Goal: Task Accomplishment & Management: Manage account settings

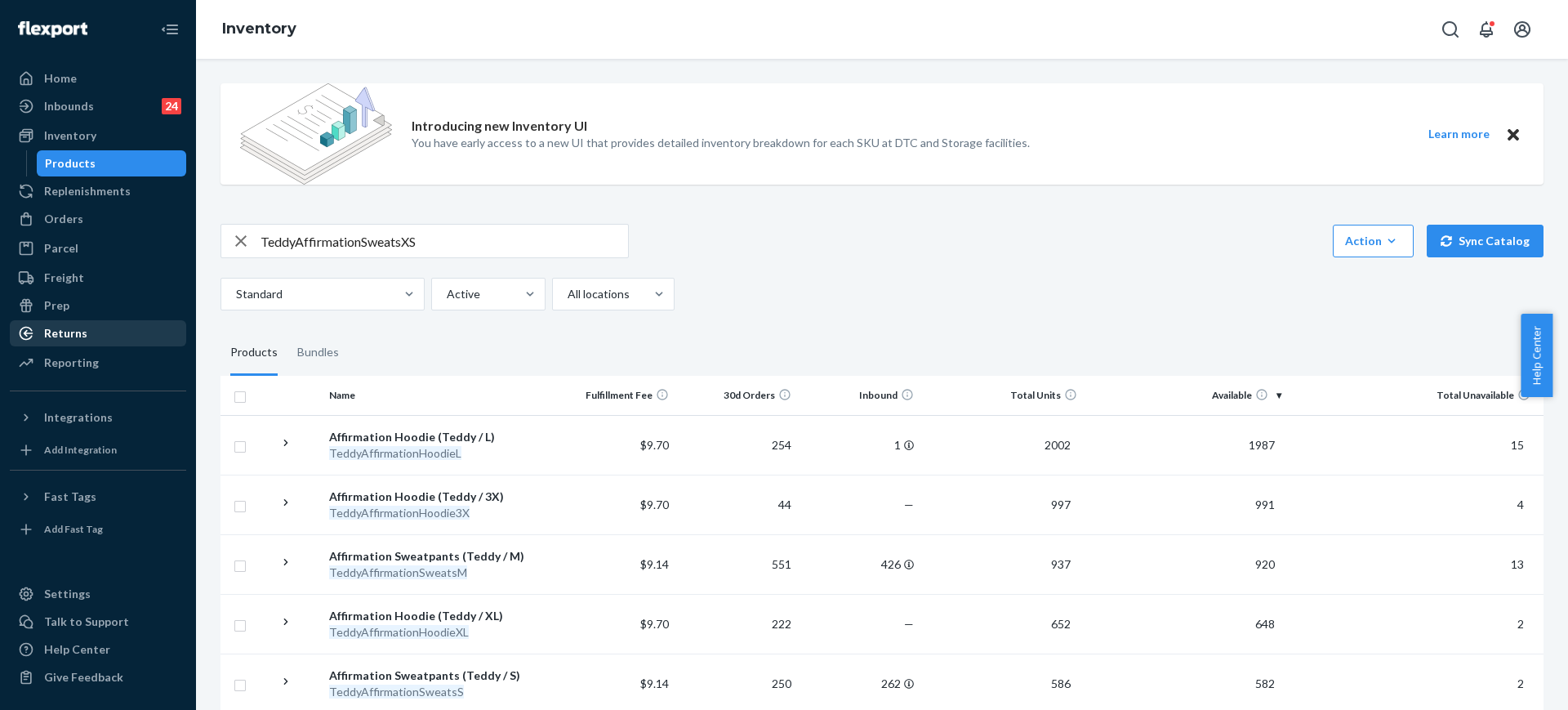
click at [102, 333] on div "Returns" at bounding box center [98, 333] width 173 height 23
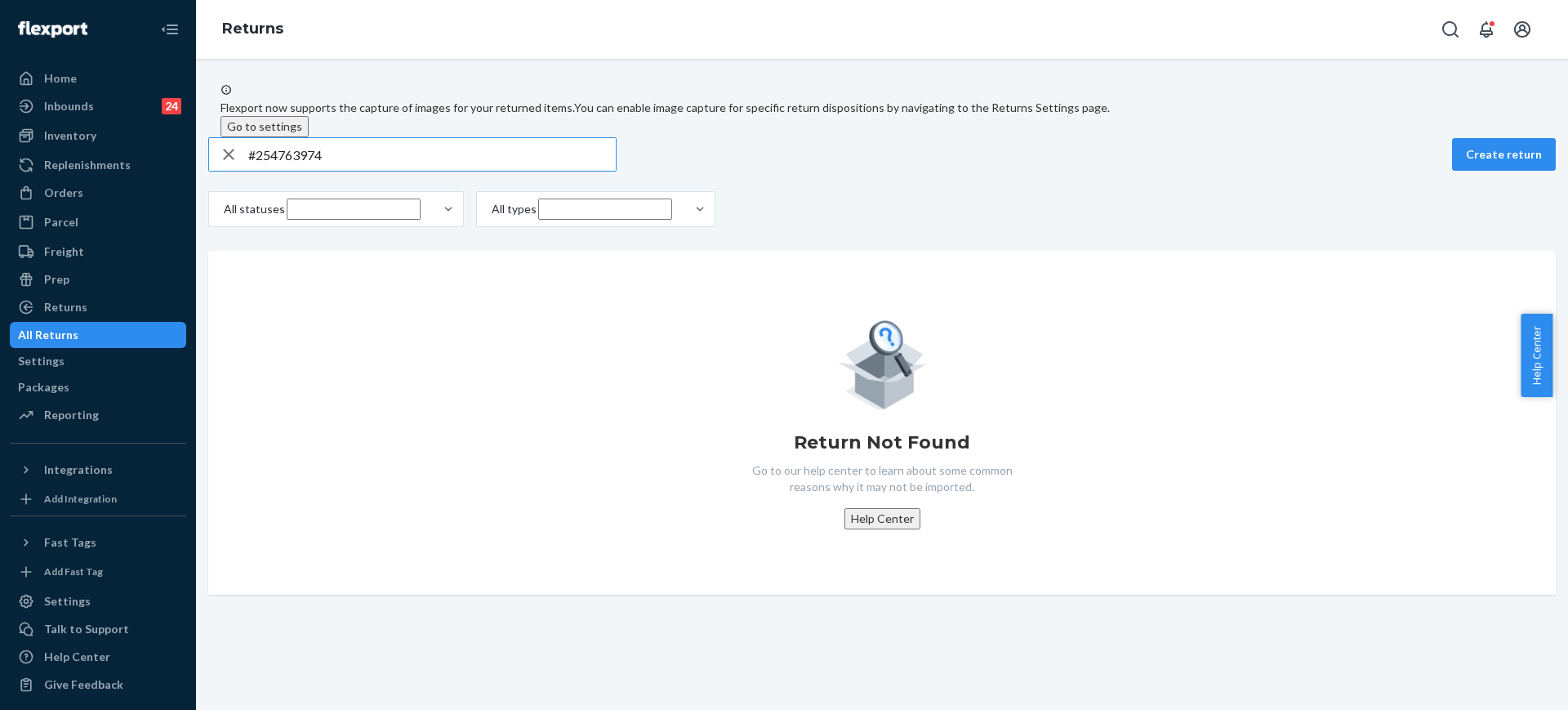
click at [499, 171] on input "#254763974" at bounding box center [431, 154] width 367 height 33
click at [498, 171] on input "#254763974" at bounding box center [431, 154] width 367 height 33
paste input "9434636106023303723490"
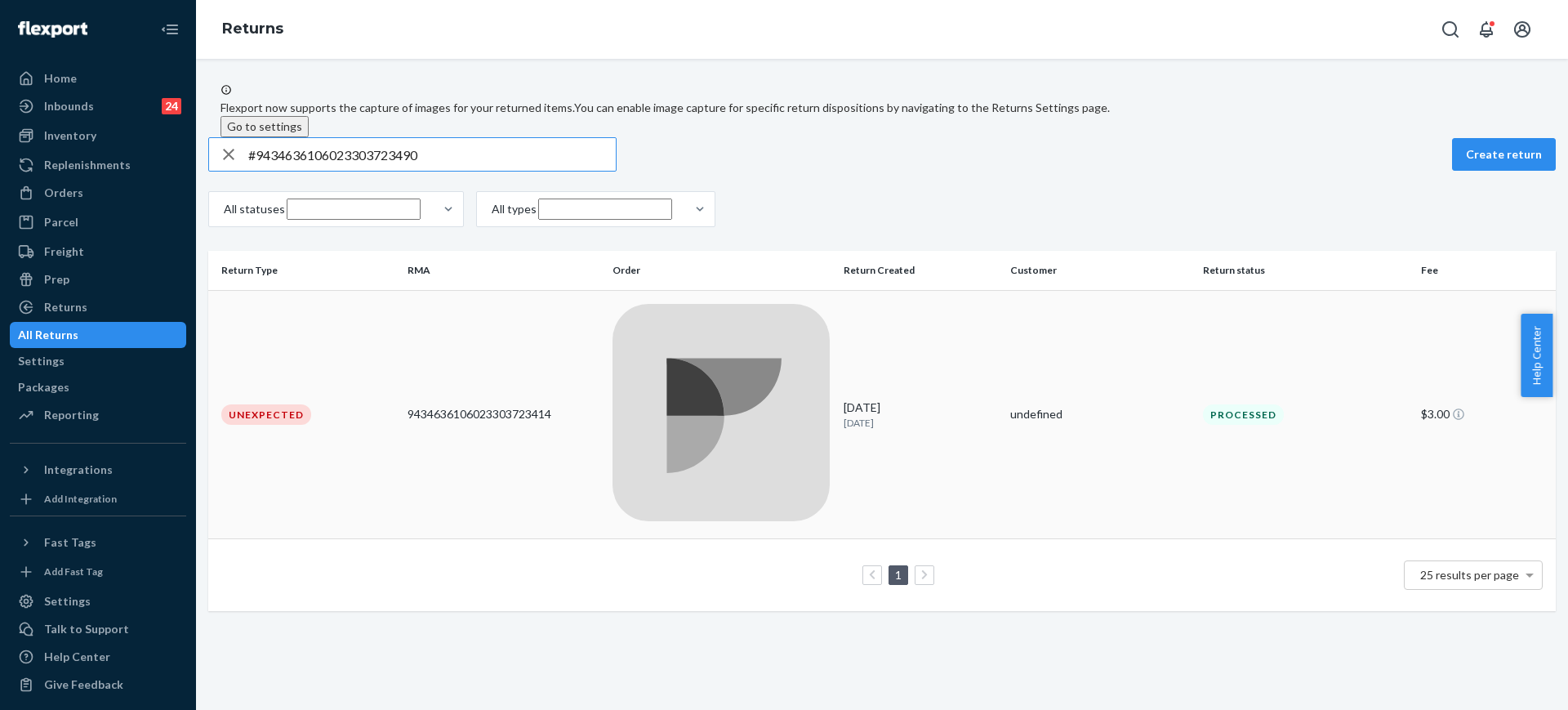
type input "#9434636106023303723490"
click at [989, 339] on td "[DATE] [DATE]" at bounding box center [920, 415] width 167 height 249
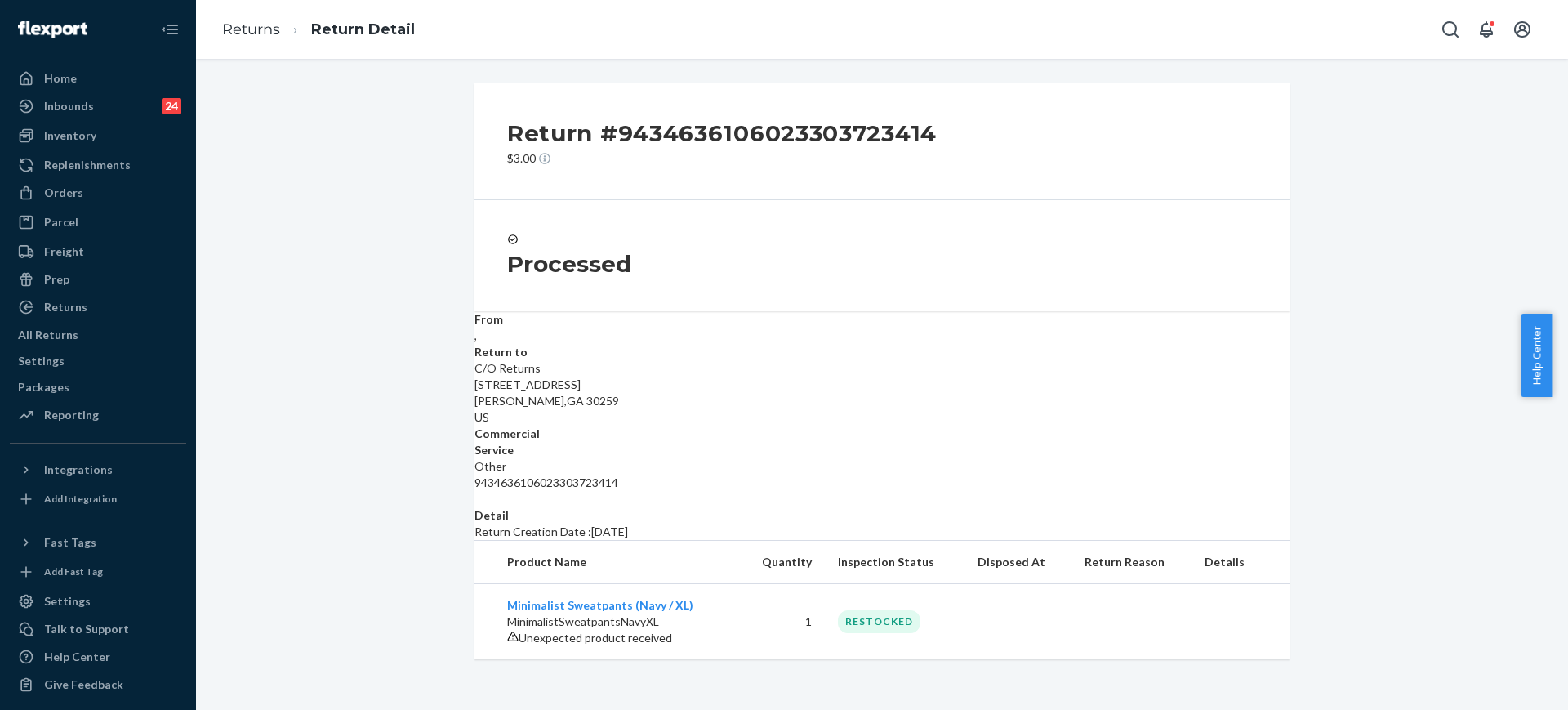
scroll to position [40, 0]
click at [242, 31] on link "Returns" at bounding box center [251, 30] width 58 height 18
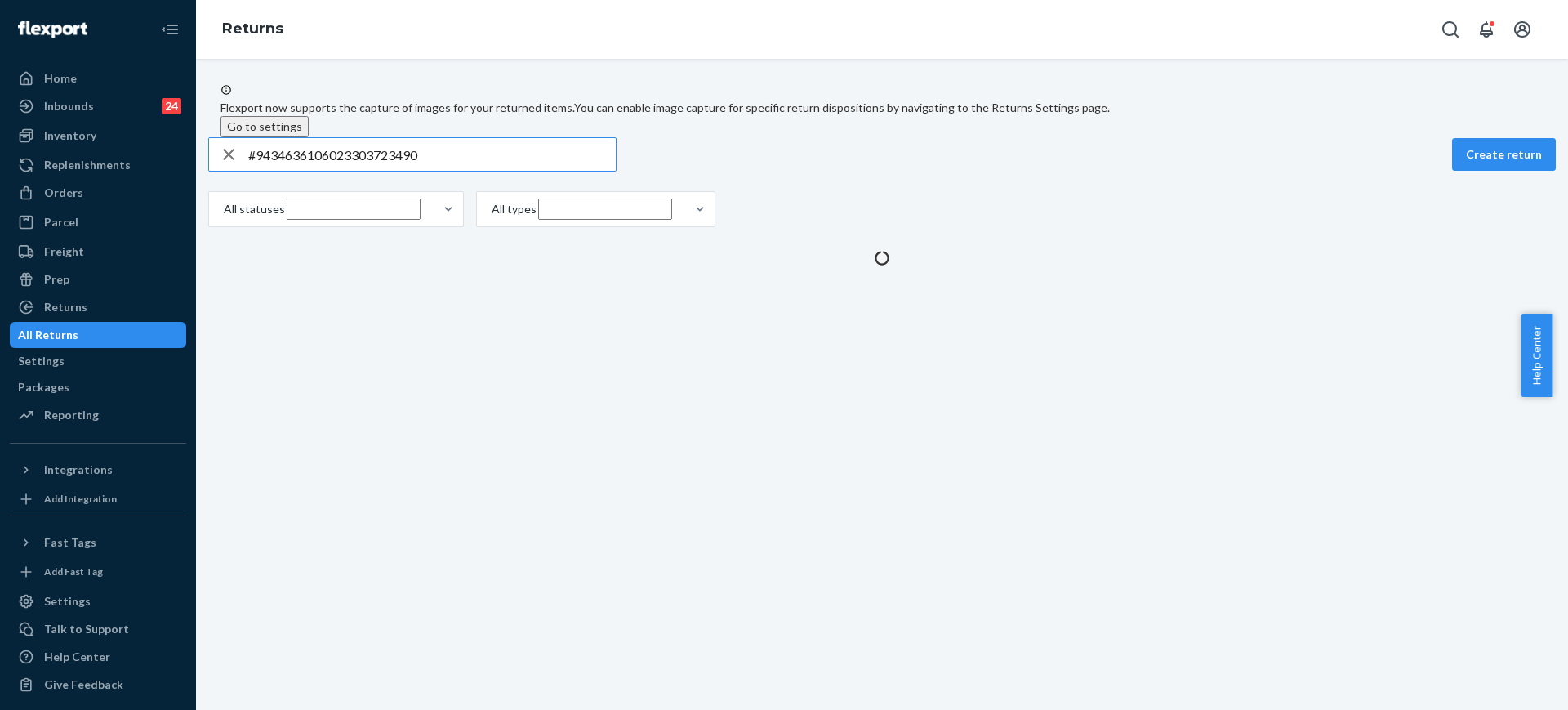
click at [498, 171] on input "#9434636106023303723490" at bounding box center [431, 154] width 367 height 33
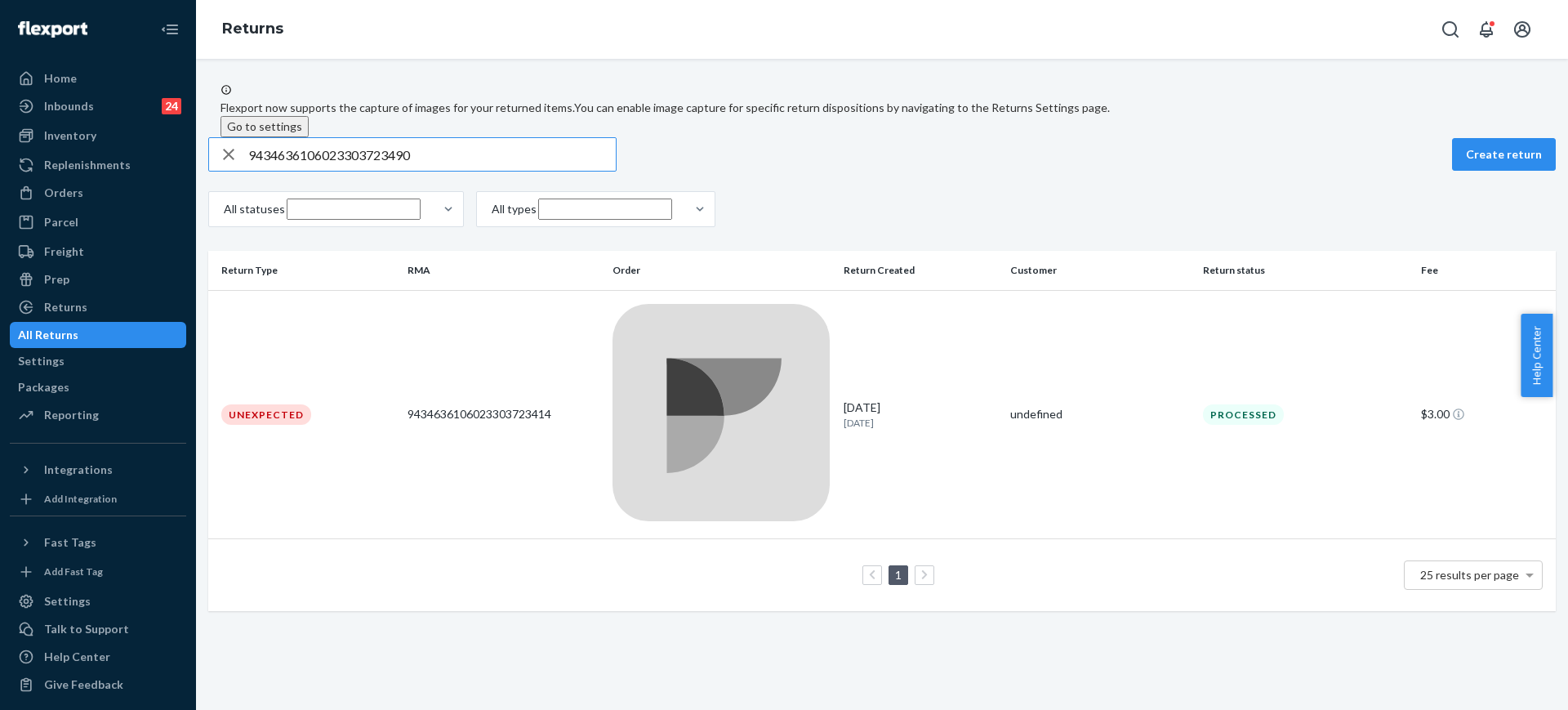
type input "9434636106023303723490"
click at [1143, 369] on td "undefined" at bounding box center [1099, 415] width 193 height 249
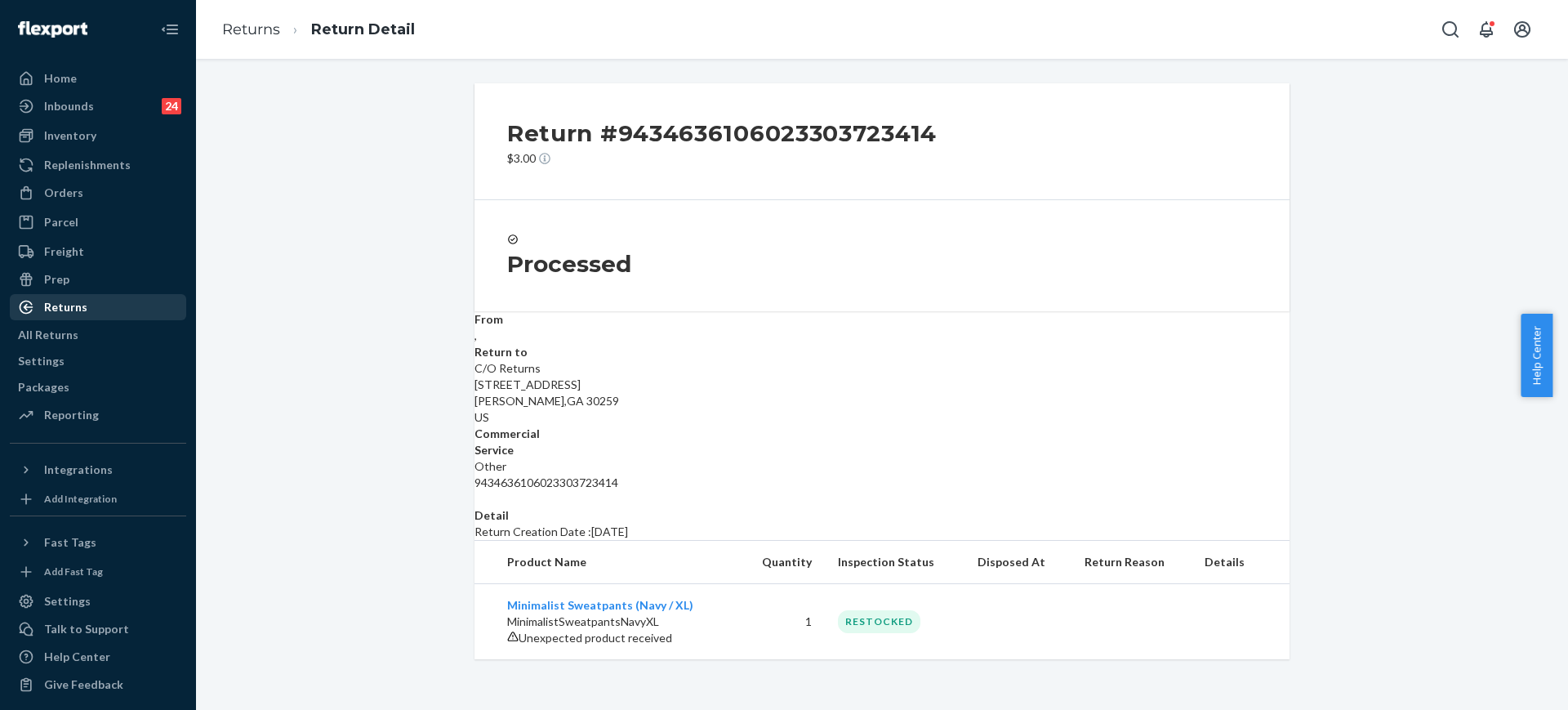
click at [88, 299] on div "Returns" at bounding box center [98, 306] width 173 height 23
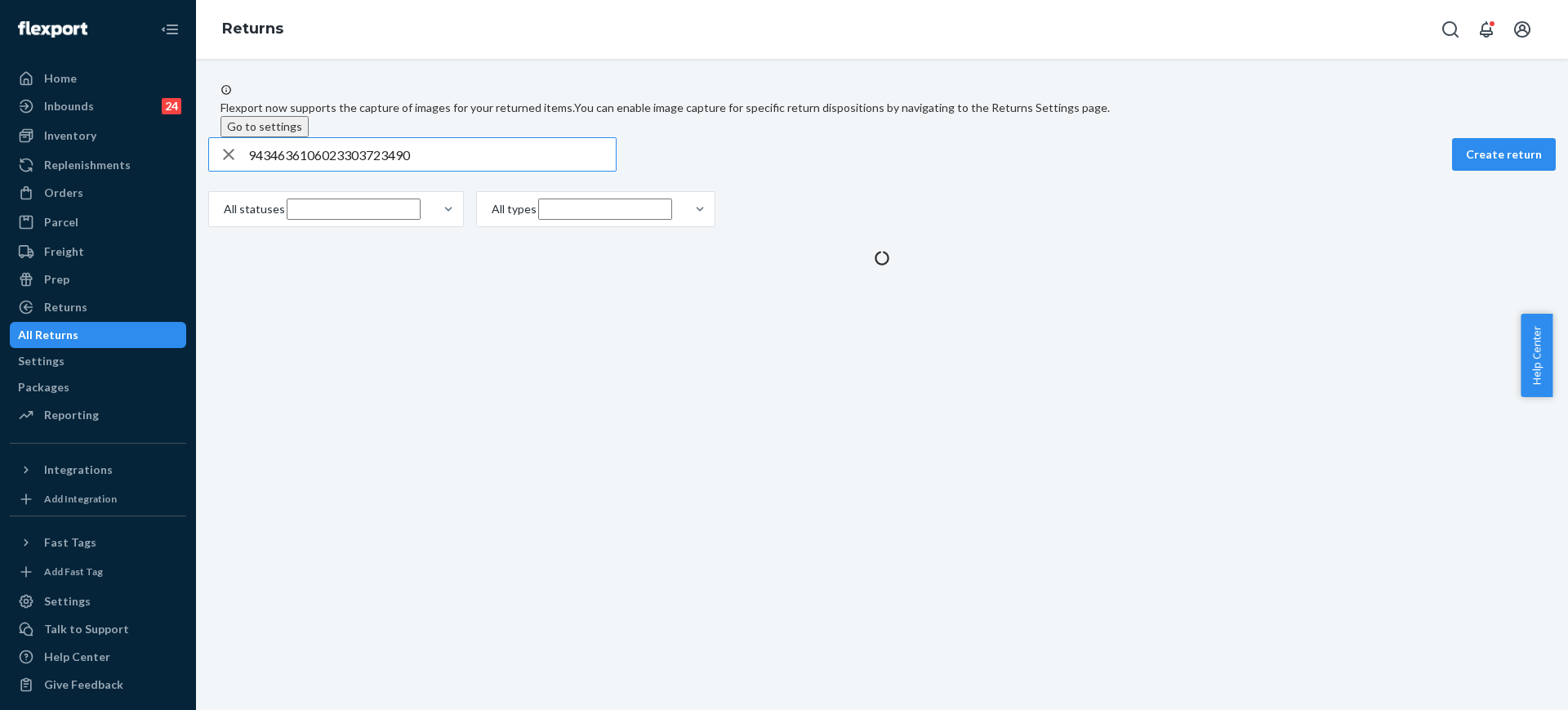
click at [378, 171] on input "9434636106023303723490" at bounding box center [431, 154] width 367 height 33
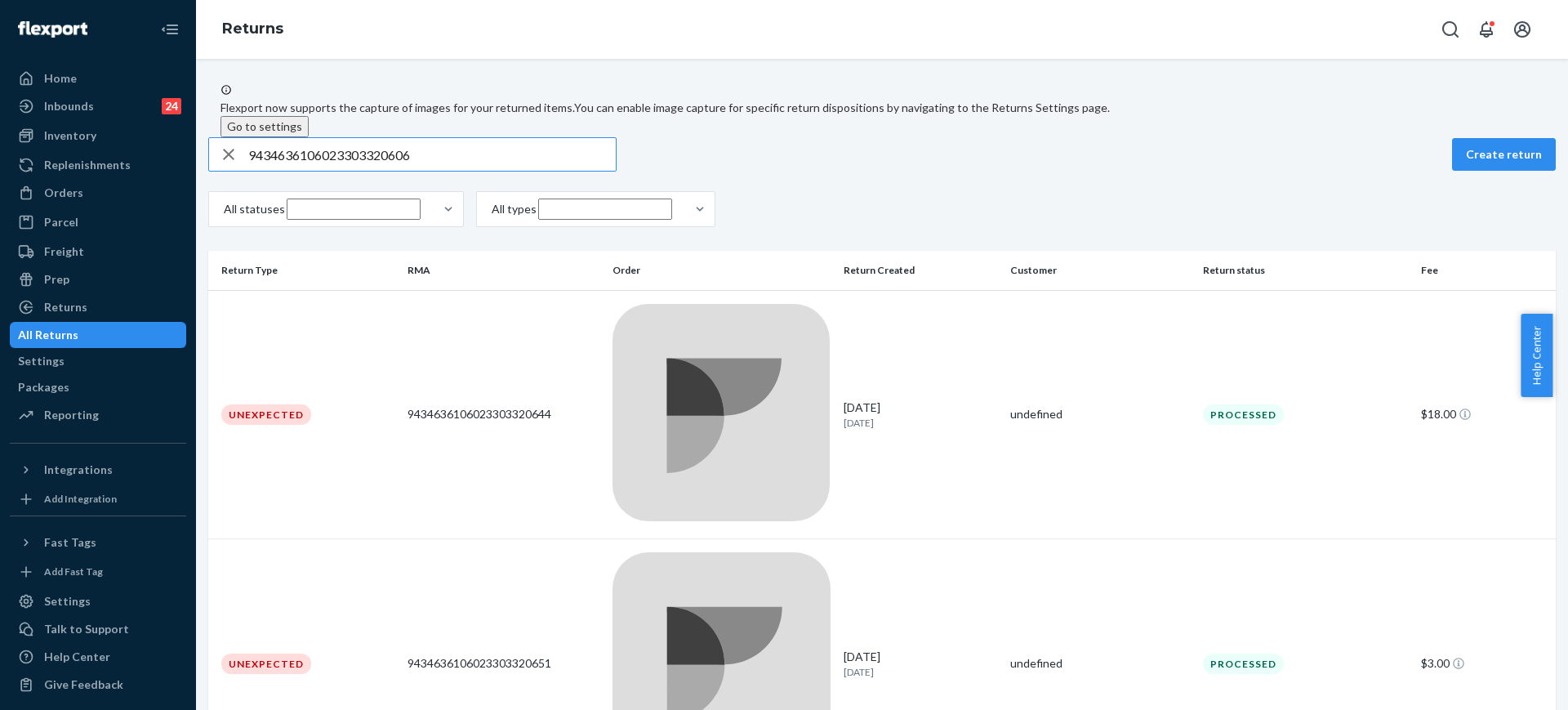
click at [527, 171] on input "9434636106023303320606" at bounding box center [431, 154] width 367 height 33
paste input "1ZX8R1710386100575"
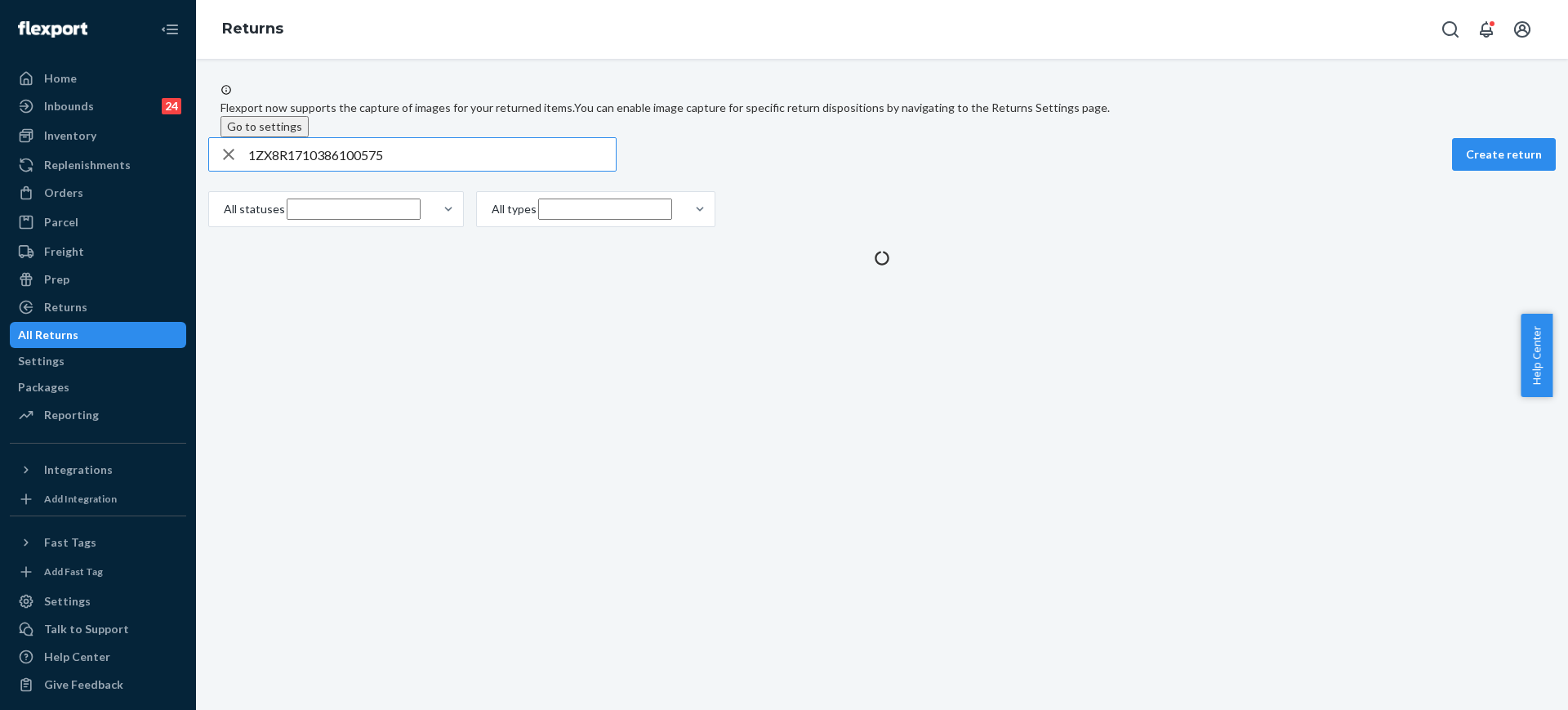
type input "1ZX8R1710386100575"
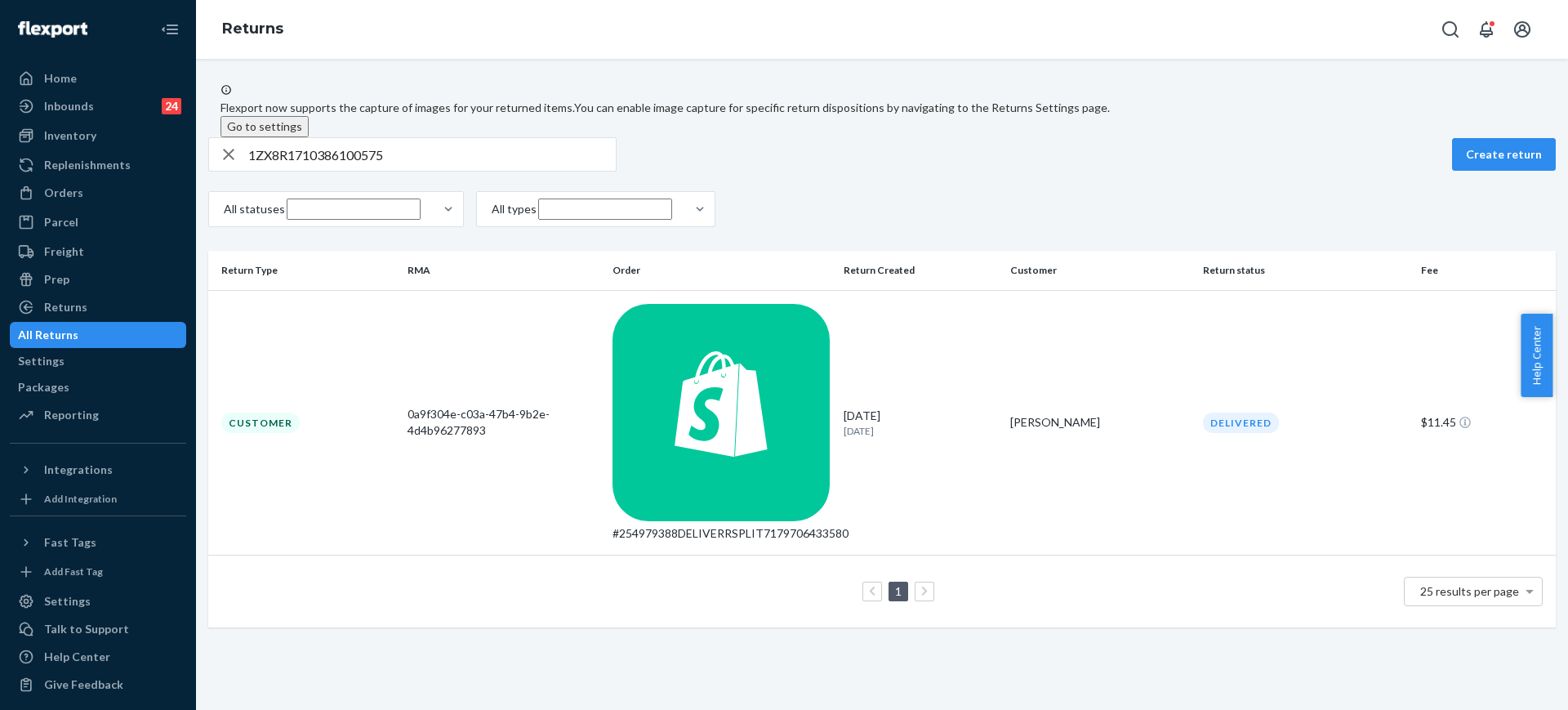
drag, startPoint x: 979, startPoint y: 323, endPoint x: 954, endPoint y: 324, distance: 25.0
click at [979, 324] on td "[DATE] [DATE]" at bounding box center [920, 423] width 167 height 266
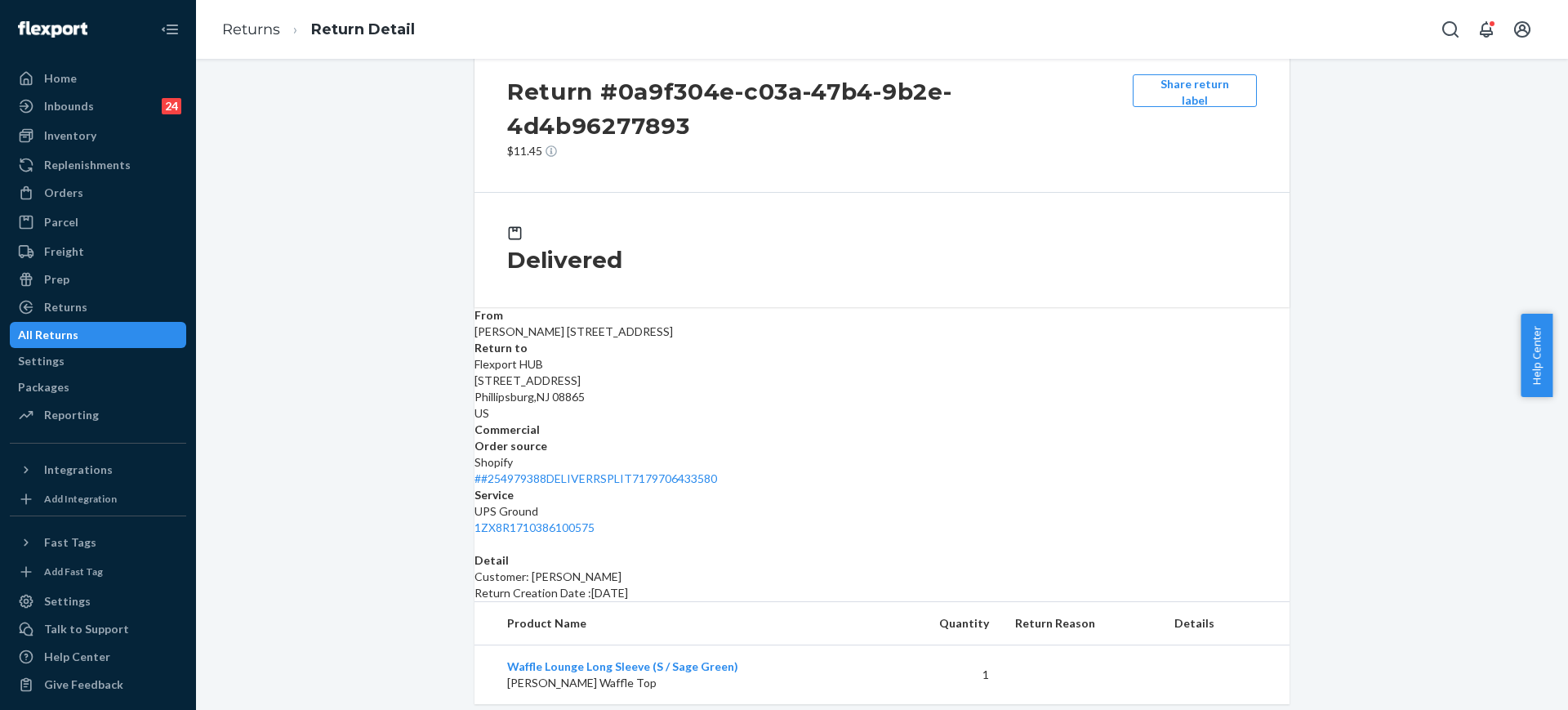
scroll to position [63, 0]
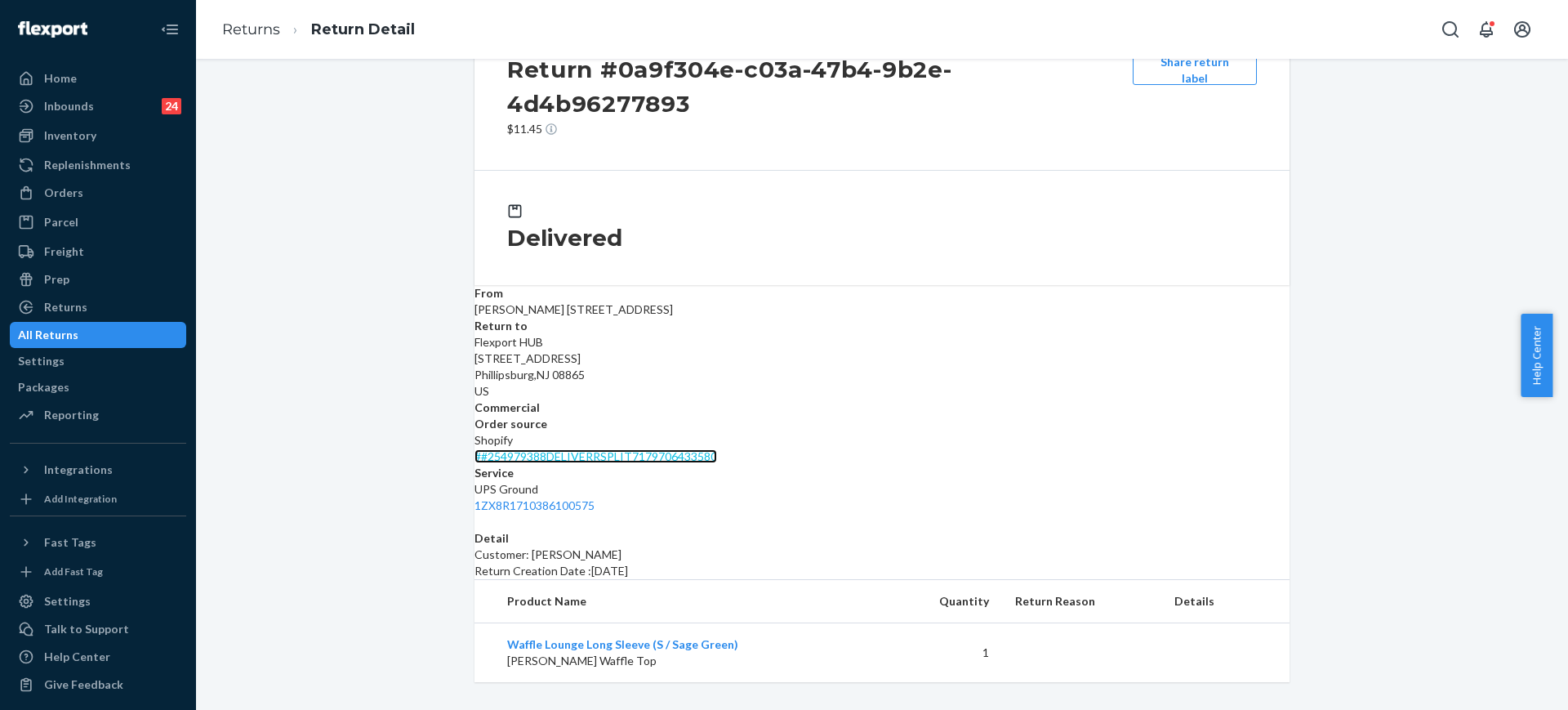
drag, startPoint x: 877, startPoint y: 353, endPoint x: 929, endPoint y: 330, distance: 56.9
click at [717, 449] on link "# #254979388DELIVERRSPLIT7179706433580" at bounding box center [595, 456] width 243 height 14
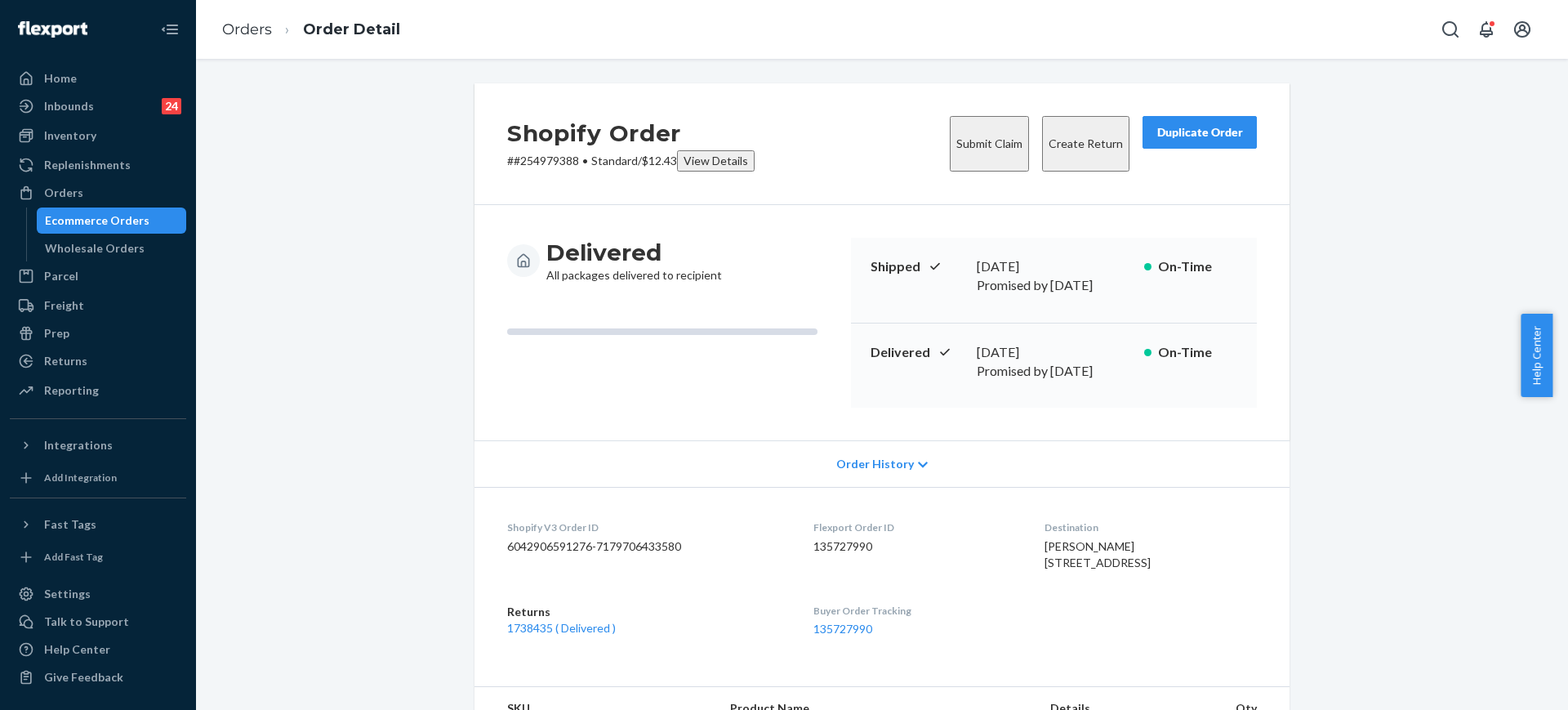
click at [1184, 129] on div "Duplicate Order" at bounding box center [1200, 132] width 87 height 17
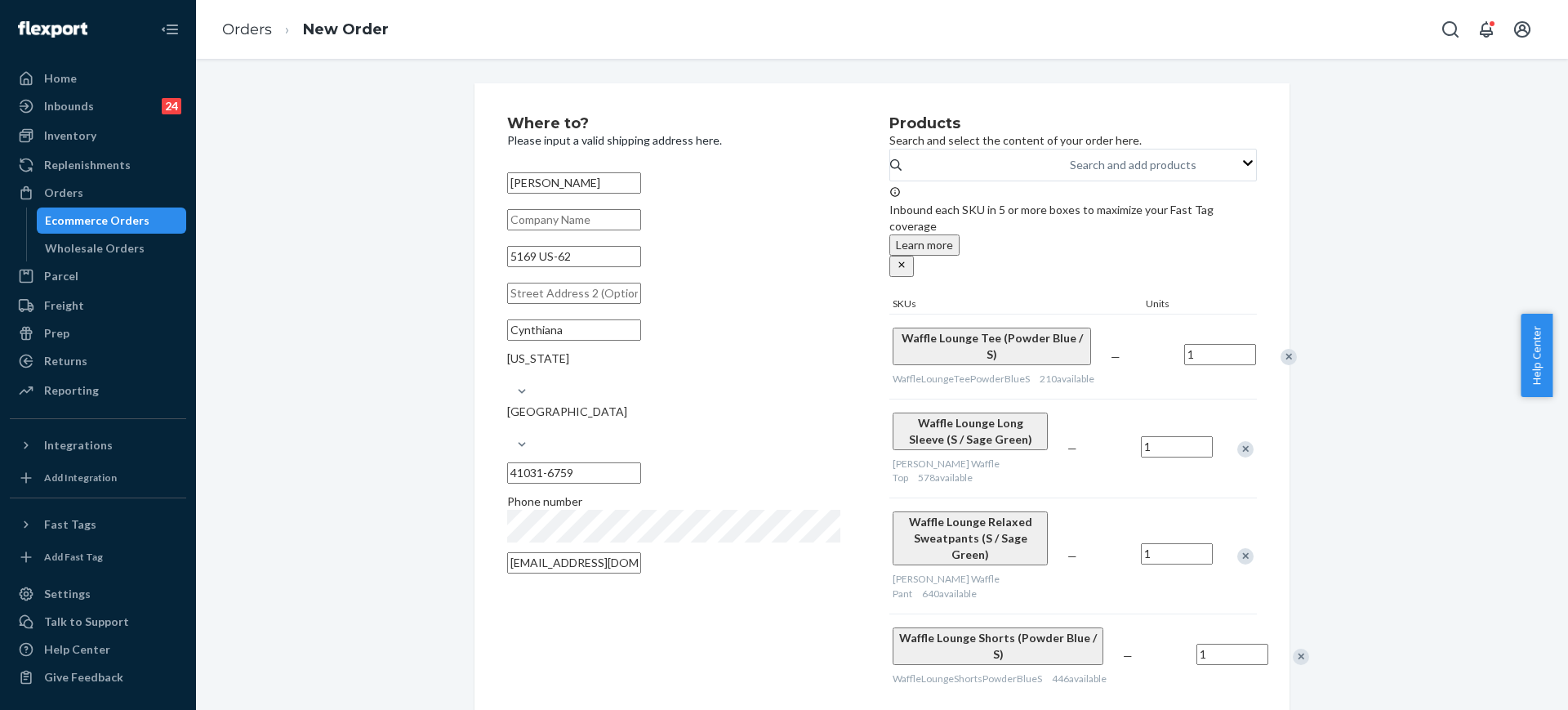
click at [1280, 352] on div "Remove Item" at bounding box center [1288, 356] width 17 height 17
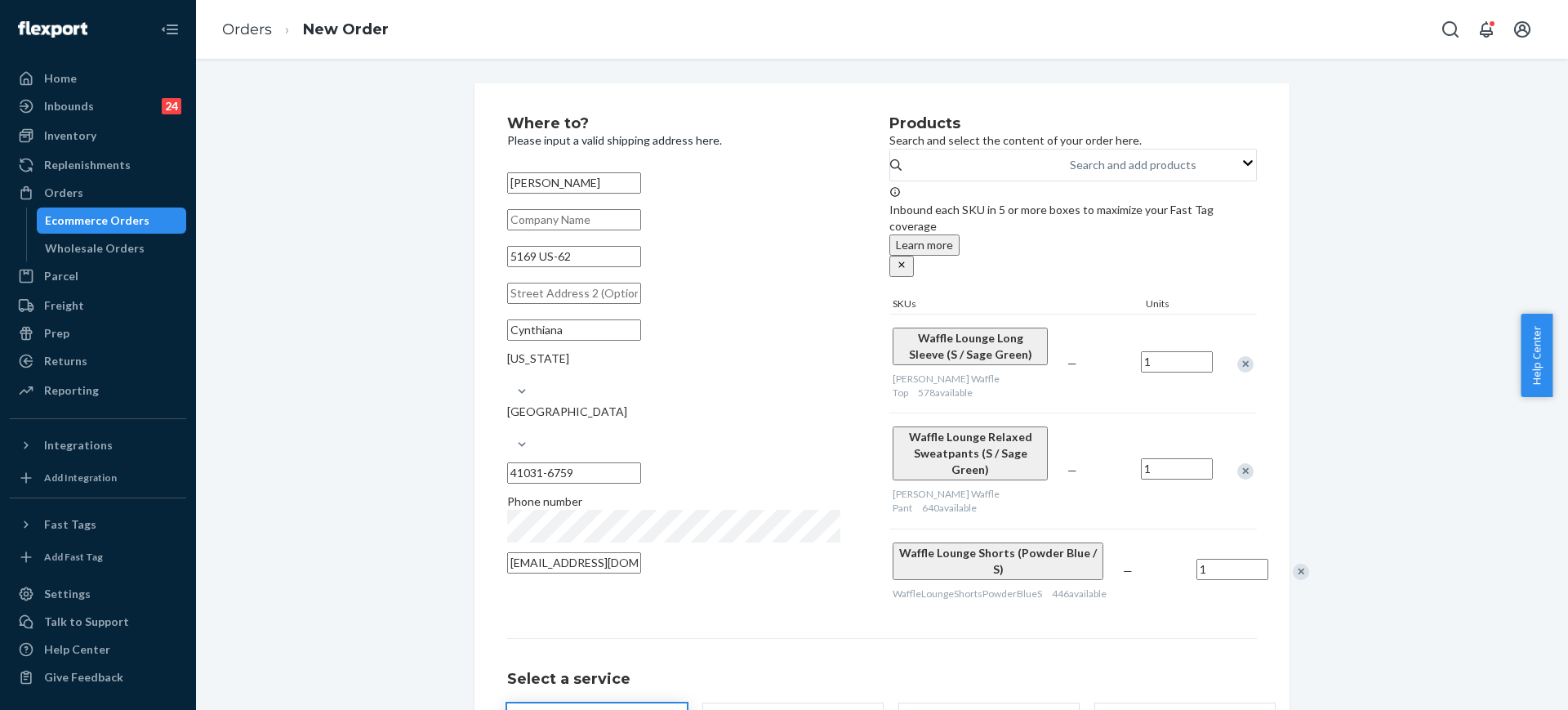
click at [1237, 463] on div "Remove Item" at bounding box center [1245, 471] width 17 height 17
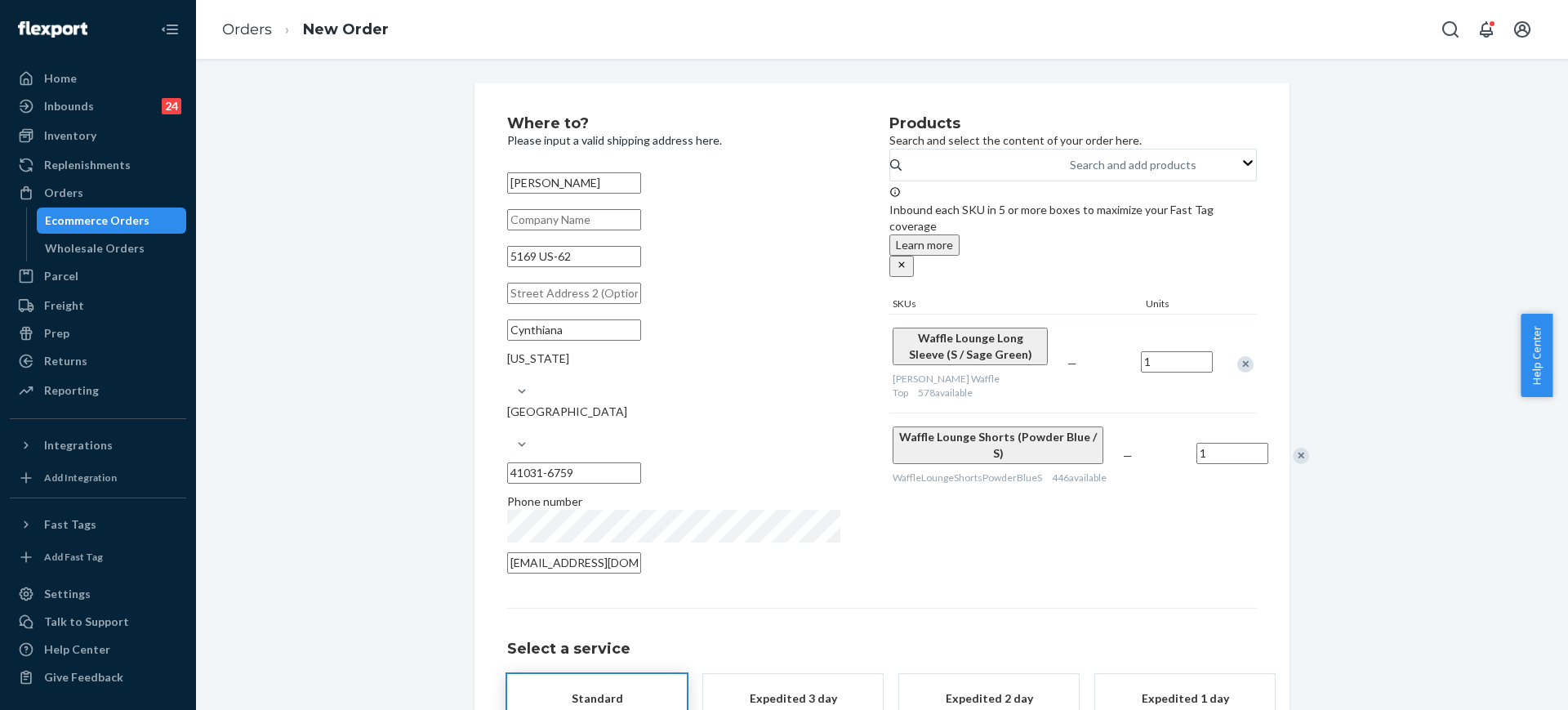
click at [1293, 447] on div "Remove Item" at bounding box center [1300, 455] width 17 height 17
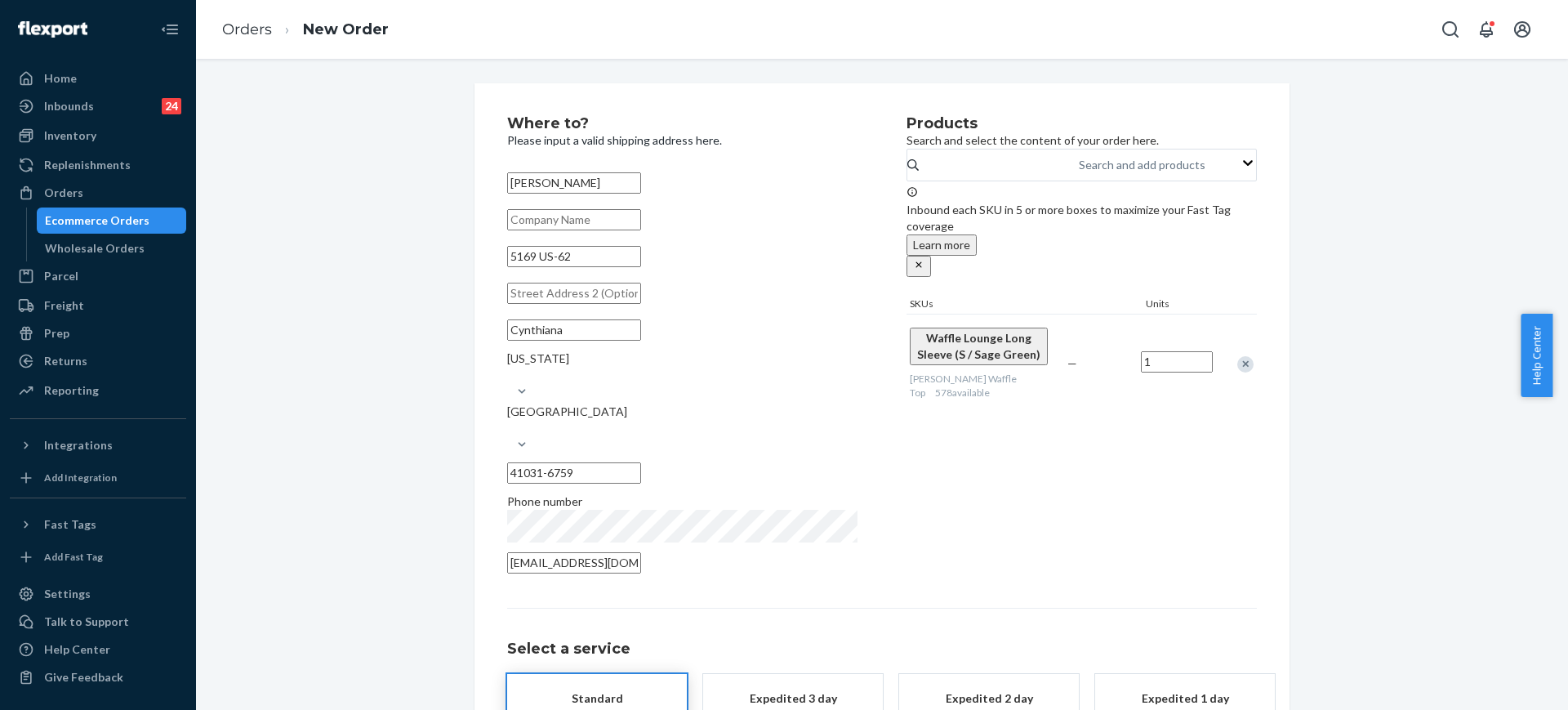
click at [629, 264] on input "5169 US-62" at bounding box center [574, 256] width 134 height 21
paste input "HWY [STREET_ADDRESS]"
type input "5169 US-62"
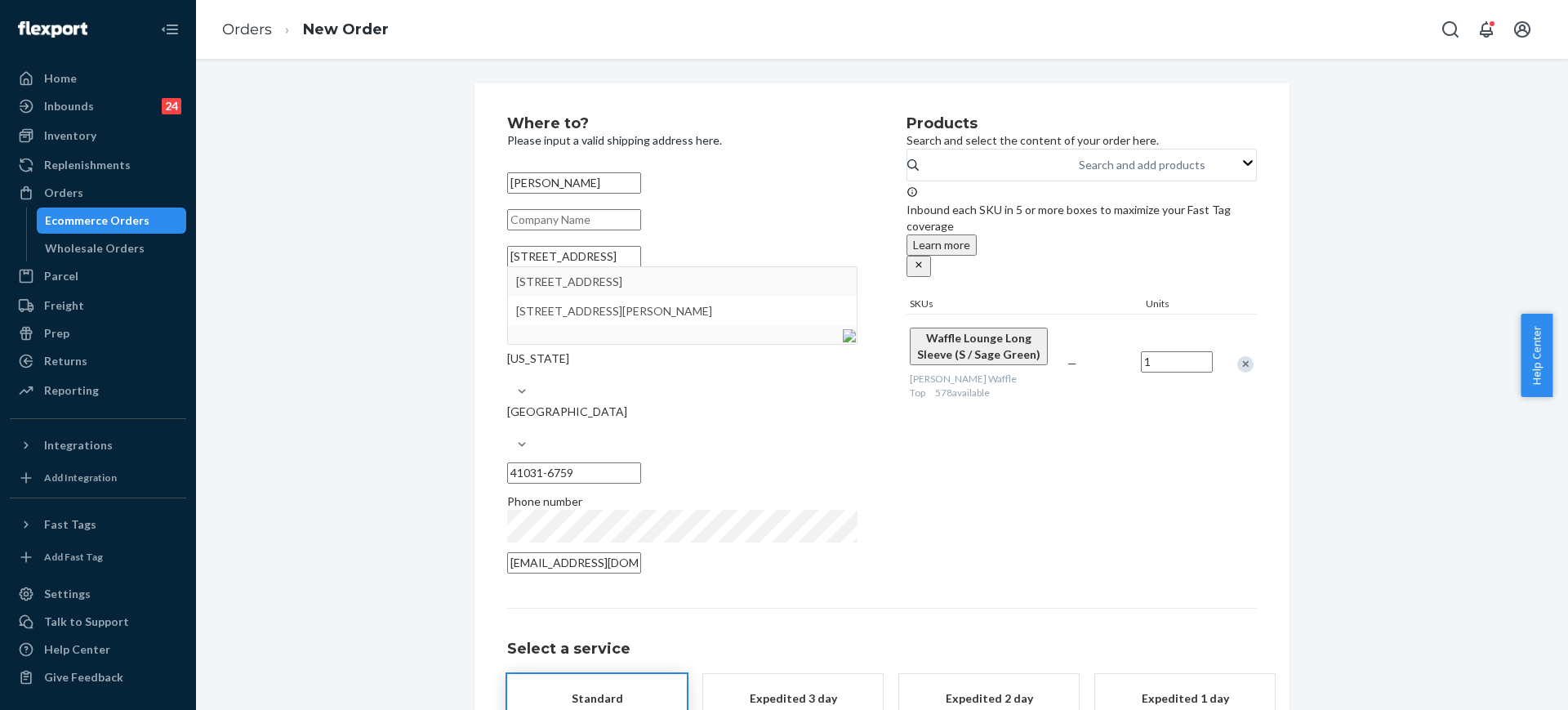
type input "41031"
drag, startPoint x: 430, startPoint y: 360, endPoint x: 421, endPoint y: 351, distance: 12.7
click at [429, 360] on div "Where to? Please input a valid shipping address here. [PERSON_NAME] [STREET_ADD…" at bounding box center [882, 468] width 1347 height 770
click at [251, 27] on link "Orders" at bounding box center [247, 30] width 49 height 18
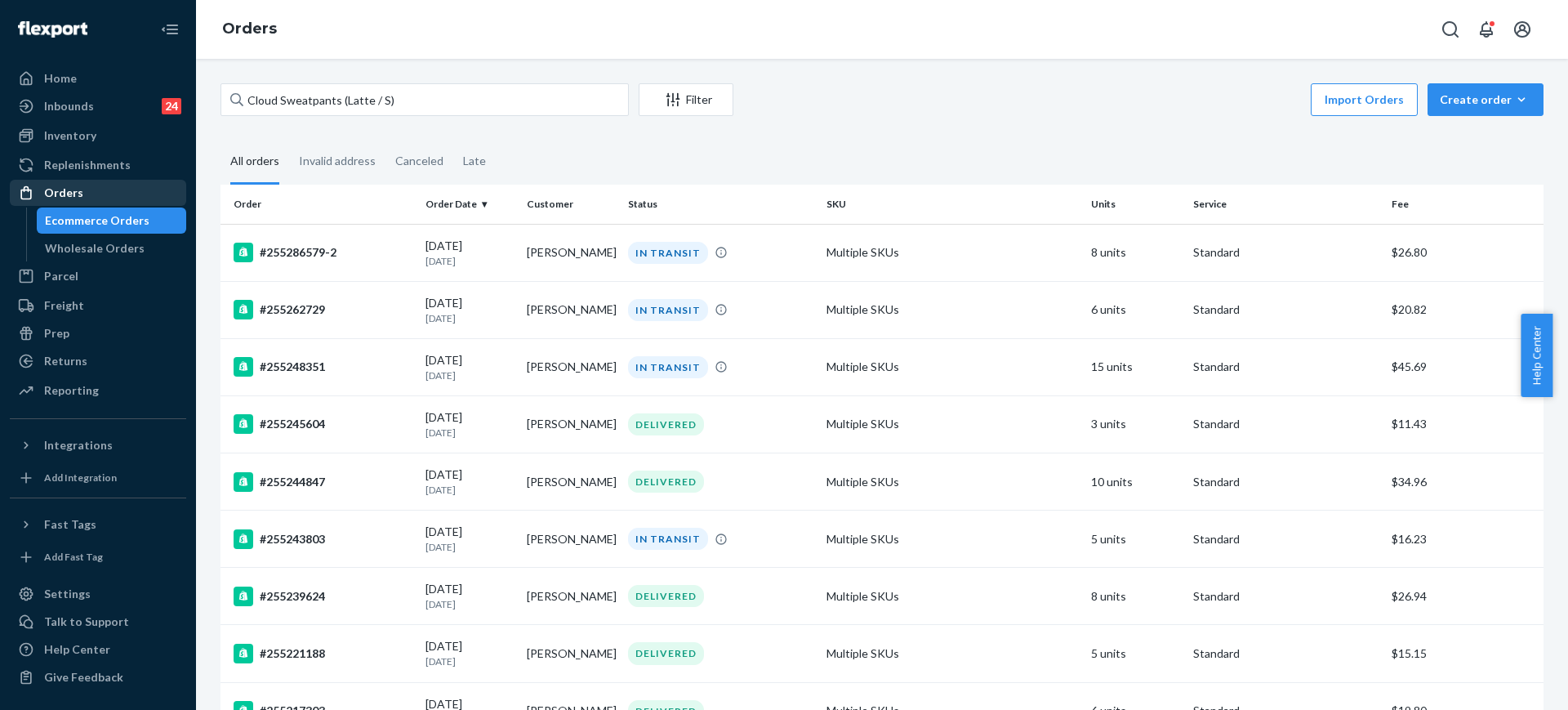
click at [102, 194] on div "Orders" at bounding box center [98, 193] width 173 height 23
click at [102, 365] on div "Returns" at bounding box center [98, 360] width 173 height 23
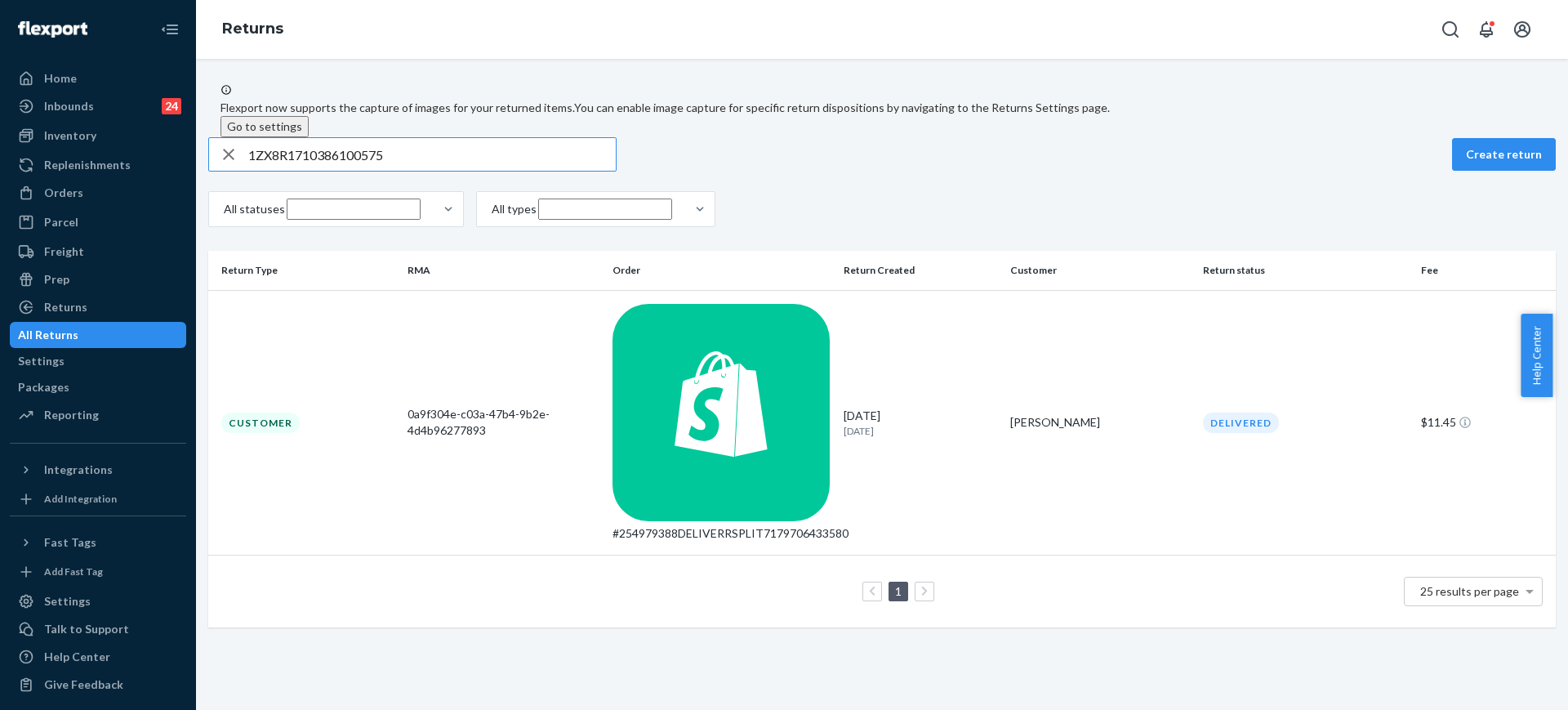
click at [1100, 414] on div "[PERSON_NAME]" at bounding box center [1100, 422] width 180 height 17
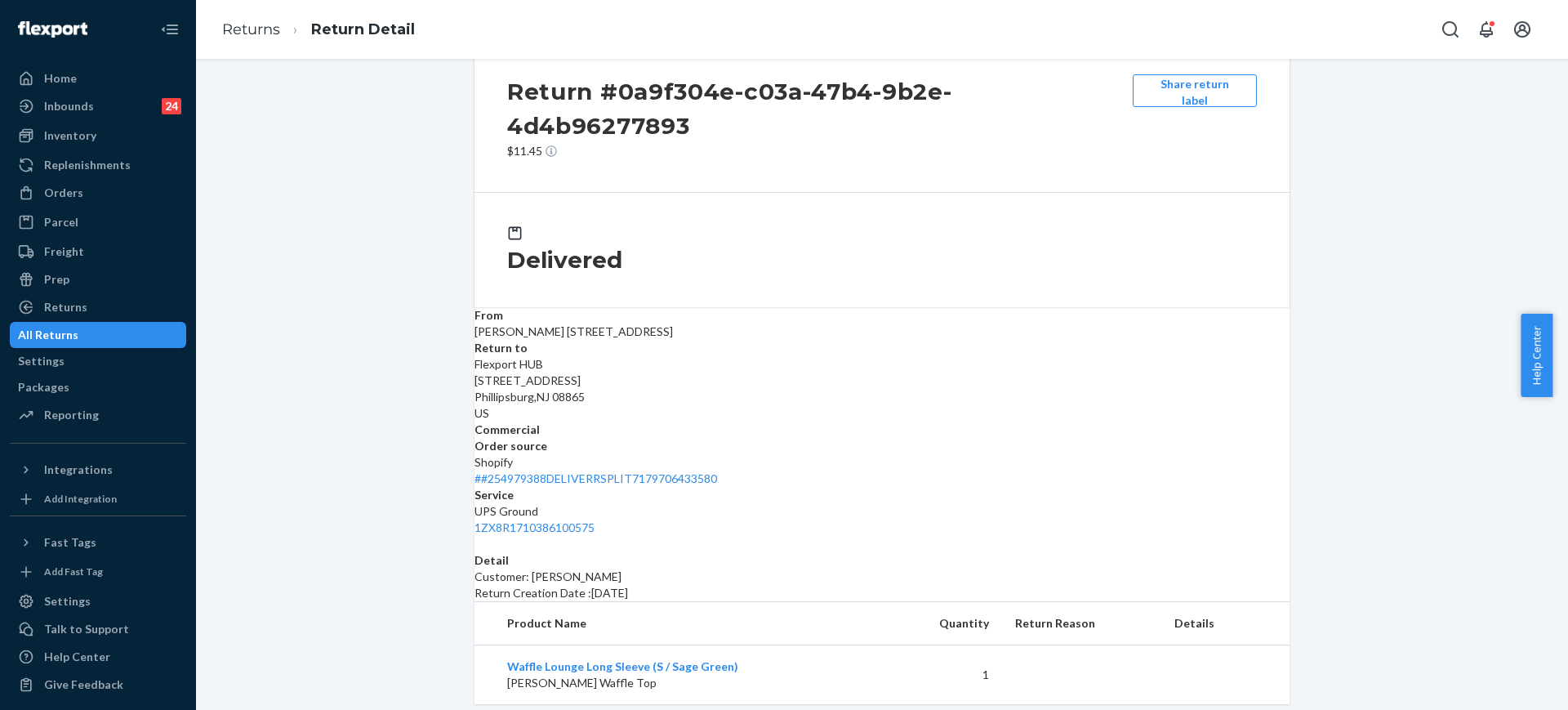
scroll to position [63, 0]
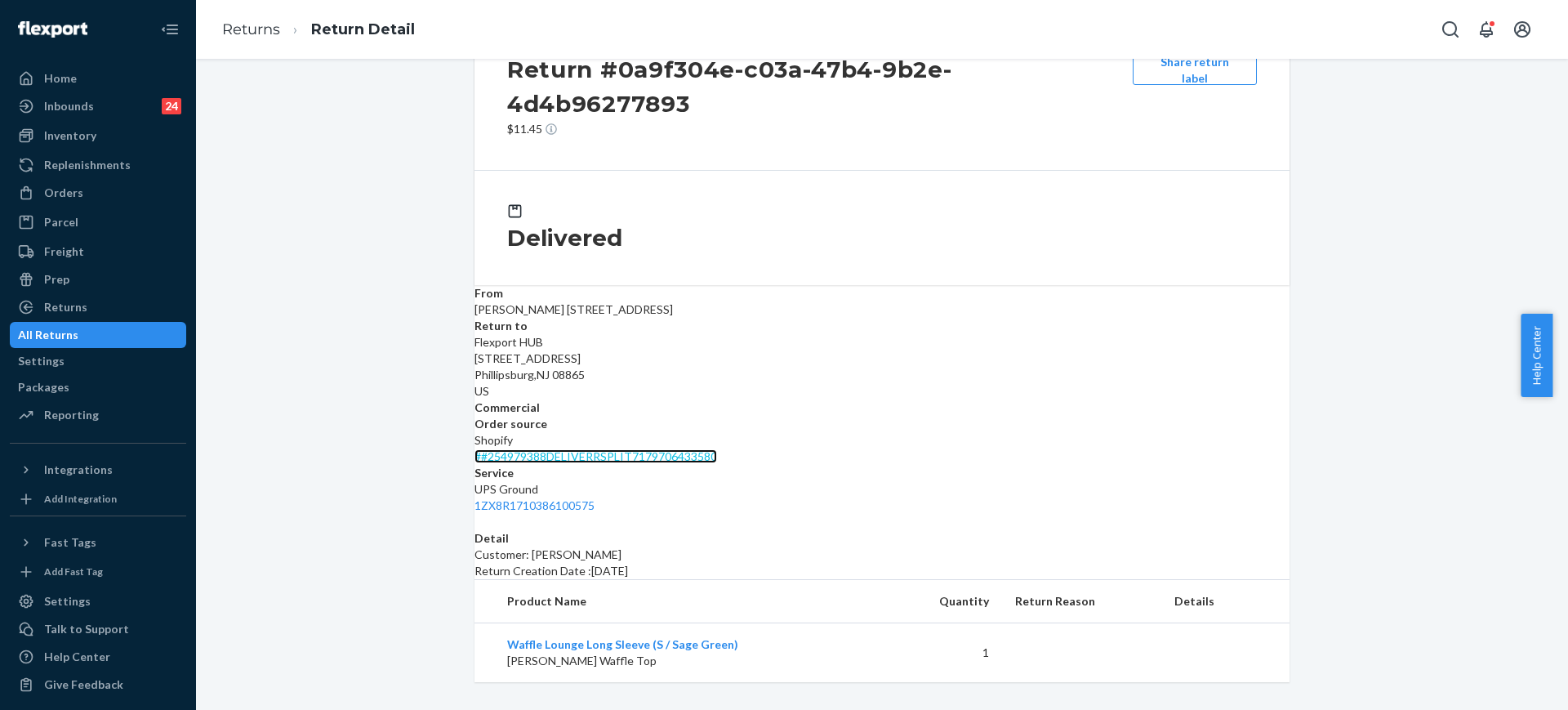
click at [717, 449] on link "# #254979388DELIVERRSPLIT7179706433580" at bounding box center [595, 456] width 243 height 14
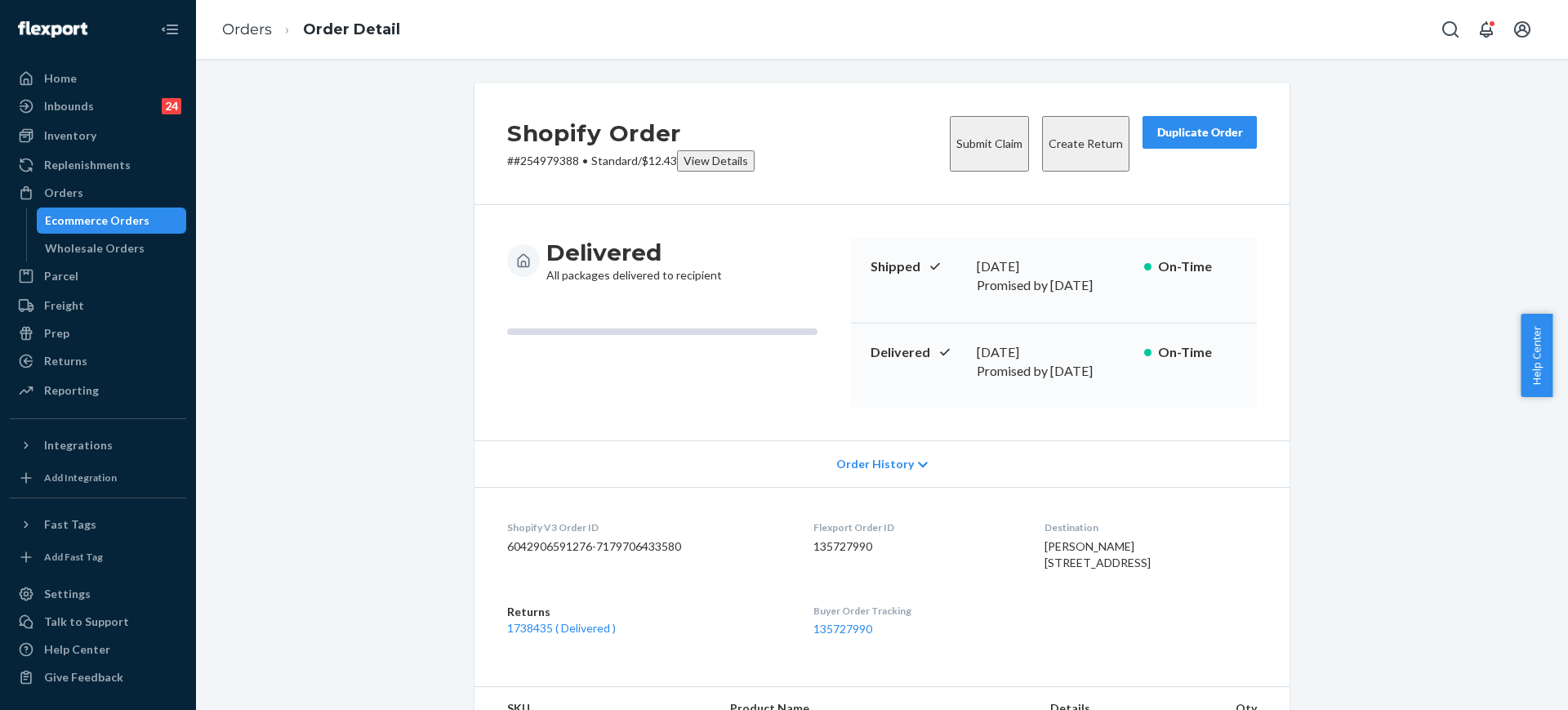
click at [1176, 138] on div "Duplicate Order" at bounding box center [1200, 132] width 87 height 17
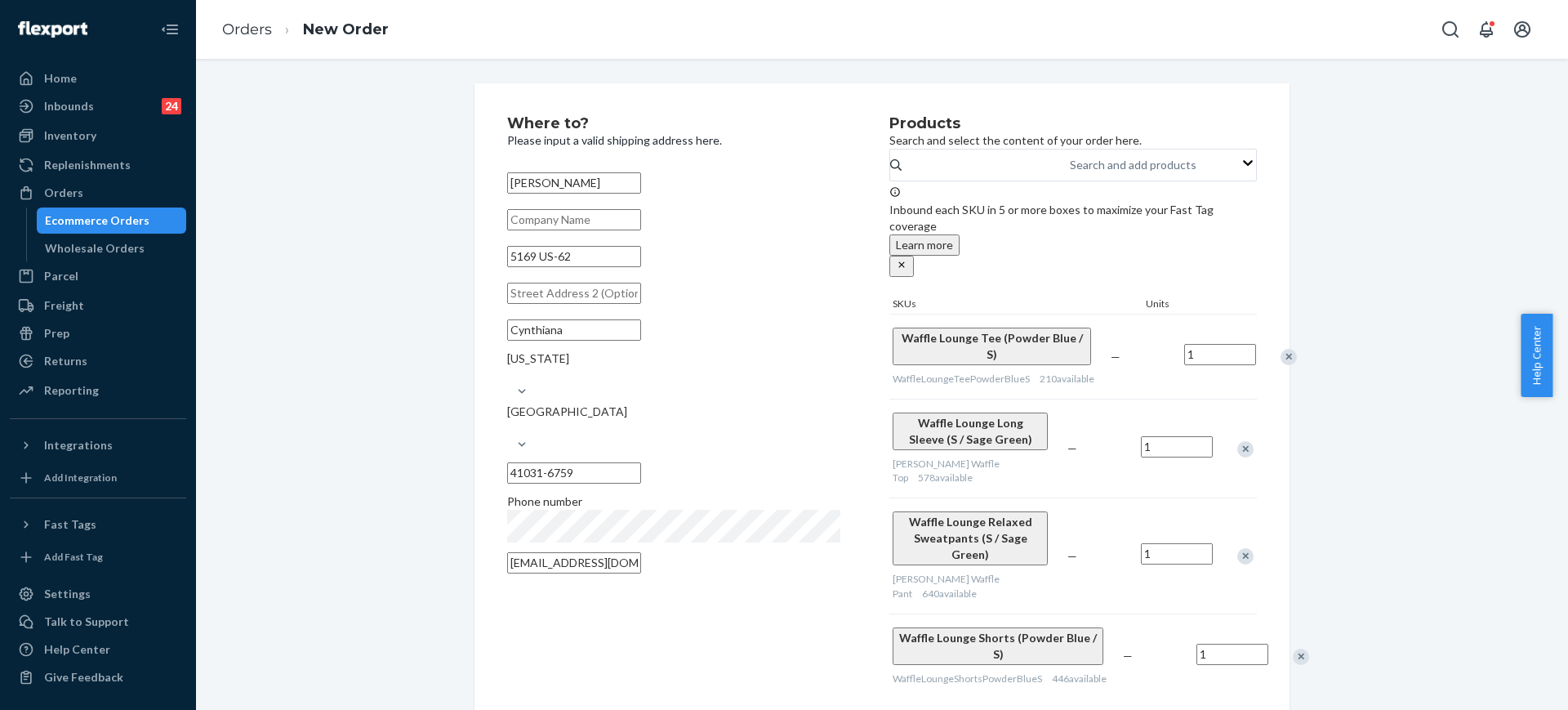
click at [1259, 357] on div at bounding box center [1279, 356] width 40 height 43
click at [1280, 349] on div "Remove Item" at bounding box center [1288, 356] width 17 height 17
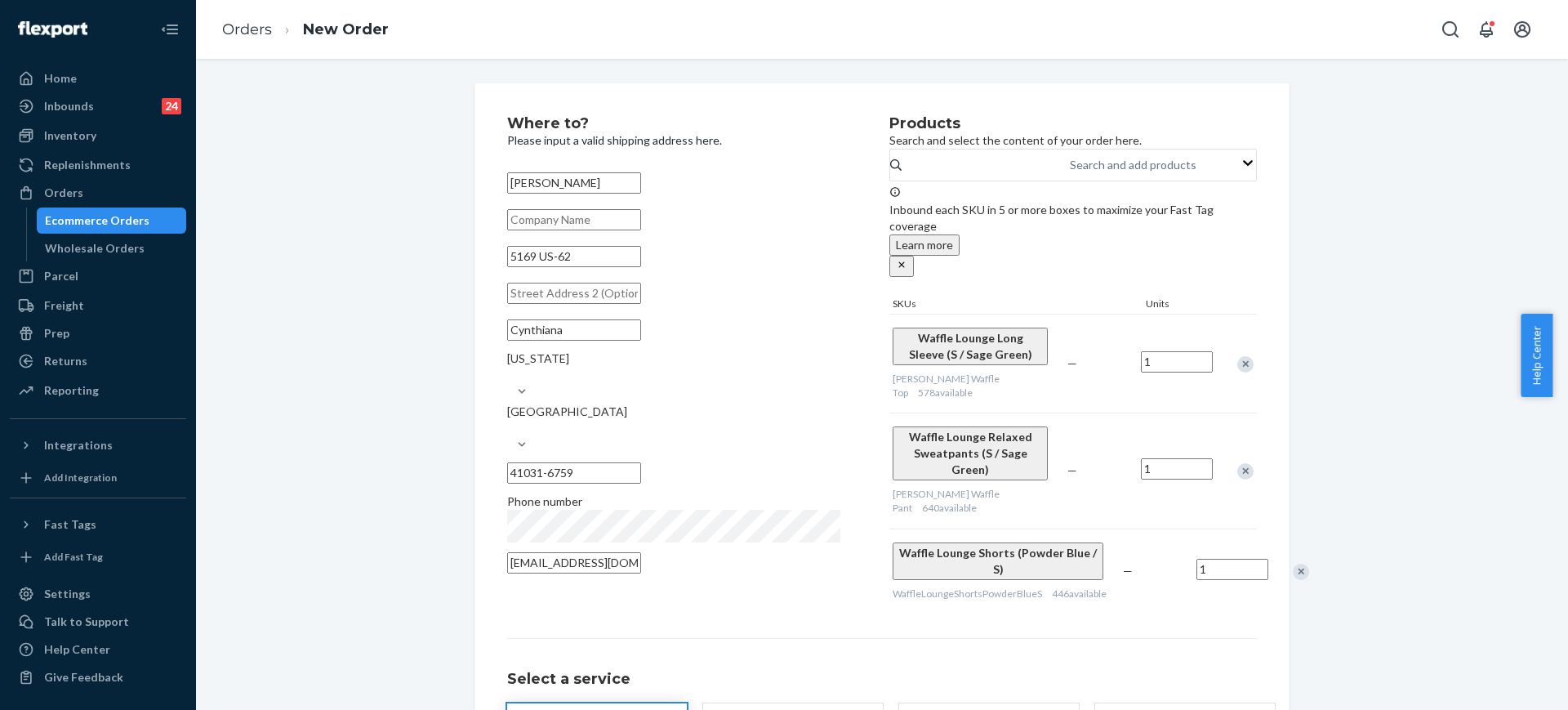
click at [1237, 463] on div "Remove Item" at bounding box center [1245, 471] width 17 height 17
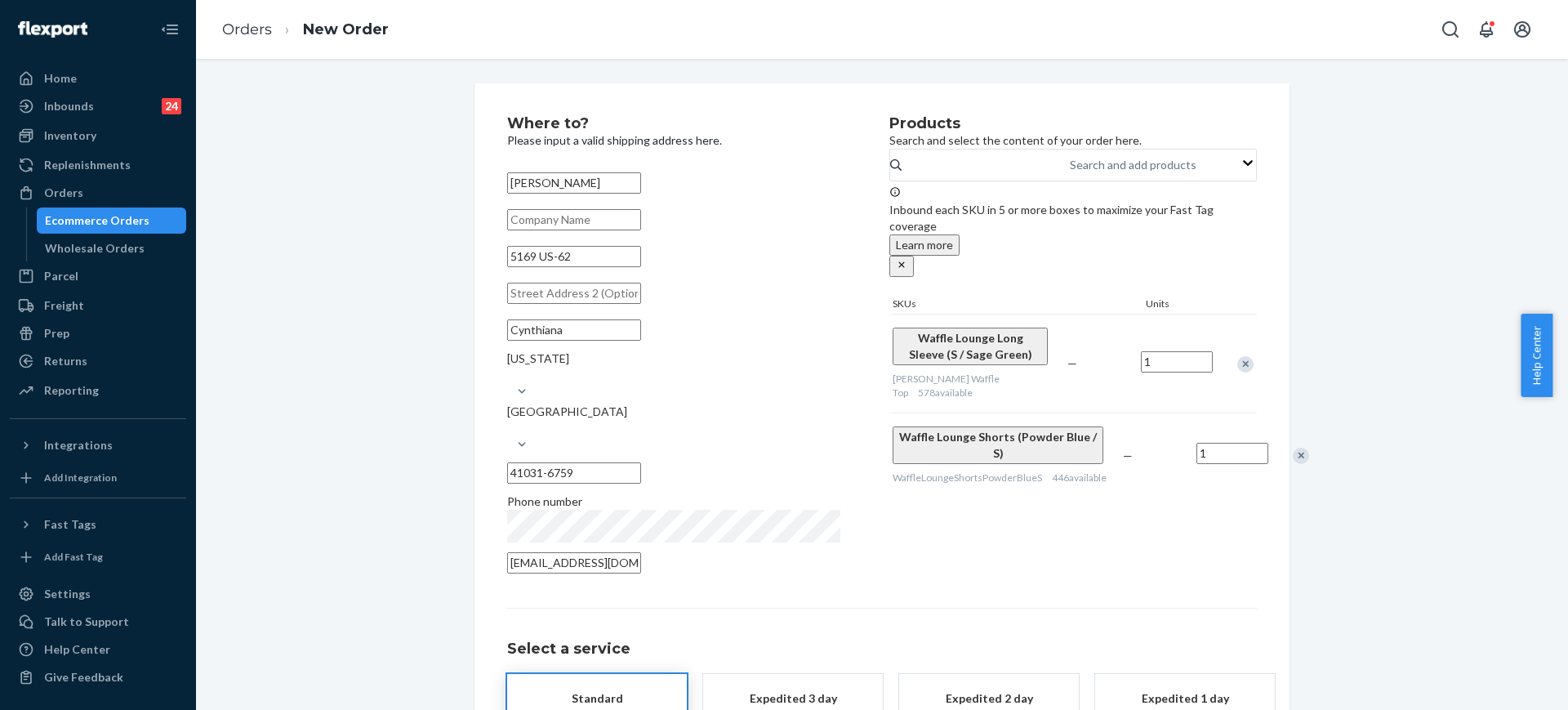
click at [1293, 447] on div "Remove Item" at bounding box center [1300, 455] width 17 height 17
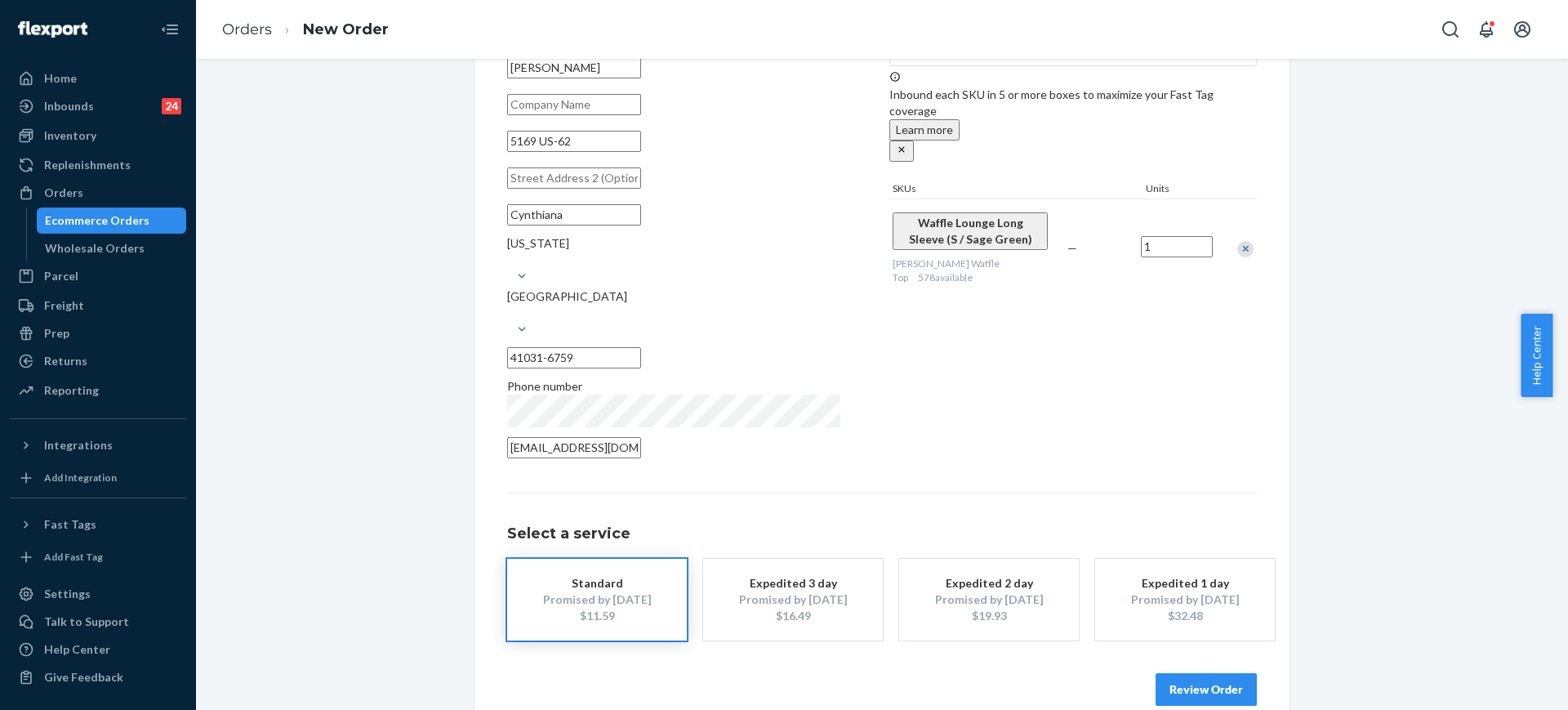
scroll to position [116, 0]
click at [1228, 671] on button "Review Order" at bounding box center [1206, 687] width 102 height 33
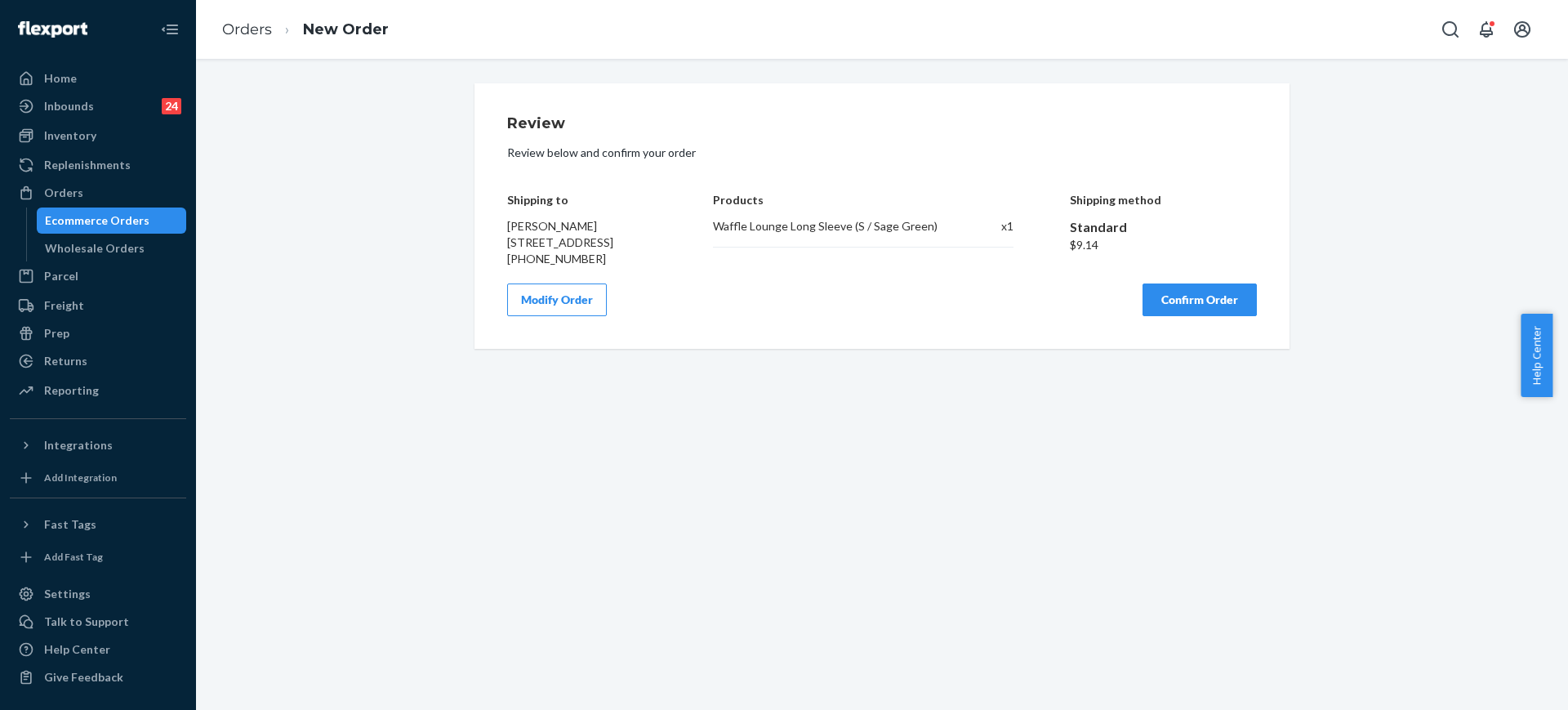
click at [1242, 316] on button "Confirm Order" at bounding box center [1200, 299] width 115 height 33
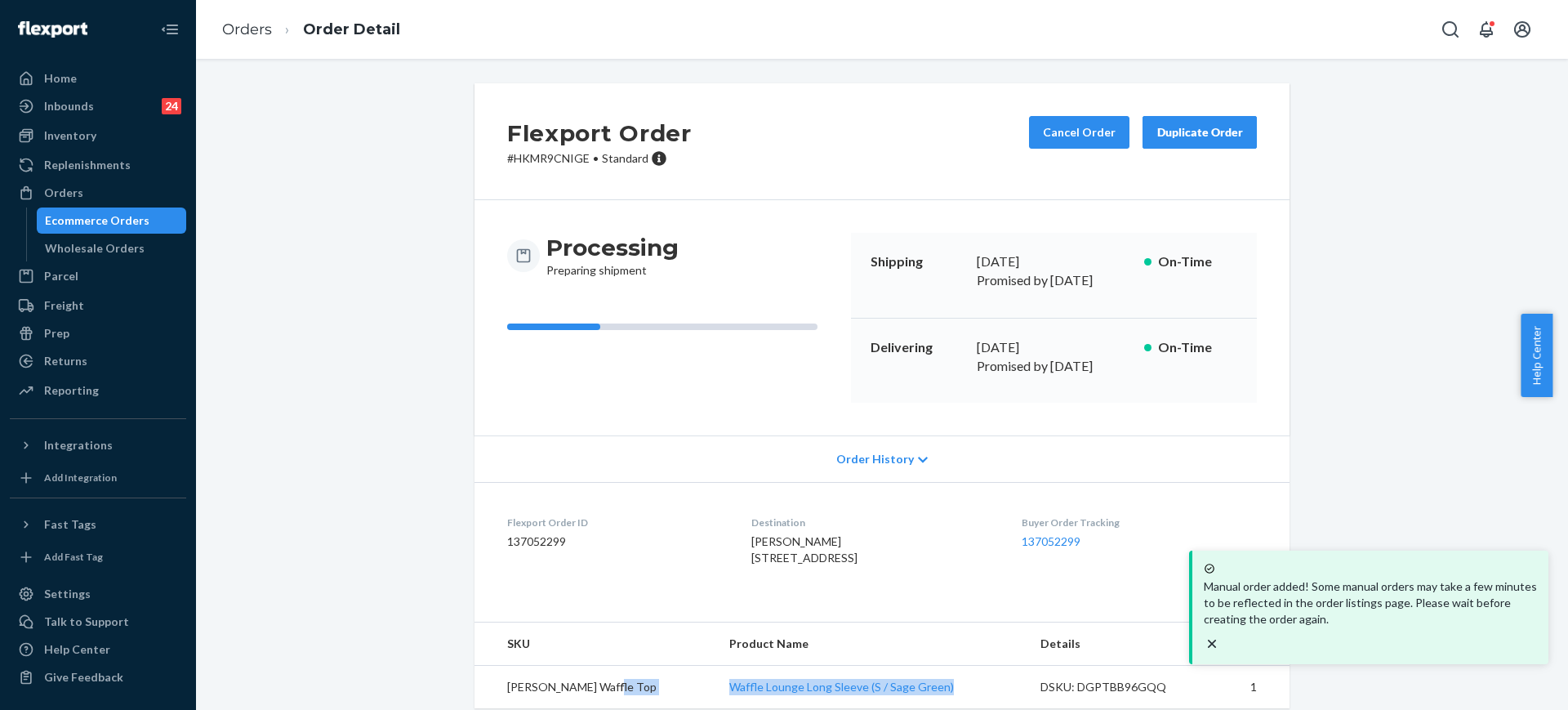
drag, startPoint x: 921, startPoint y: 690, endPoint x: 539, endPoint y: 305, distance: 542.4
click at [625, 671] on tr "[PERSON_NAME] Waffle Top Waffle Lounge Long Sleeve (S / Sage Green) DSKU: DGPTB…" at bounding box center [881, 686] width 815 height 43
copy tr "Waffle Lounge Long Sleeve (S / Sage Green)"
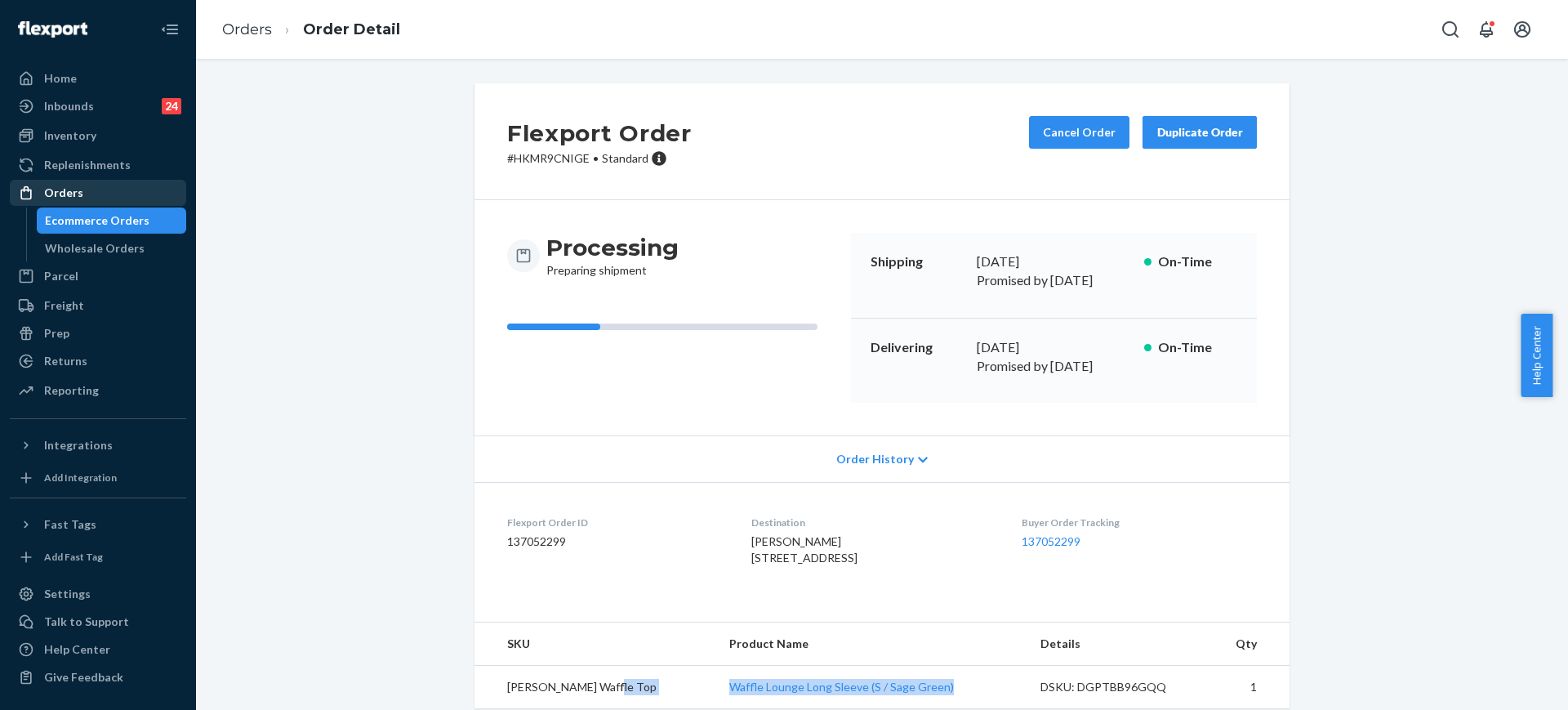
click at [116, 197] on div "Orders" at bounding box center [98, 193] width 173 height 23
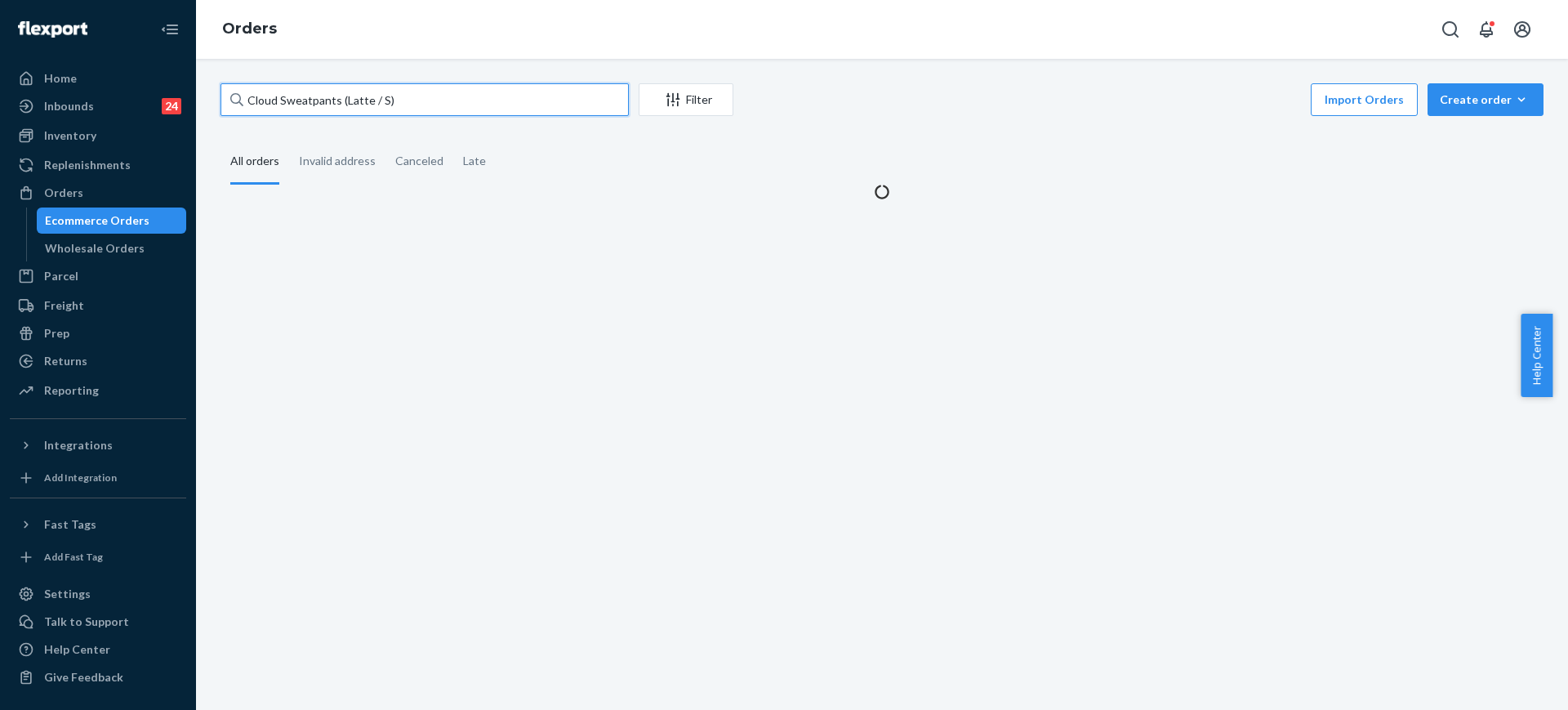
click at [361, 104] on input "Cloud Sweatpants (Latte / S)" at bounding box center [424, 99] width 408 height 33
paste input "#254669271"
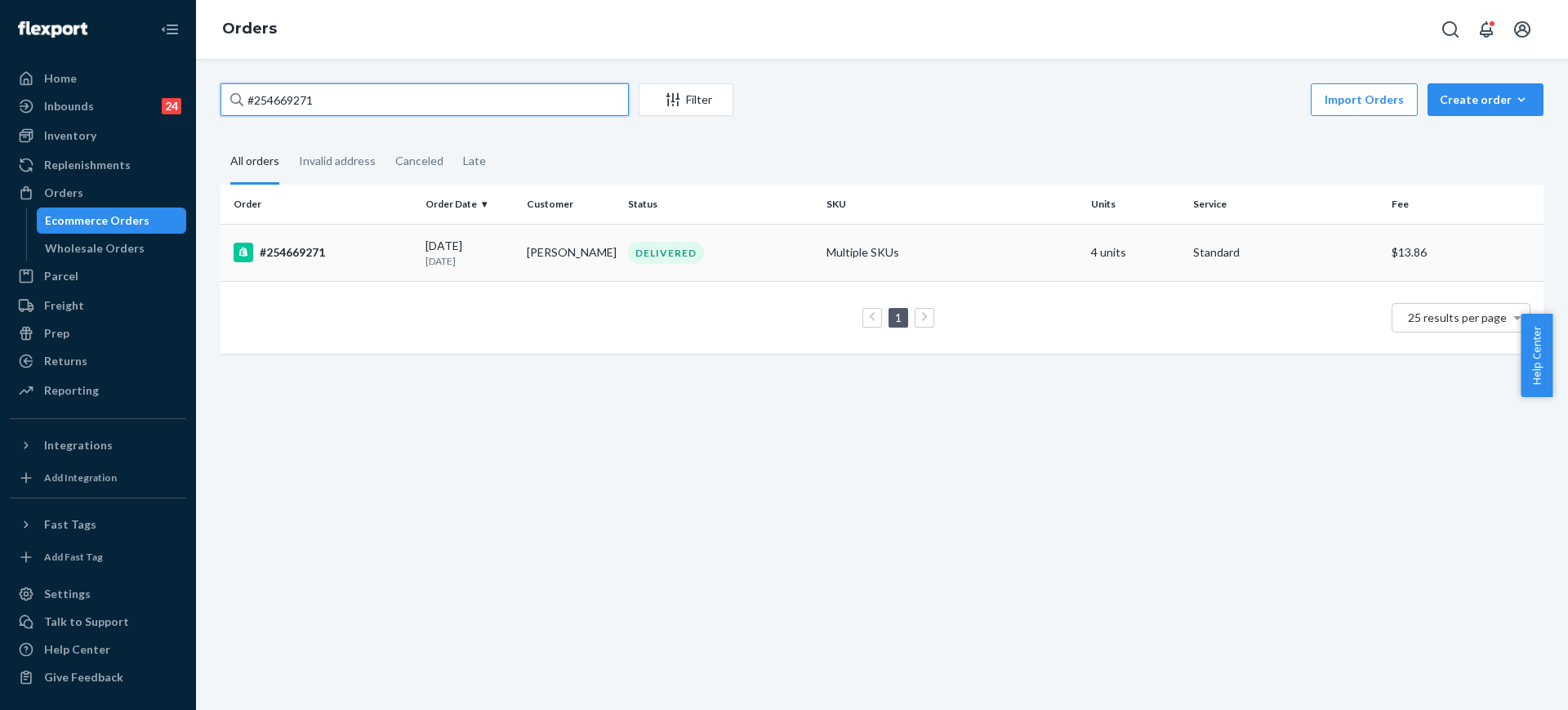
type input "#254669271"
click at [765, 233] on td "DELIVERED" at bounding box center [720, 253] width 198 height 57
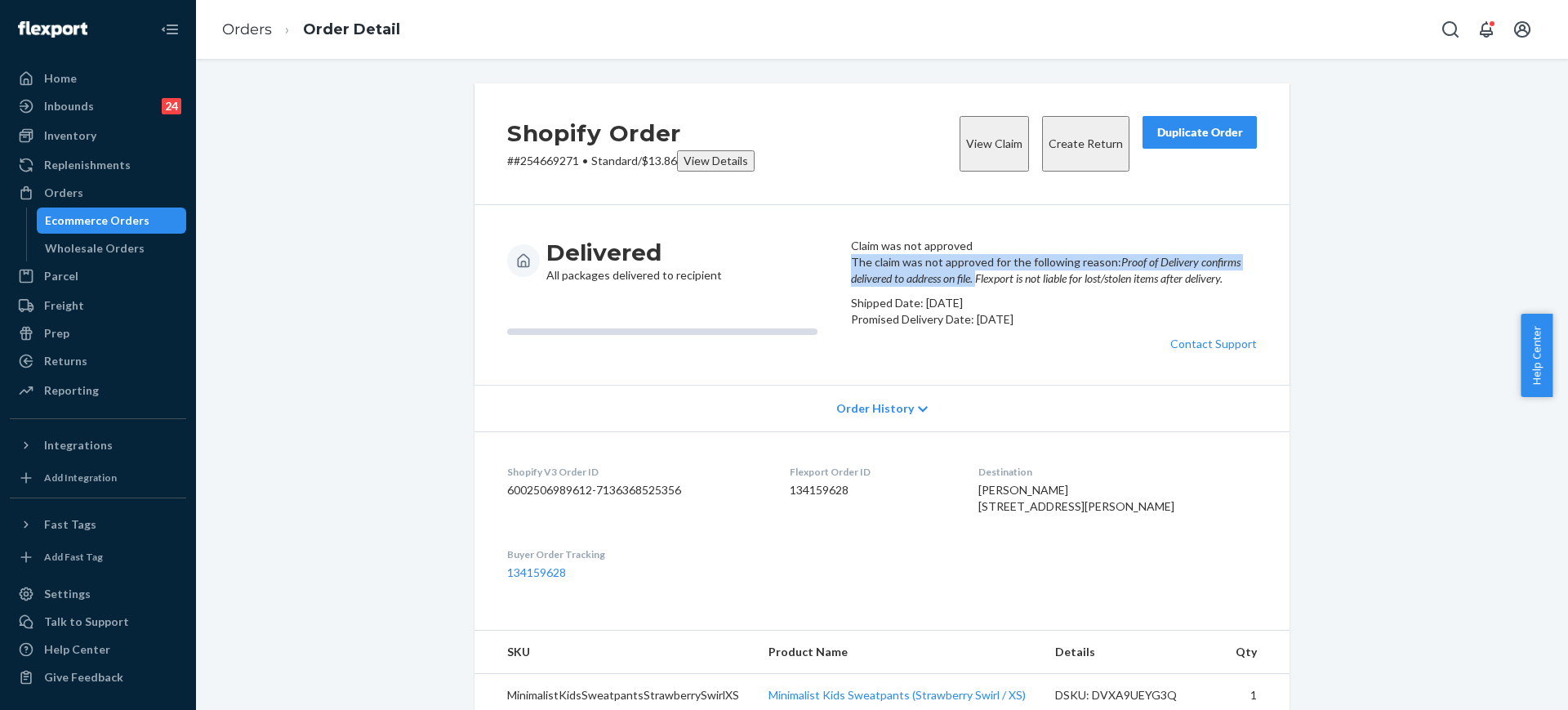
drag, startPoint x: 848, startPoint y: 297, endPoint x: 1106, endPoint y: 332, distance: 260.4
click at [1106, 332] on div "The claim was not approved for the following reason: Proof of Delivery confirms…" at bounding box center [1054, 302] width 406 height 98
copy p "The claim was not approved for the following reason: Proof of Delivery confirms…"
drag, startPoint x: 77, startPoint y: 206, endPoint x: 90, endPoint y: 195, distance: 17.0
click at [77, 207] on link "Ecommerce Orders" at bounding box center [112, 220] width 150 height 26
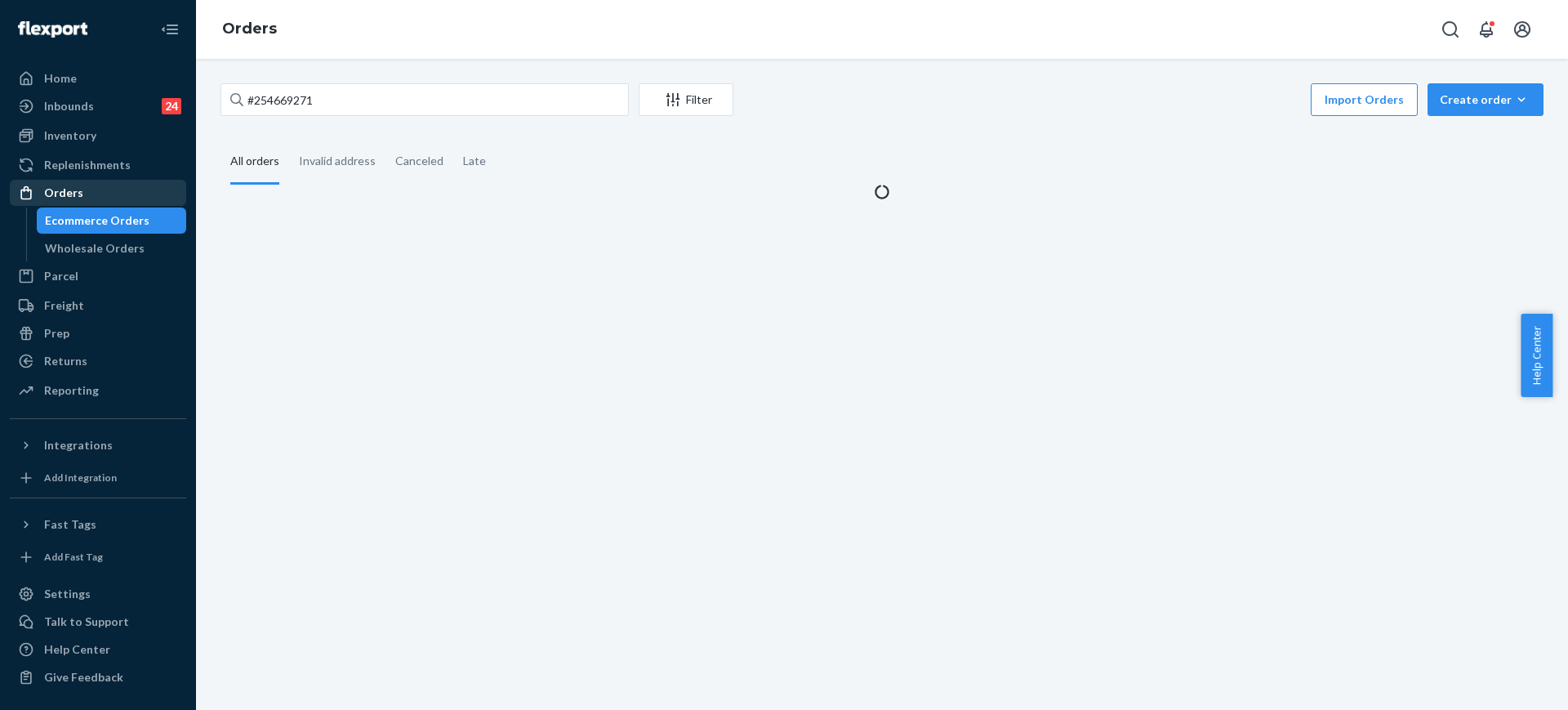
click at [92, 193] on div "Orders" at bounding box center [98, 193] width 173 height 23
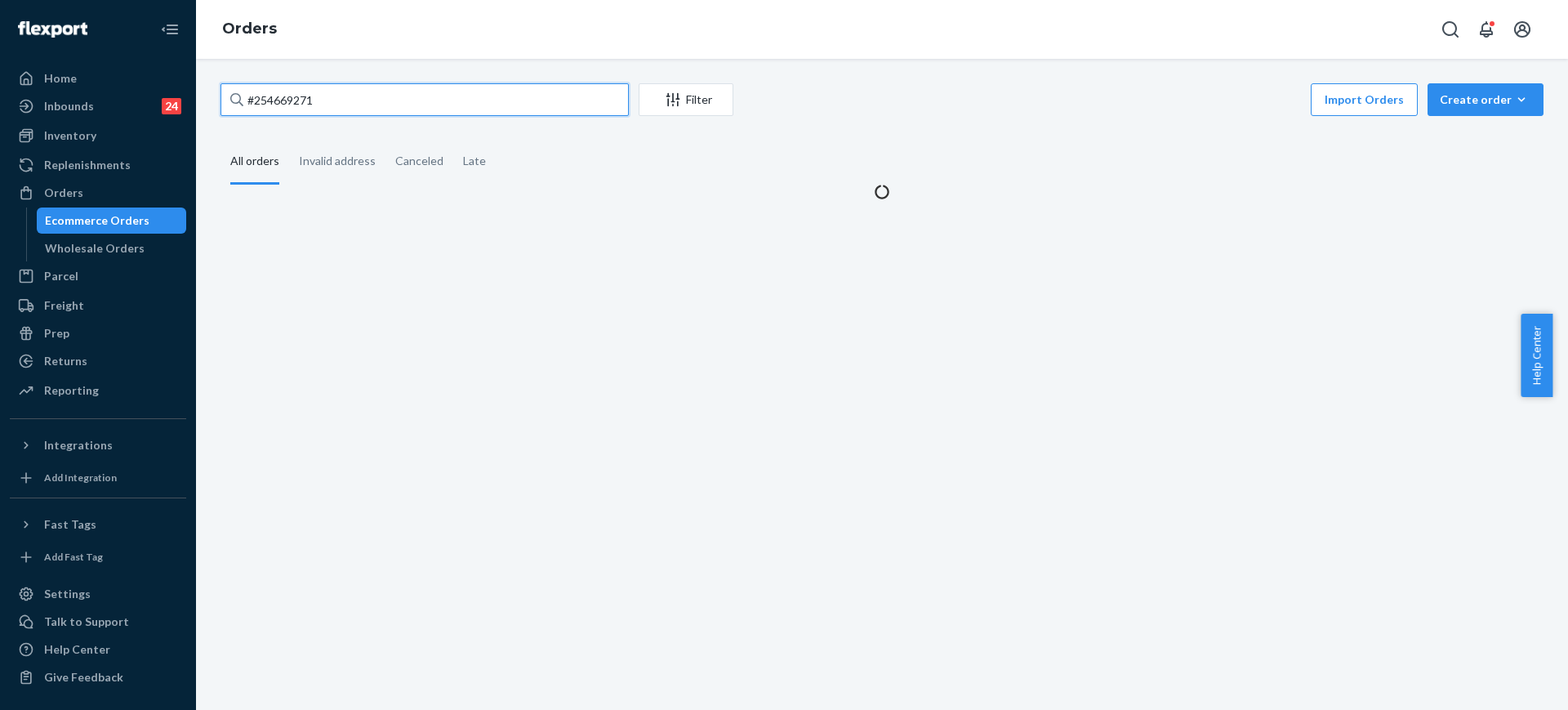
click at [422, 98] on input "#254669271" at bounding box center [424, 99] width 408 height 33
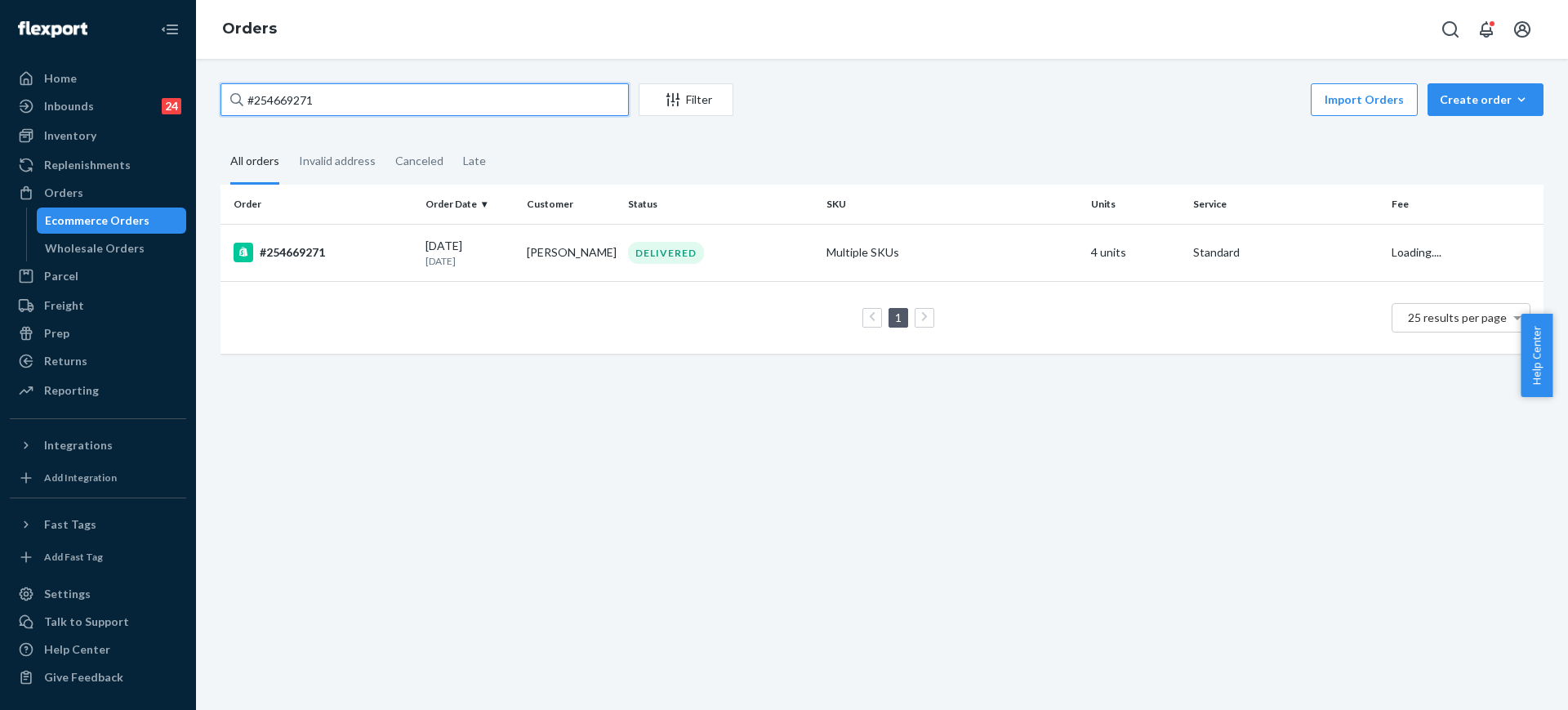
paste input "255015876"
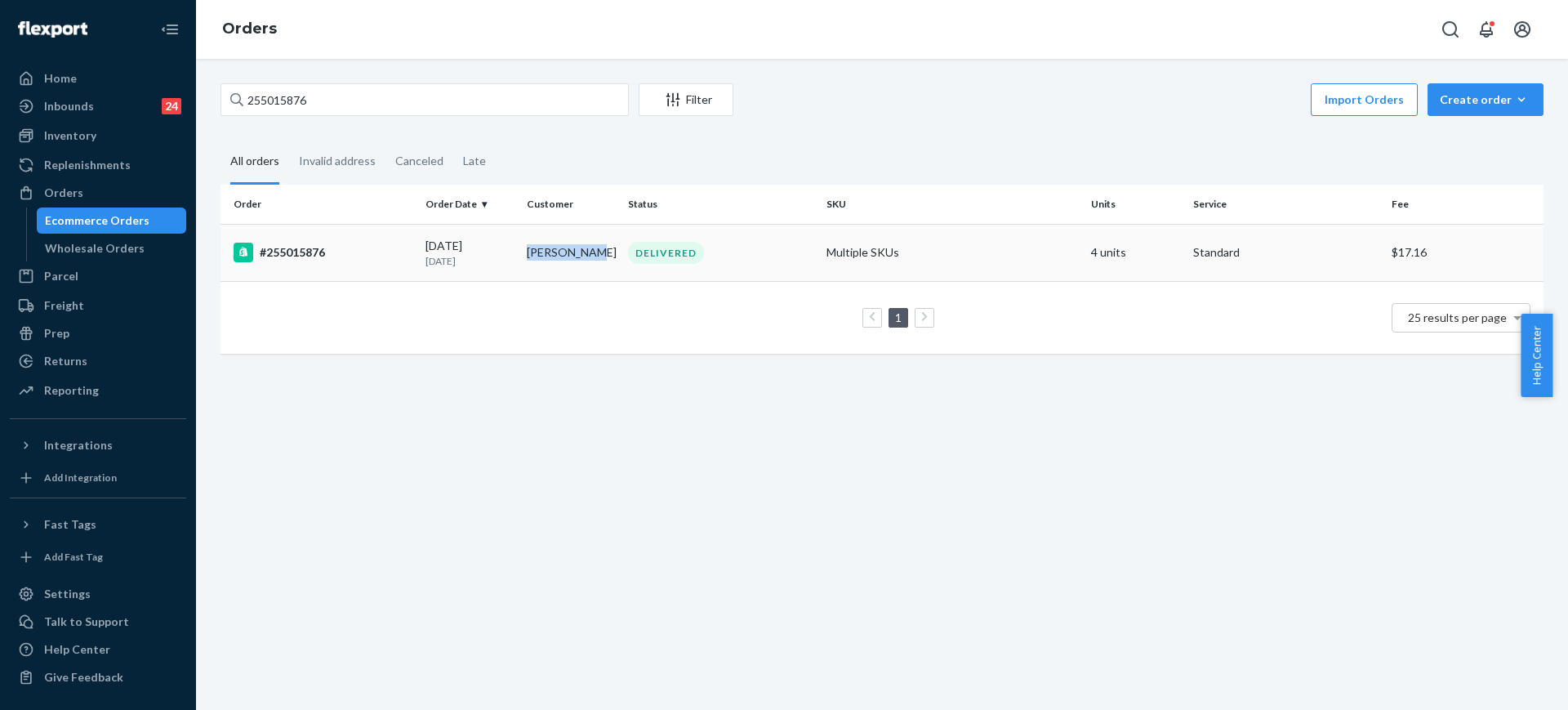
copy td "[PERSON_NAME]"
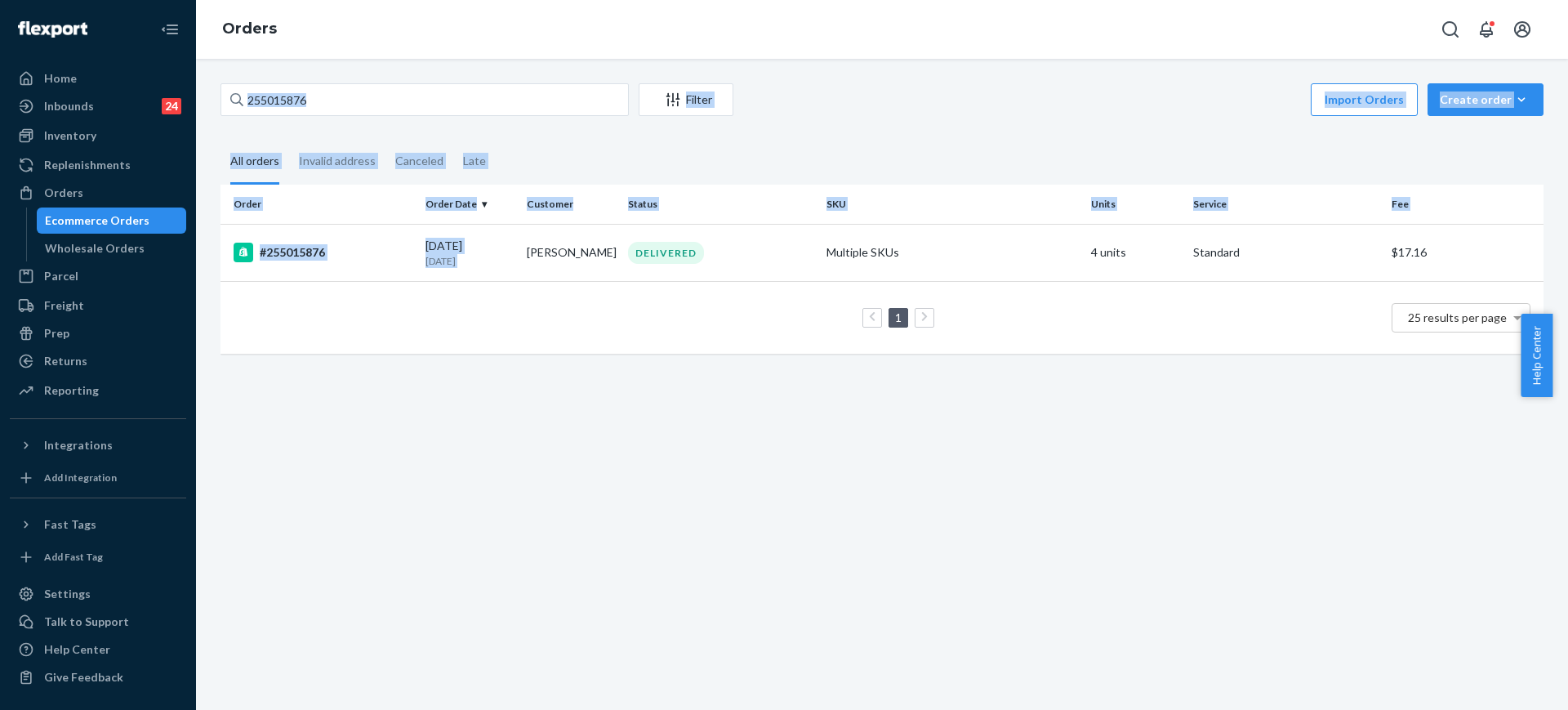
drag, startPoint x: 522, startPoint y: 248, endPoint x: 576, endPoint y: 95, distance: 162.2
click at [576, 96] on div "255015876 Filter Import Orders Create order Ecommerce order Removal order All o…" at bounding box center [882, 226] width 1347 height 286
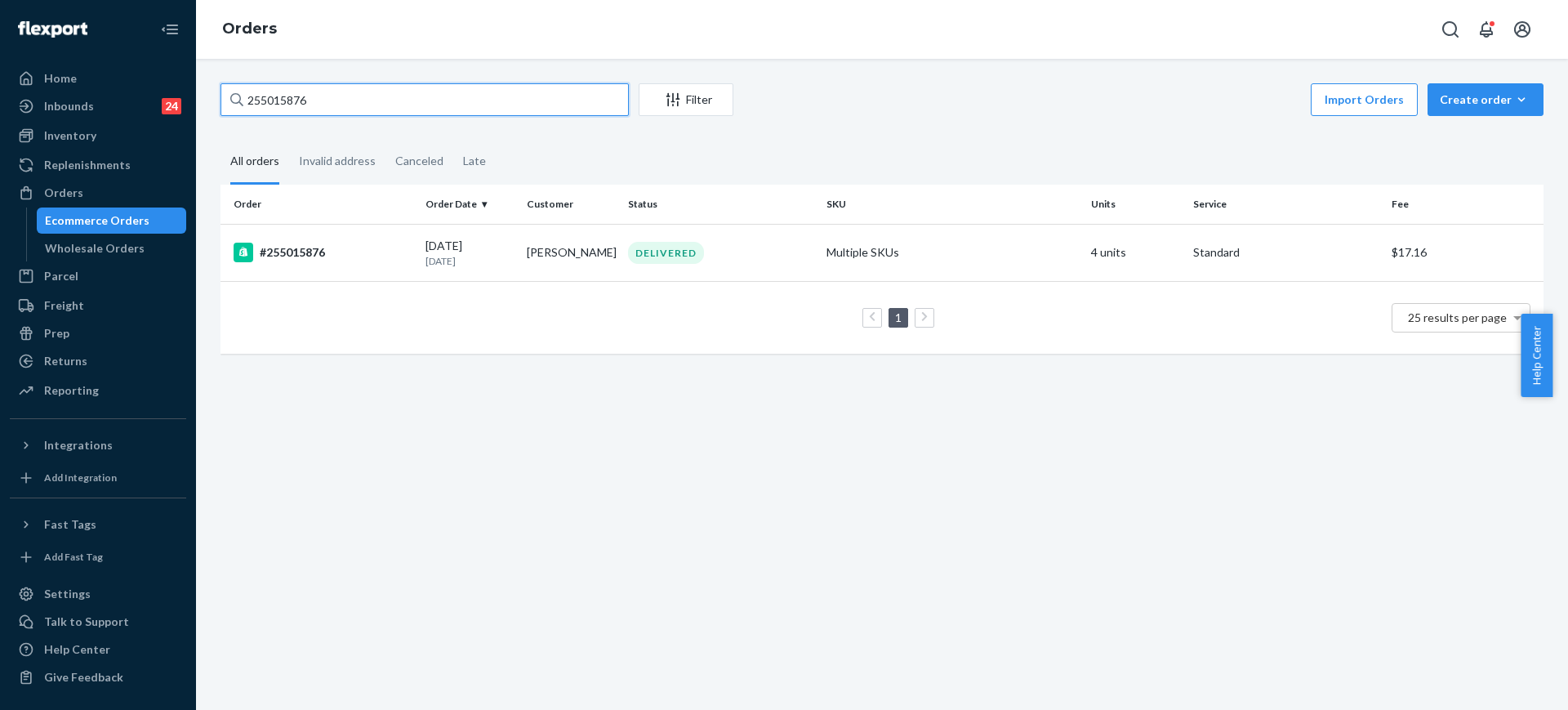
click at [576, 95] on input "255015876" at bounding box center [424, 99] width 408 height 33
paste input "[PERSON_NAME]"
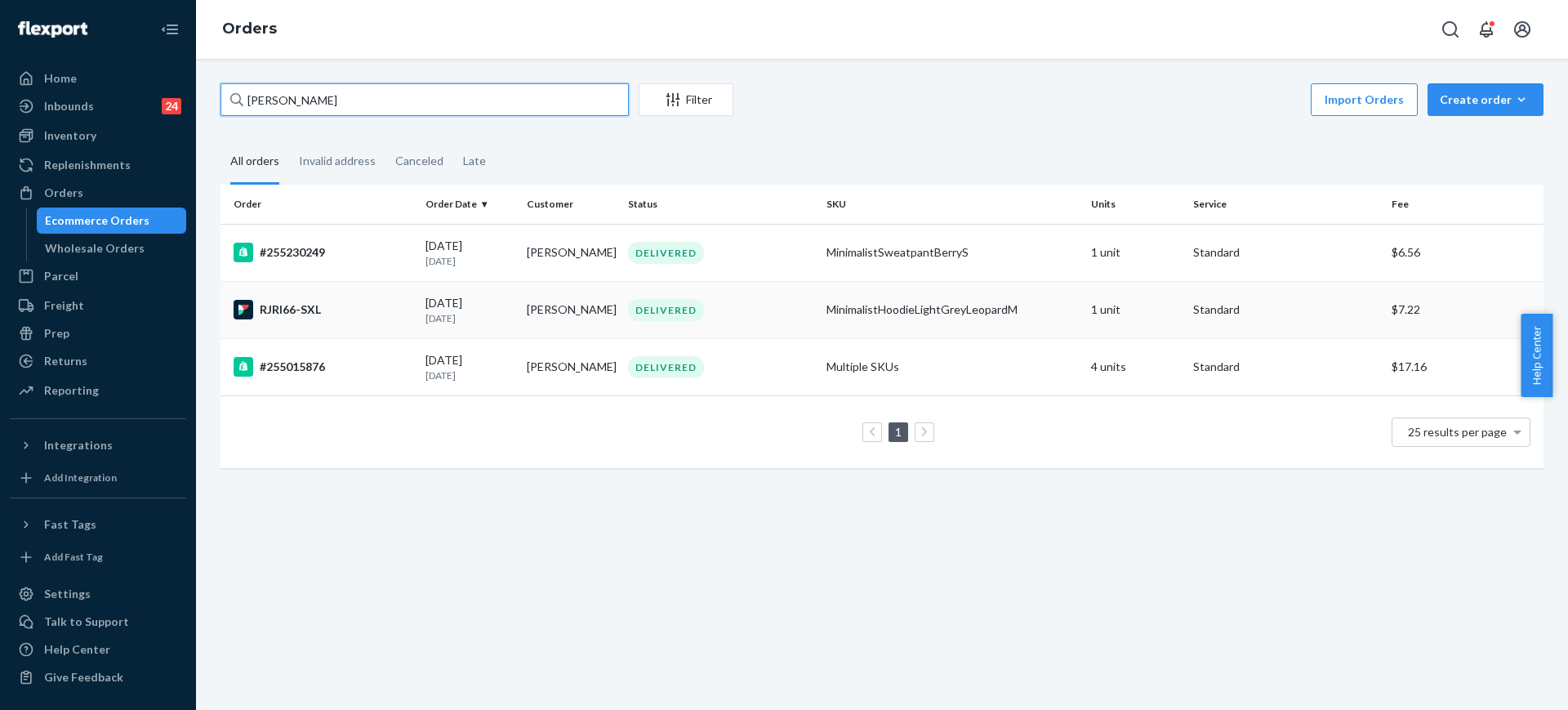
type input "[PERSON_NAME]"
click at [871, 318] on td "MinimalistHoodieLightGreyLeopardM" at bounding box center [952, 309] width 265 height 57
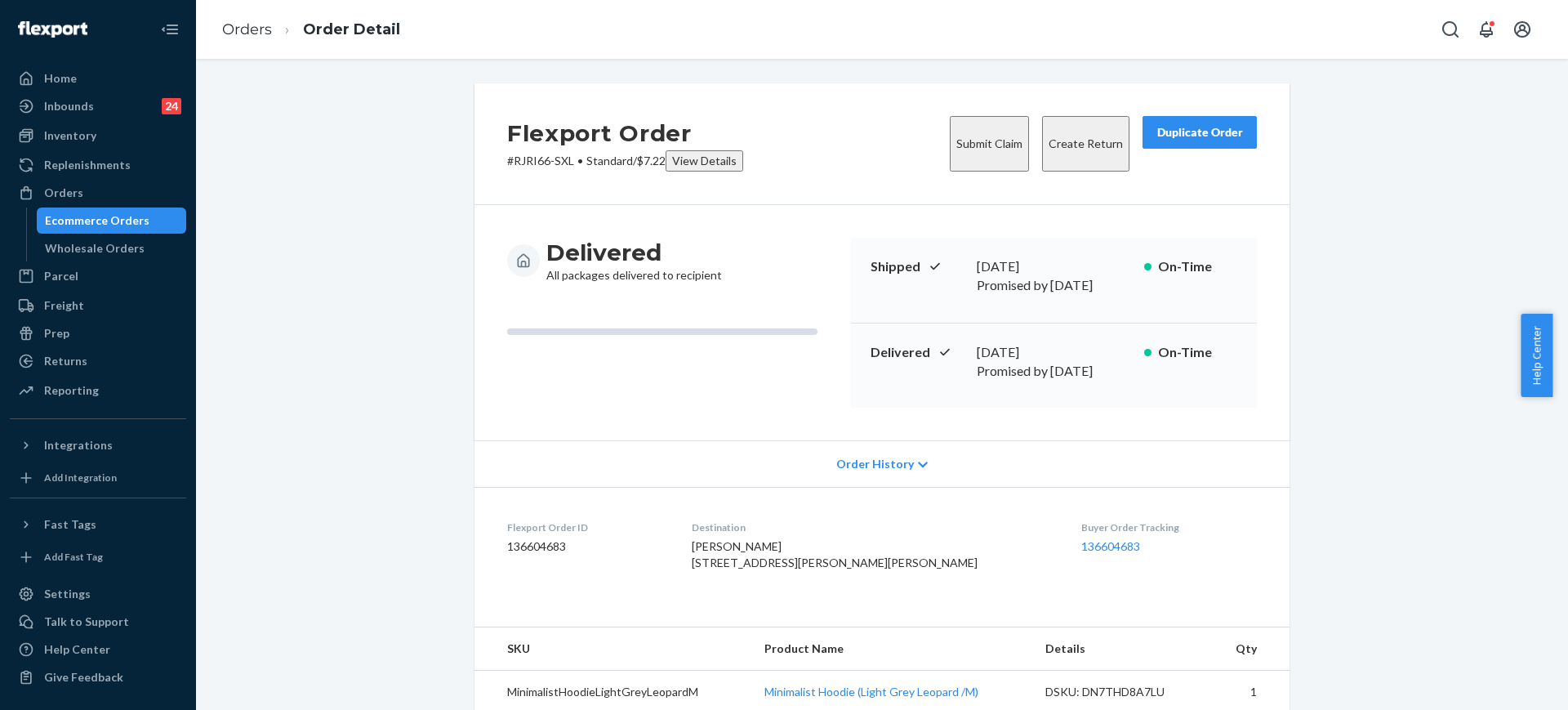
click at [1069, 136] on button "Create Return" at bounding box center [1085, 143] width 87 height 55
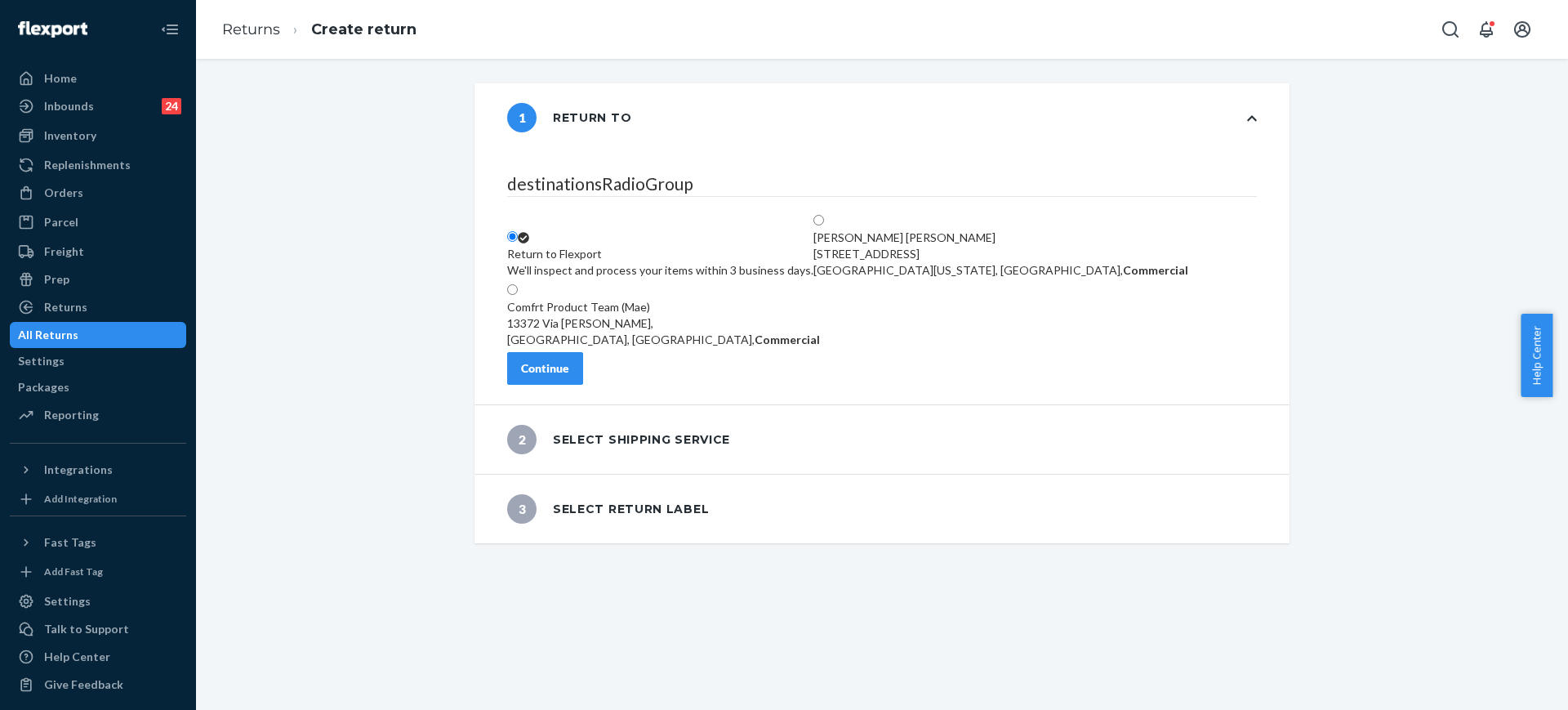
click at [581, 384] on button "Continue" at bounding box center [544, 367] width 76 height 33
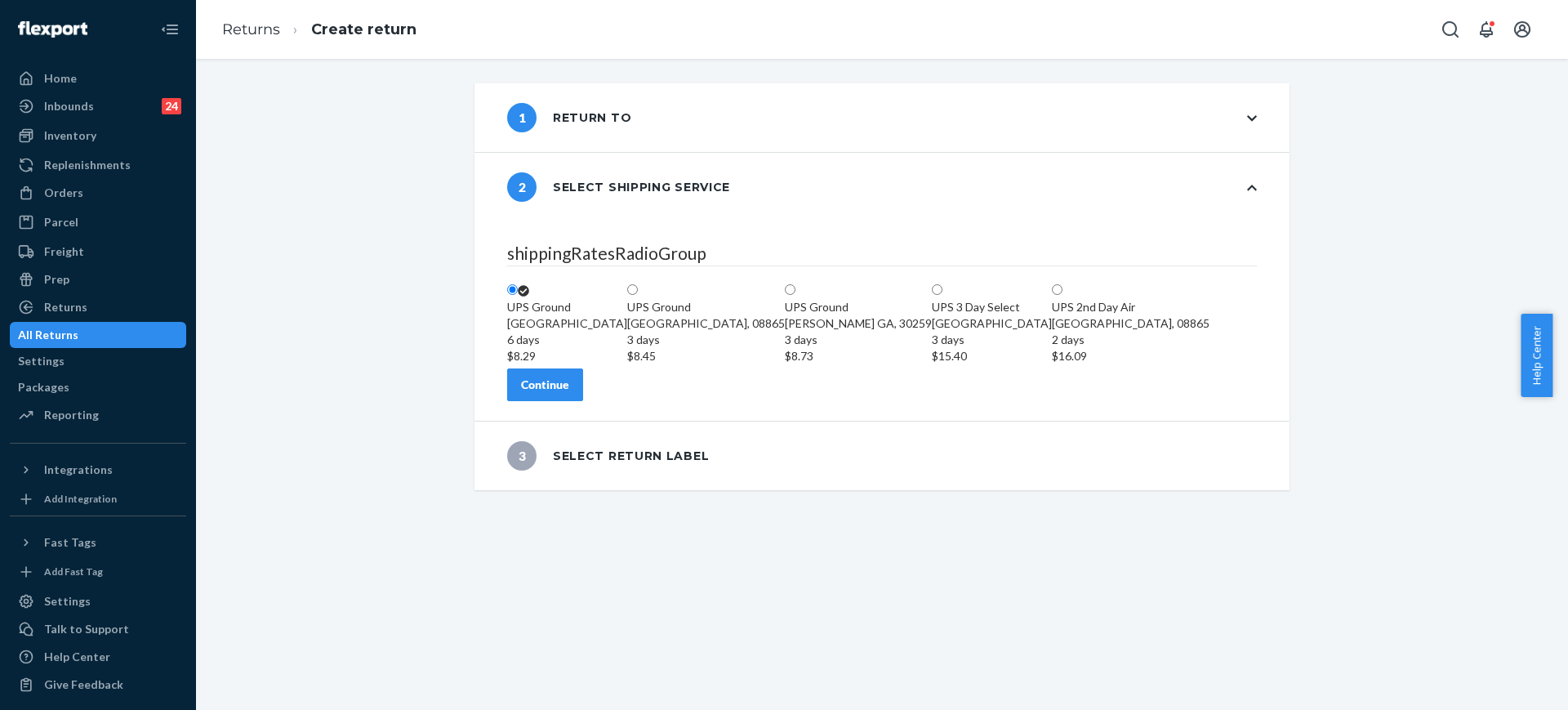
click at [549, 401] on button "Continue" at bounding box center [544, 384] width 76 height 33
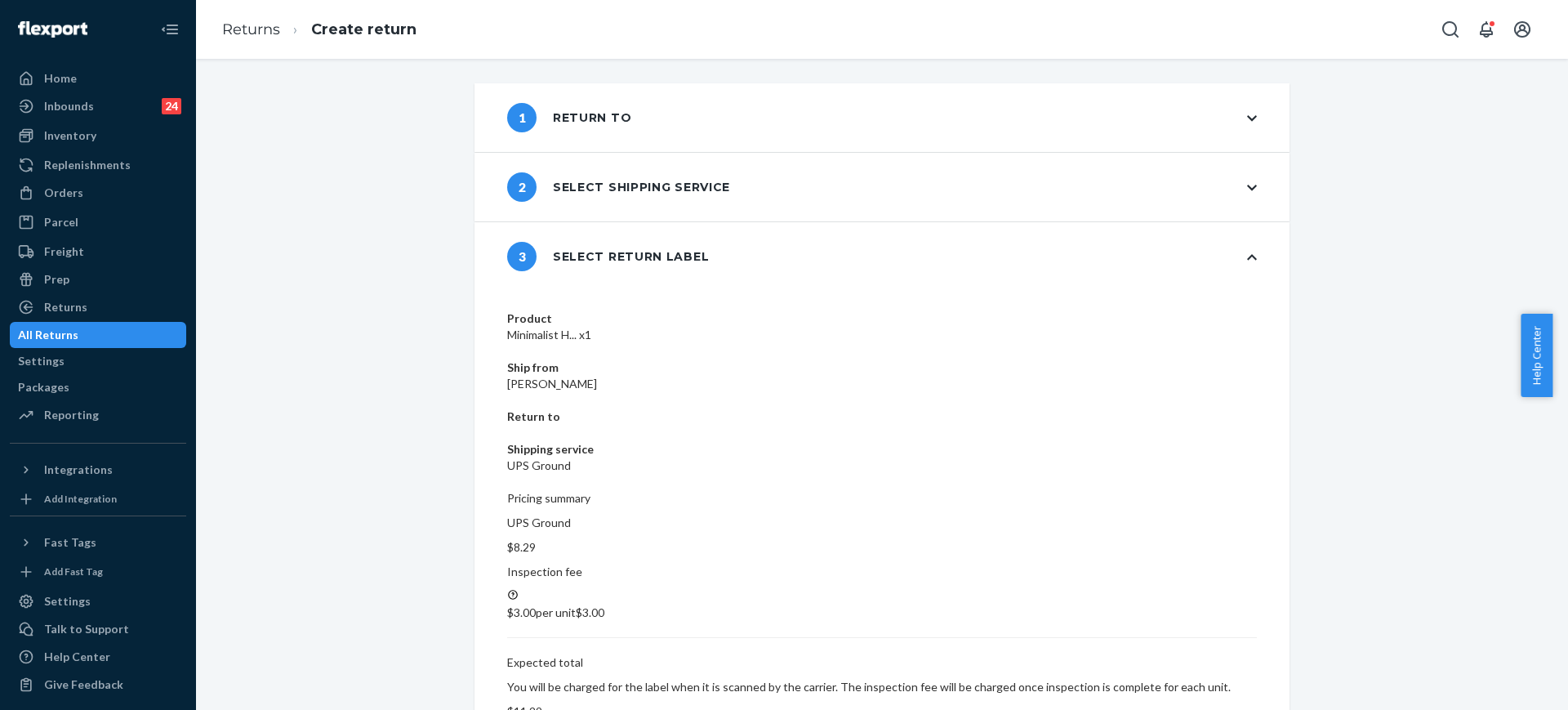
click at [1210, 583] on div "Product Minimalist H... x1 Ship from [PERSON_NAME] Return to Shipping service U…" at bounding box center [881, 534] width 815 height 489
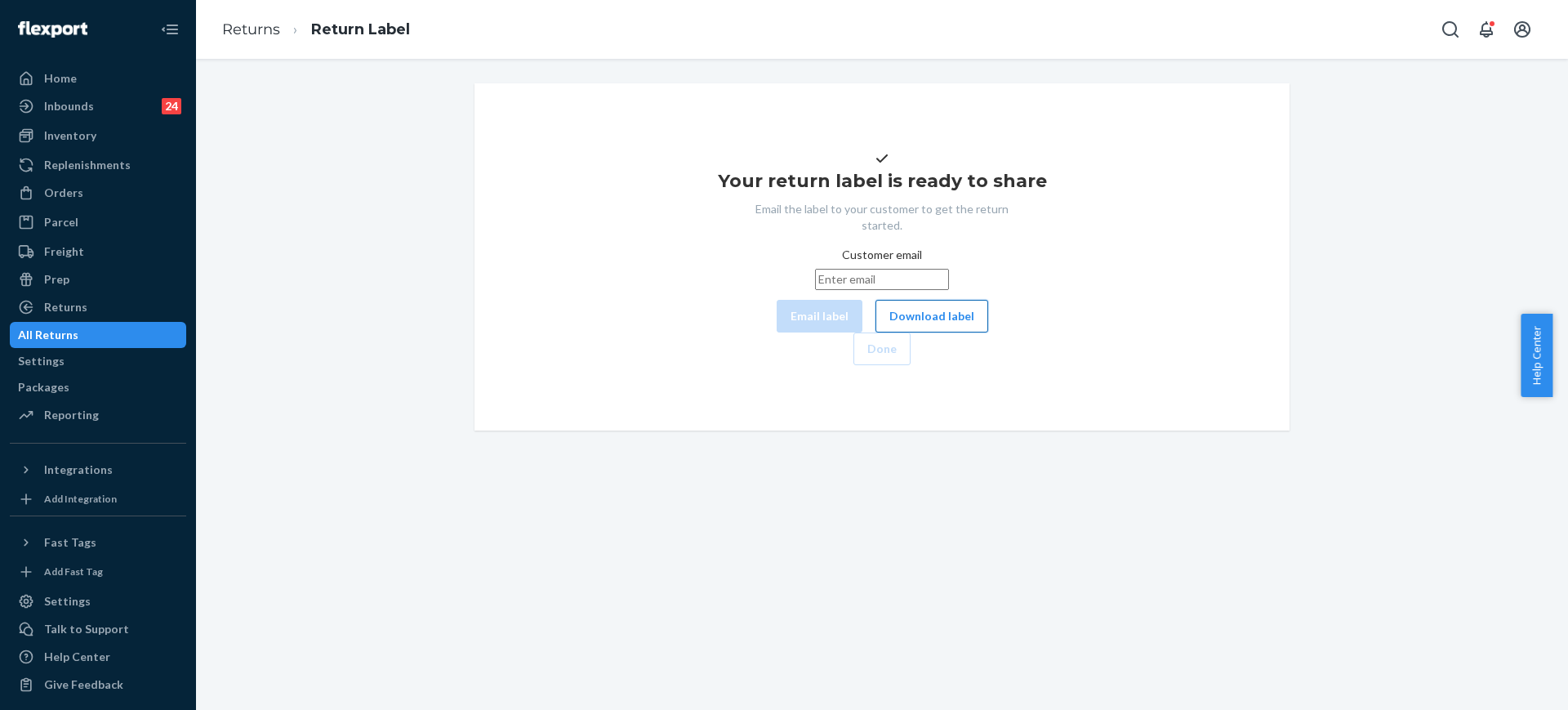
click at [875, 333] on button "Download label" at bounding box center [931, 315] width 113 height 33
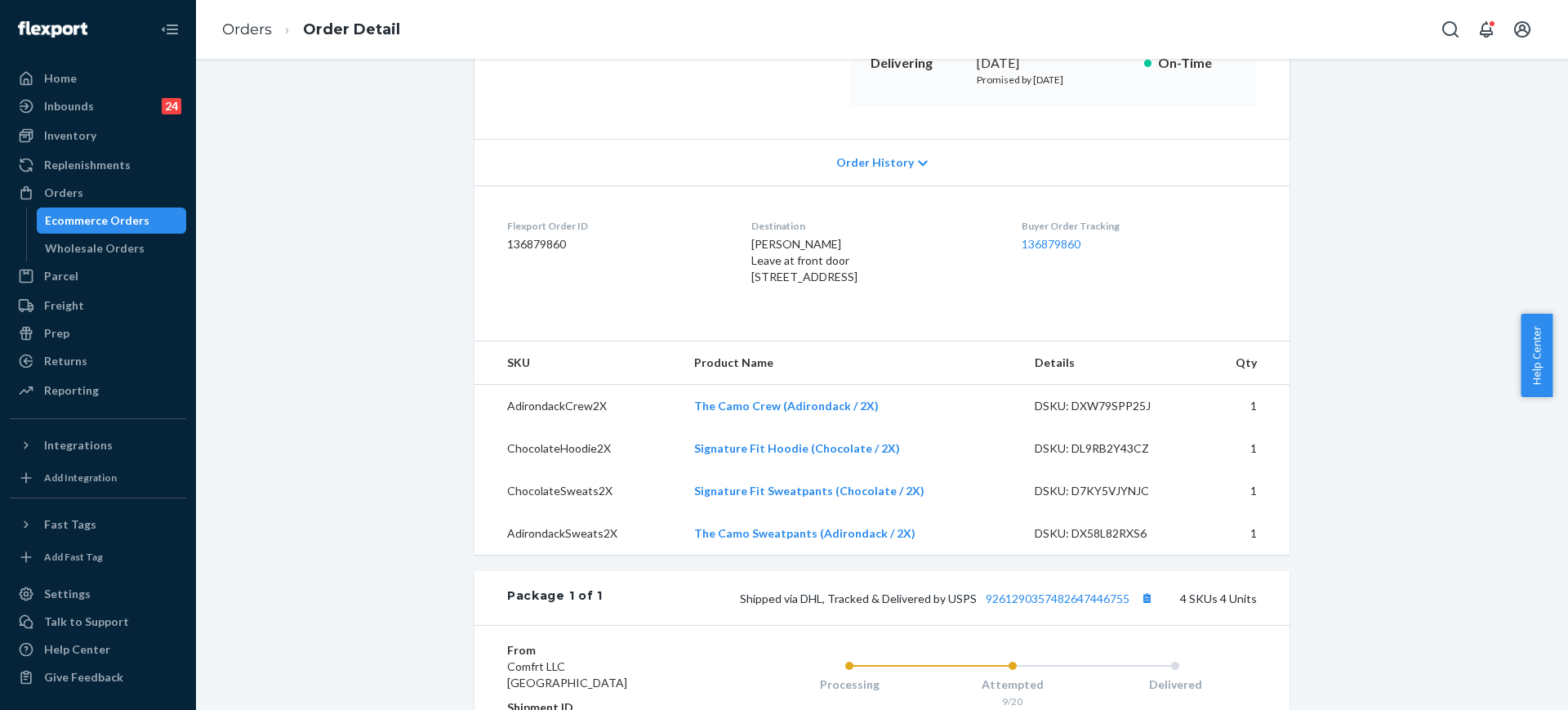
scroll to position [306, 0]
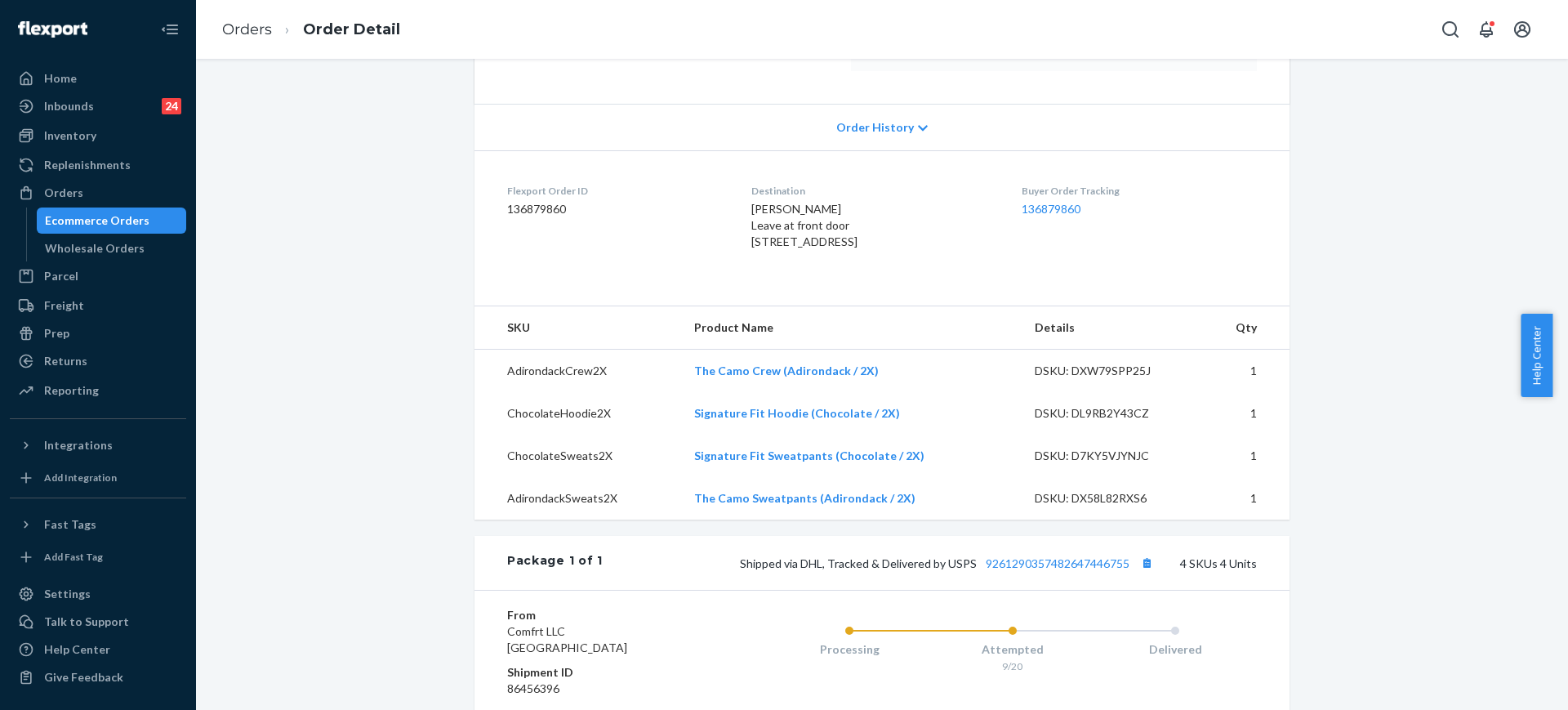
click at [1068, 590] on div "Package 1 of 1 Shipped via DHL, Tracked & Delivered by USPS 9261290357482647446…" at bounding box center [881, 562] width 815 height 54
click at [1064, 570] on link "9261290357482647446755" at bounding box center [1058, 563] width 144 height 14
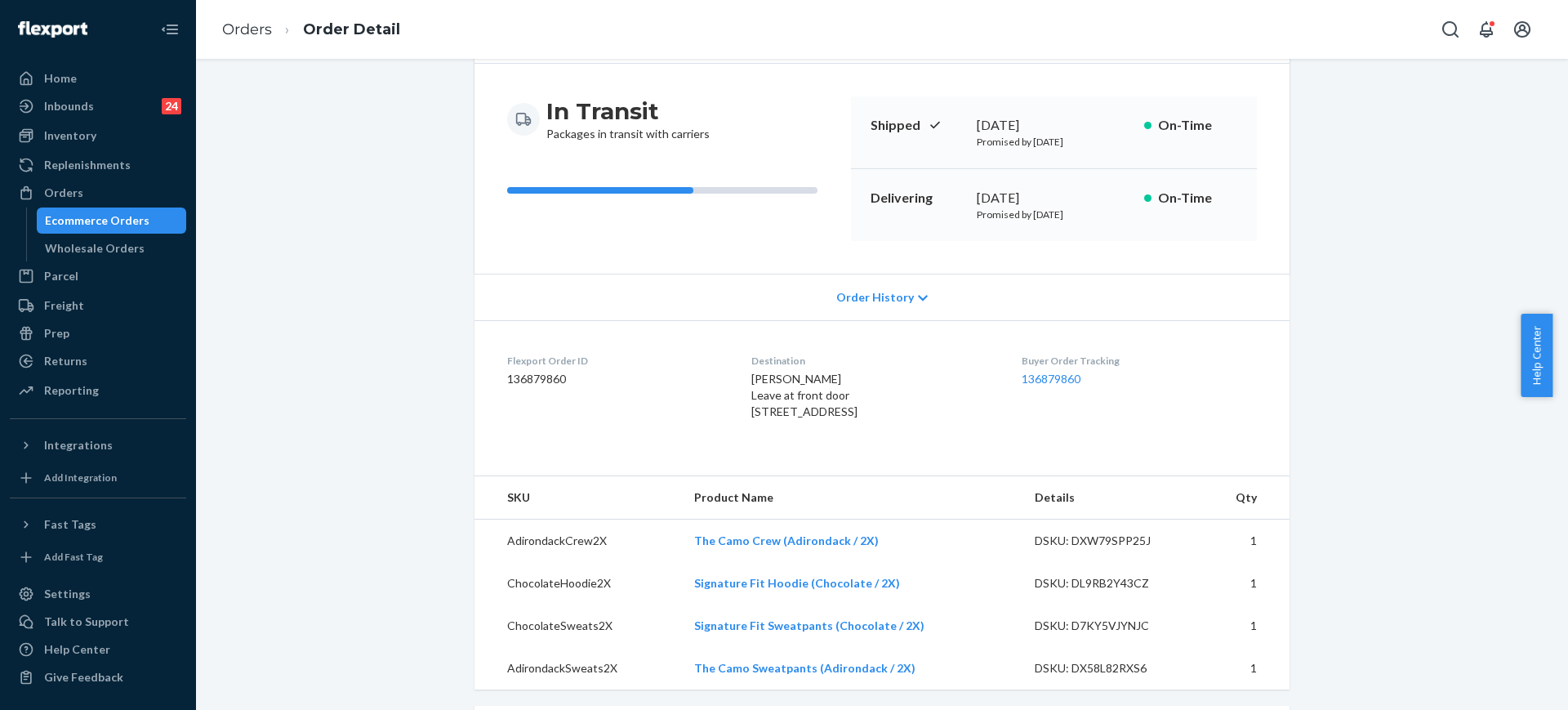
scroll to position [0, 0]
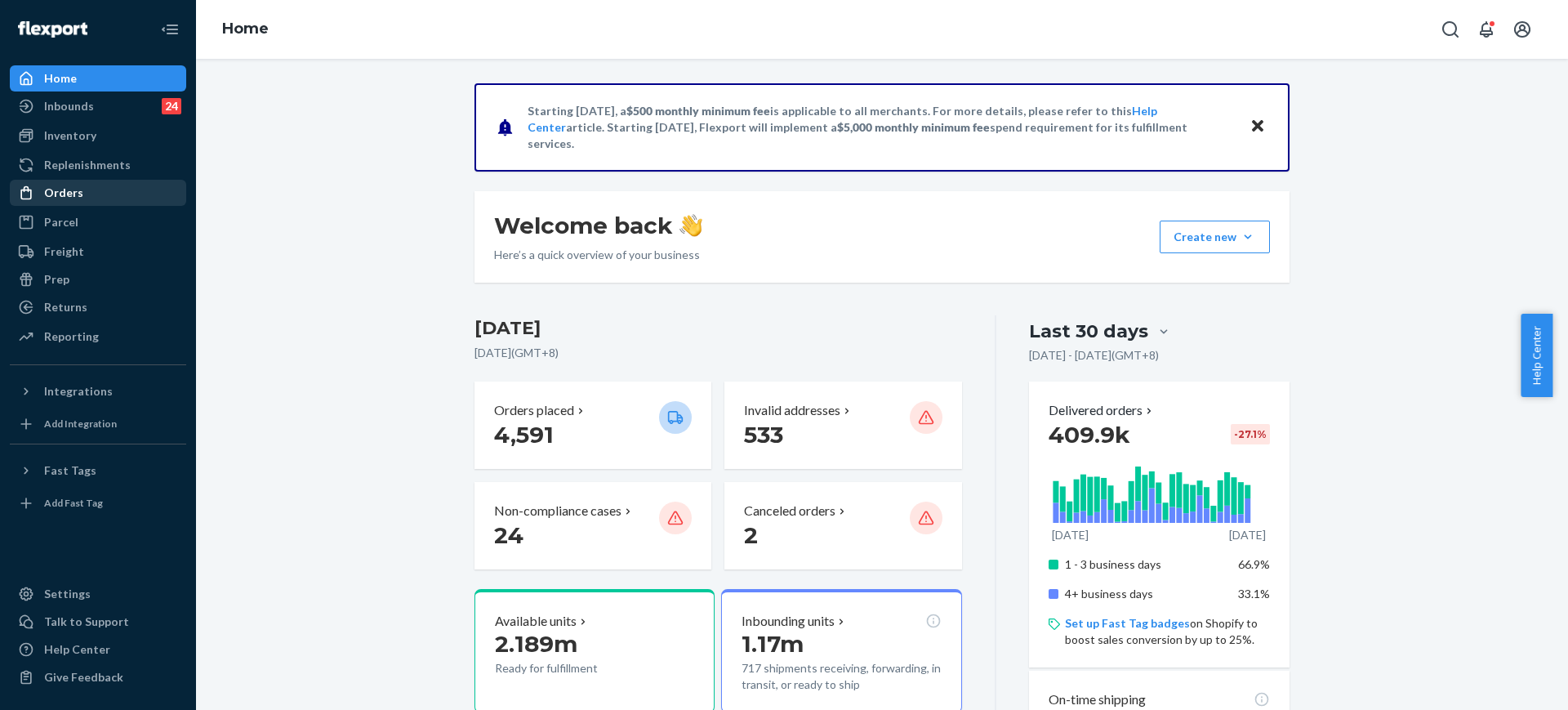
click at [140, 200] on div "Orders" at bounding box center [98, 193] width 173 height 23
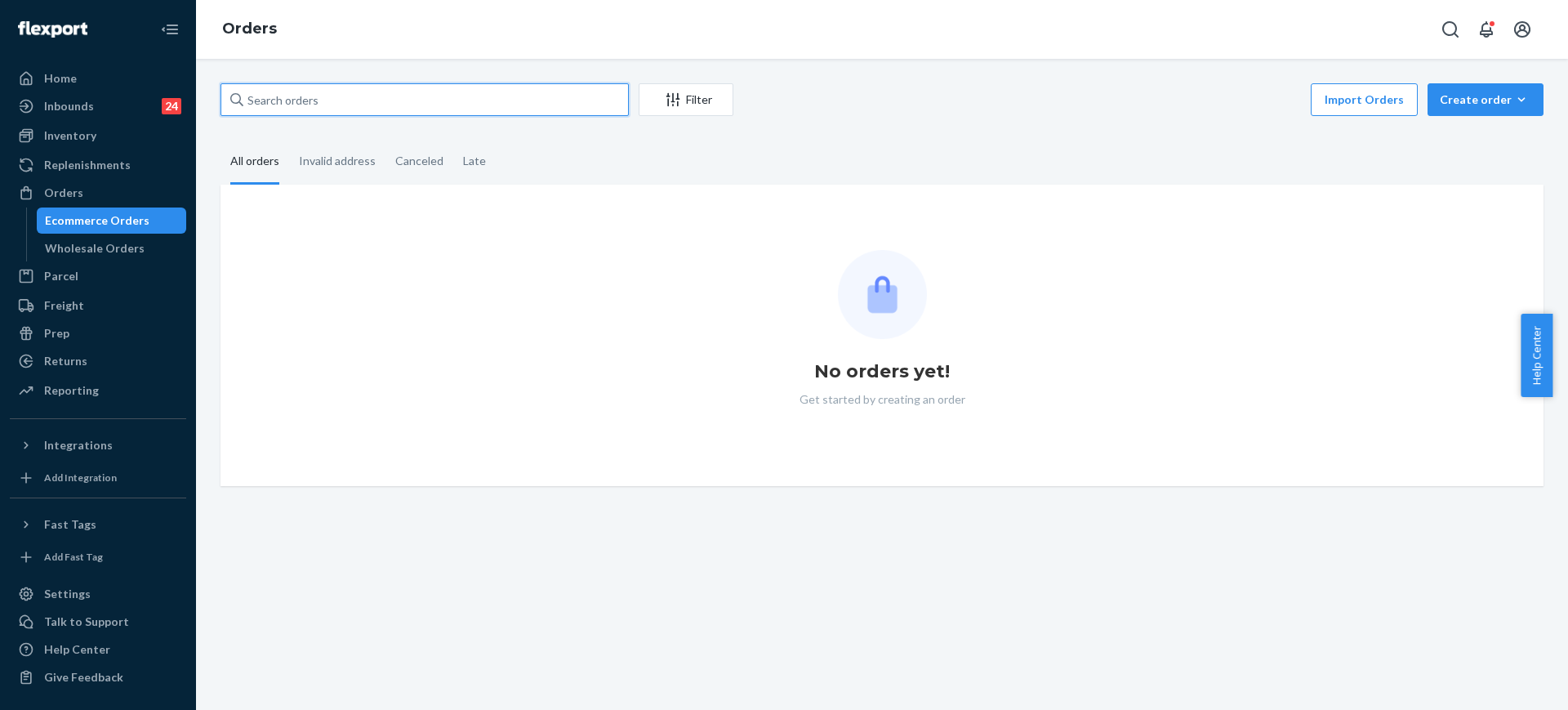
click at [379, 102] on input "text" at bounding box center [424, 99] width 408 height 33
paste input "#255054495"
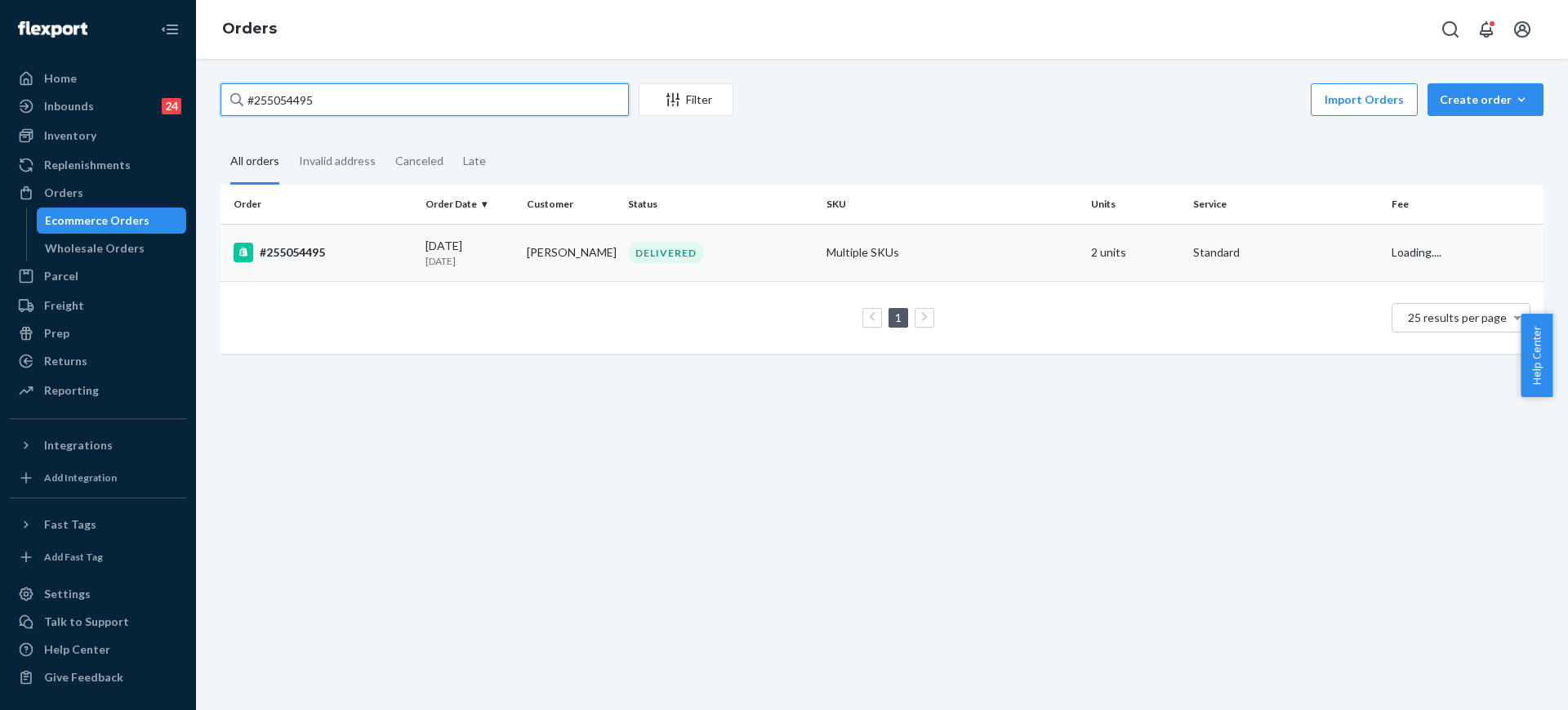
type input "#255054495"
click at [993, 258] on td "Multiple SKUs" at bounding box center [952, 253] width 265 height 57
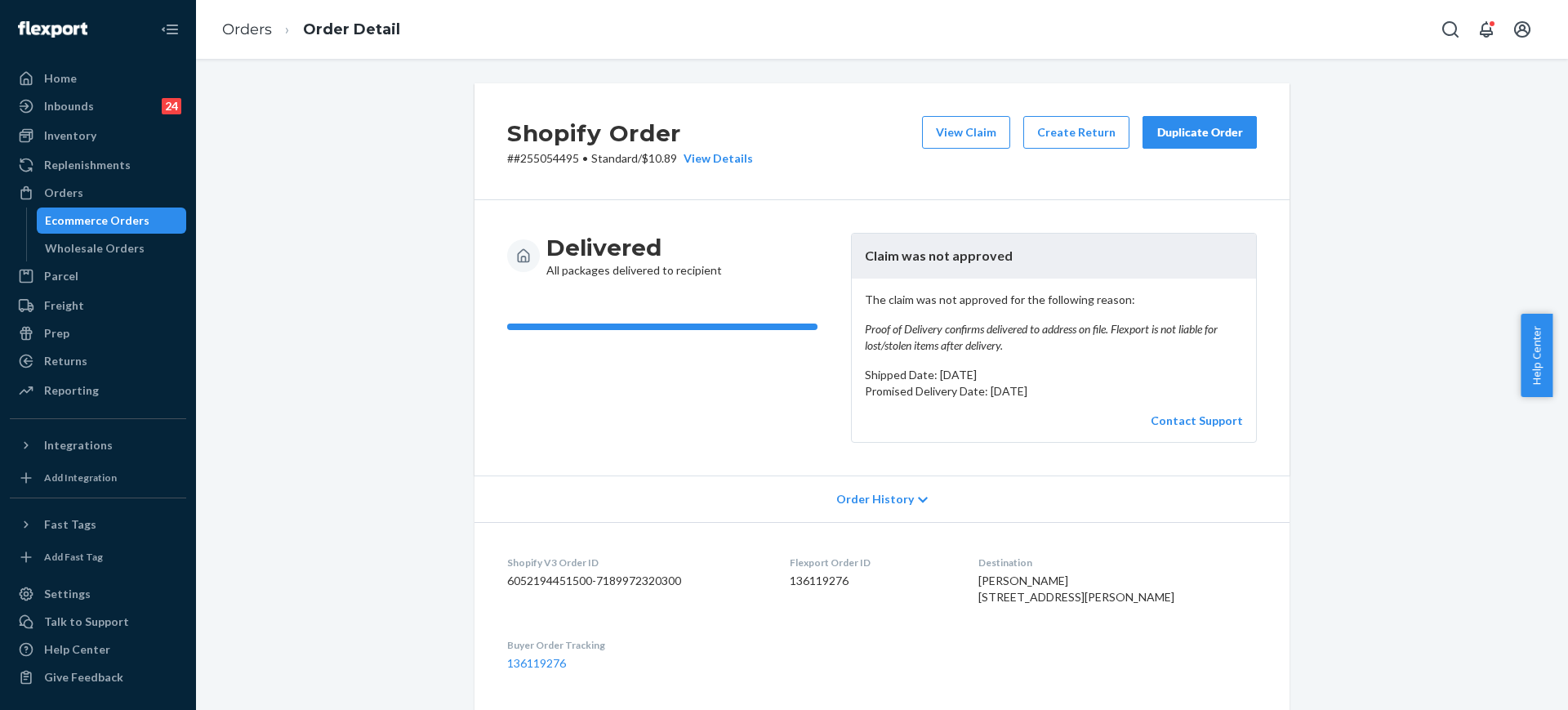
click at [536, 164] on p "# #255054495 • Standard / $10.89 View Details" at bounding box center [629, 158] width 246 height 17
copy p "255054495"
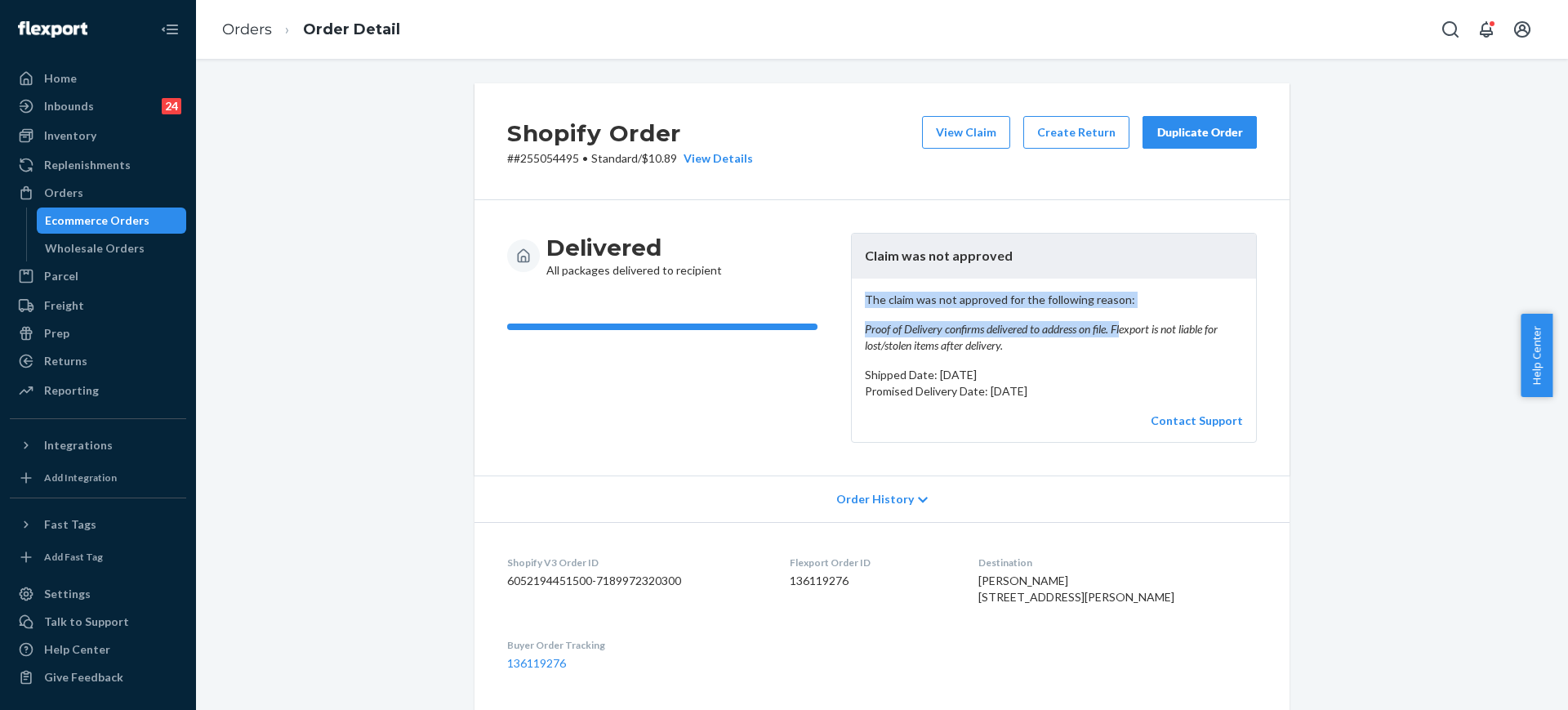
drag, startPoint x: 841, startPoint y: 304, endPoint x: 1117, endPoint y: 332, distance: 277.4
click at [1117, 332] on div "Delivered All packages delivered to recipient Claim was not approved The claim …" at bounding box center [881, 338] width 749 height 209
copy p "The claim was not approved for the following reason: Proof of Delivery confirms…"
drag, startPoint x: 118, startPoint y: 186, endPoint x: 196, endPoint y: 129, distance: 96.6
click at [119, 187] on div "Orders" at bounding box center [98, 193] width 173 height 23
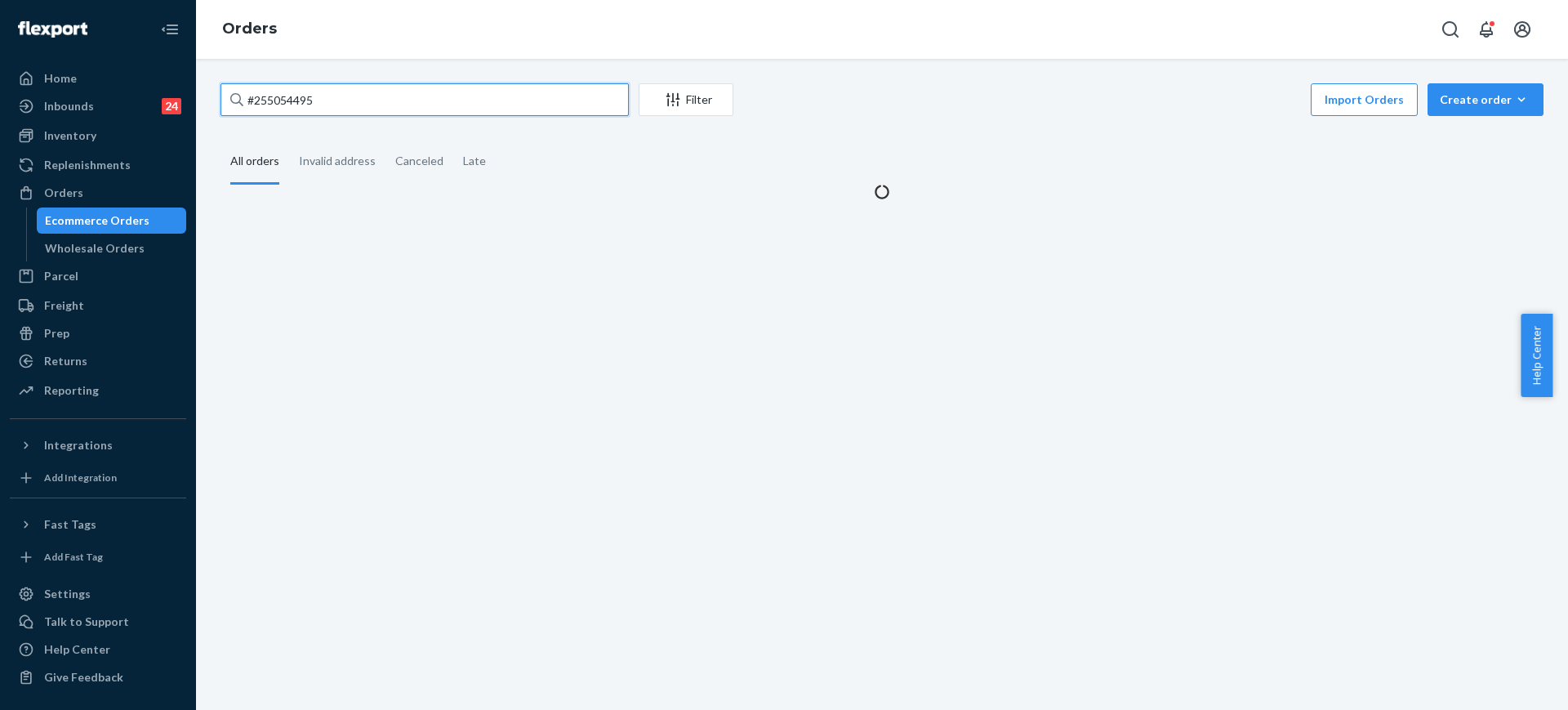
click at [331, 107] on input "#255054495" at bounding box center [424, 99] width 408 height 33
click at [332, 107] on input "#255054495" at bounding box center [424, 99] width 408 height 33
paste input "4620706"
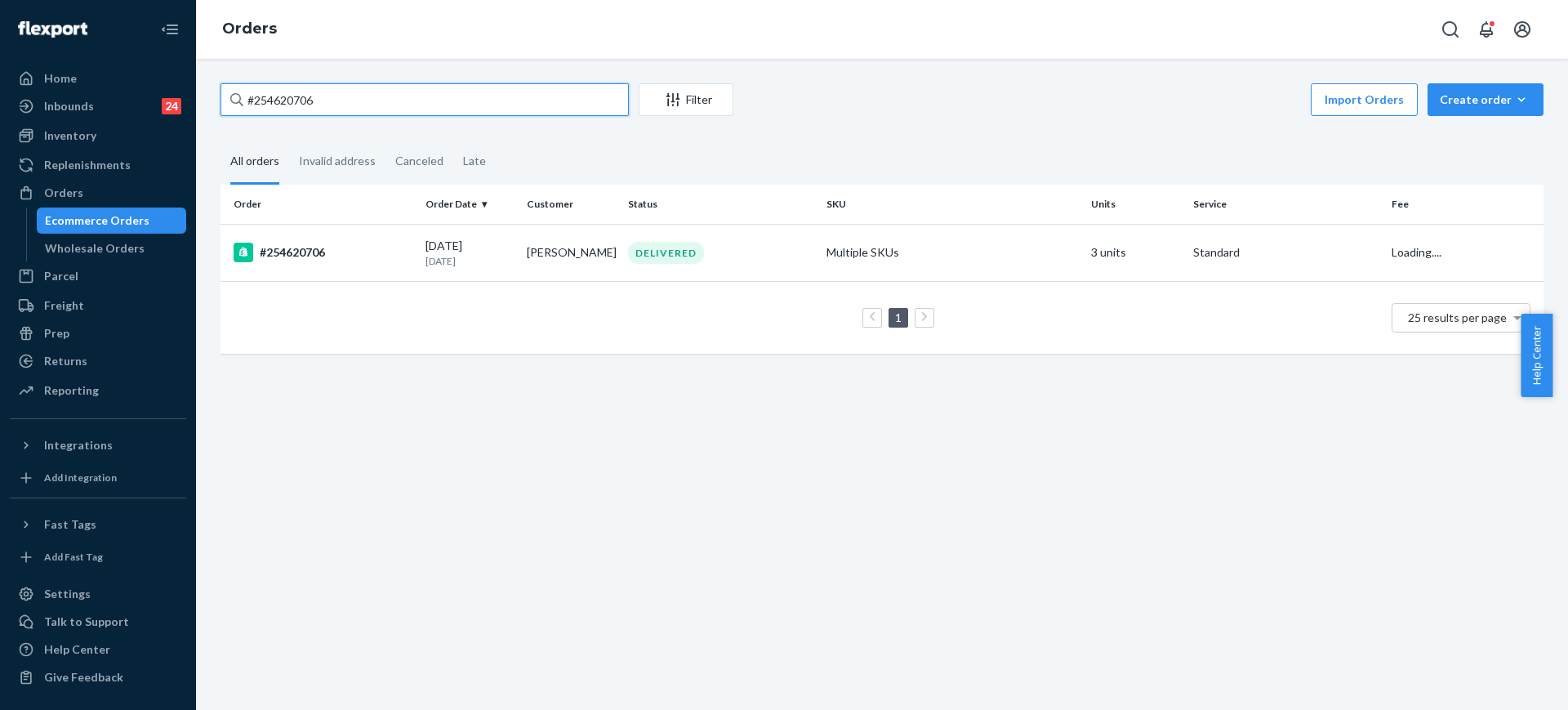
type input "#254620706"
click at [836, 220] on th "SKU" at bounding box center [952, 204] width 265 height 39
click at [837, 238] on td "Multiple SKUs" at bounding box center [952, 253] width 265 height 57
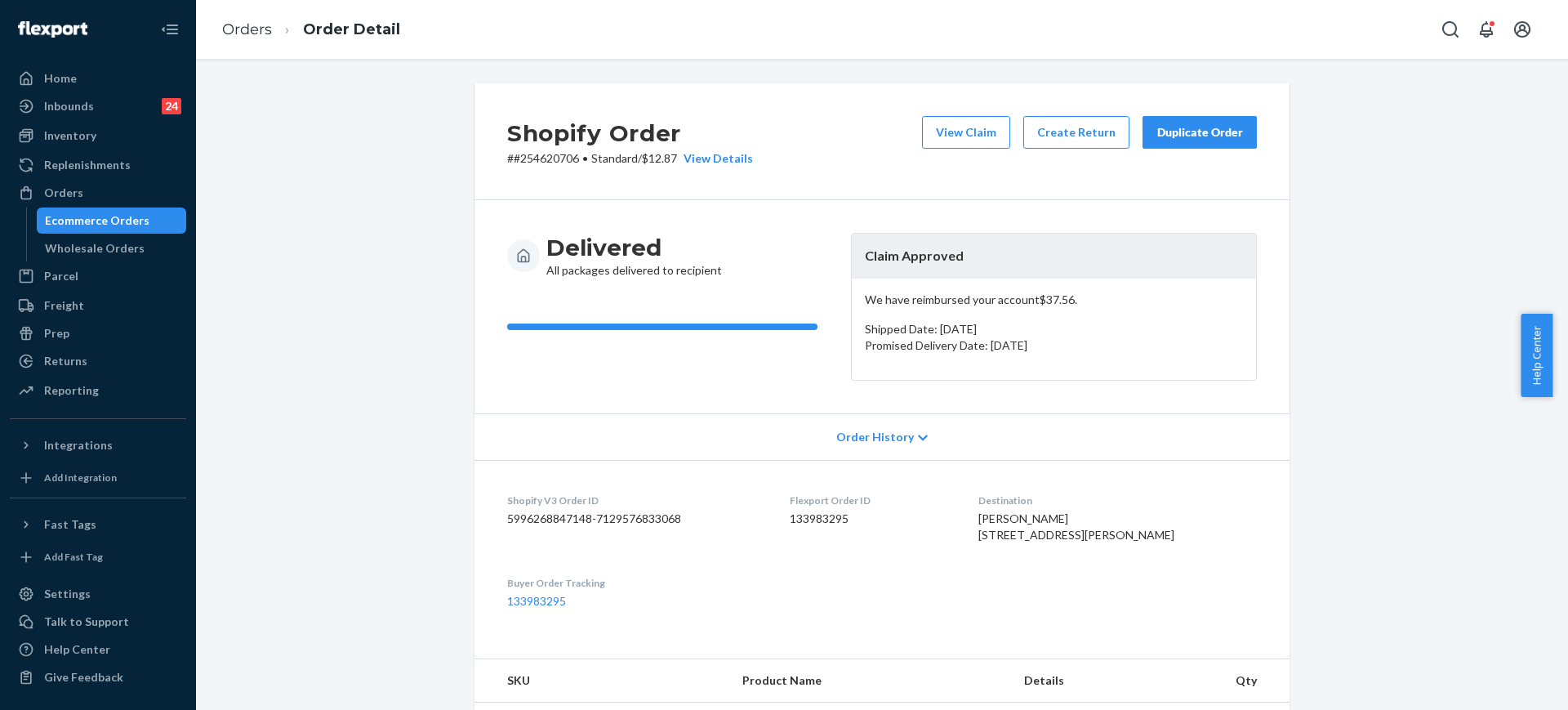
drag, startPoint x: 1111, startPoint y: 361, endPoint x: 781, endPoint y: 272, distance: 341.8
click at [778, 276] on div "Delivered All packages delivered to recipient Claim Approved We have reimbursed…" at bounding box center [881, 307] width 749 height 148
click at [951, 146] on button "View Claim" at bounding box center [966, 131] width 88 height 33
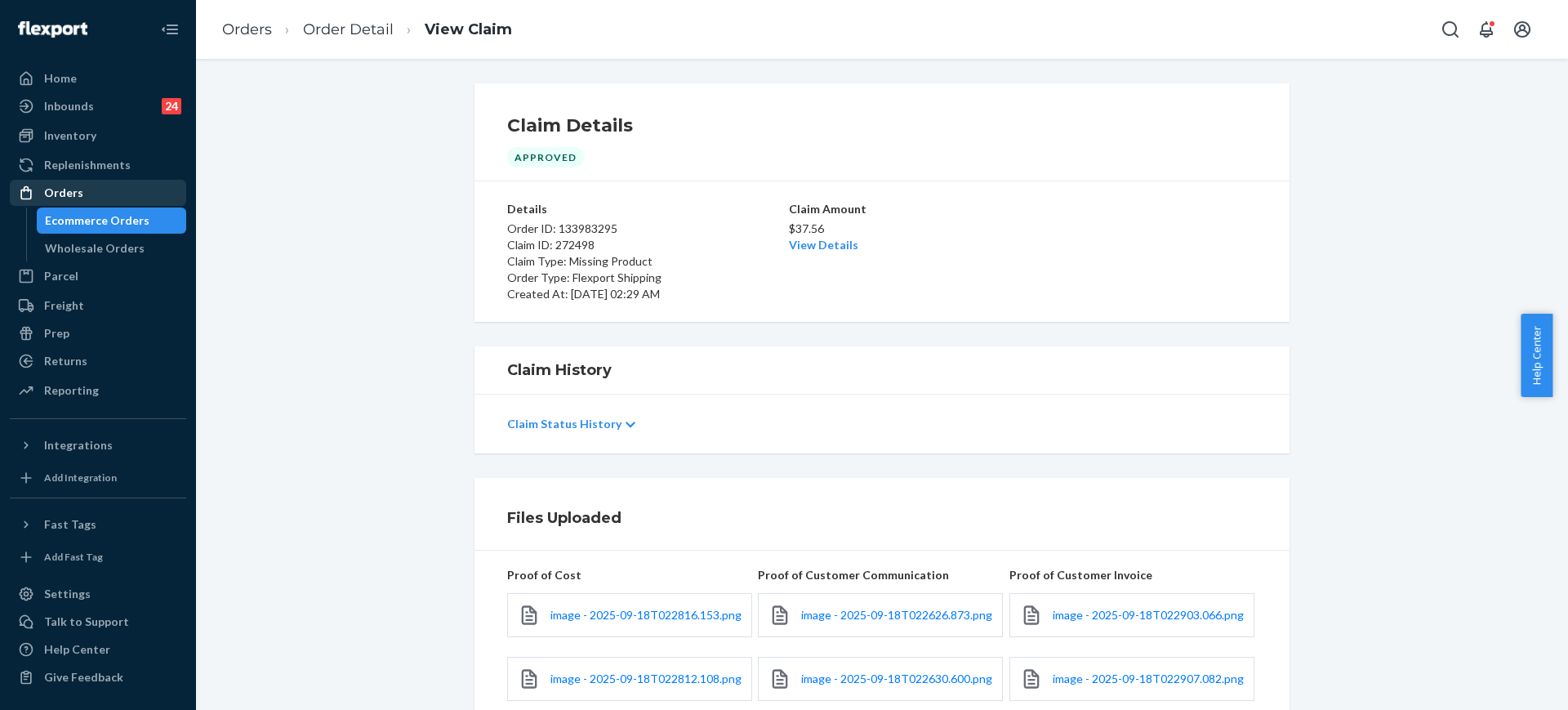
click at [120, 193] on div "Orders" at bounding box center [98, 193] width 173 height 23
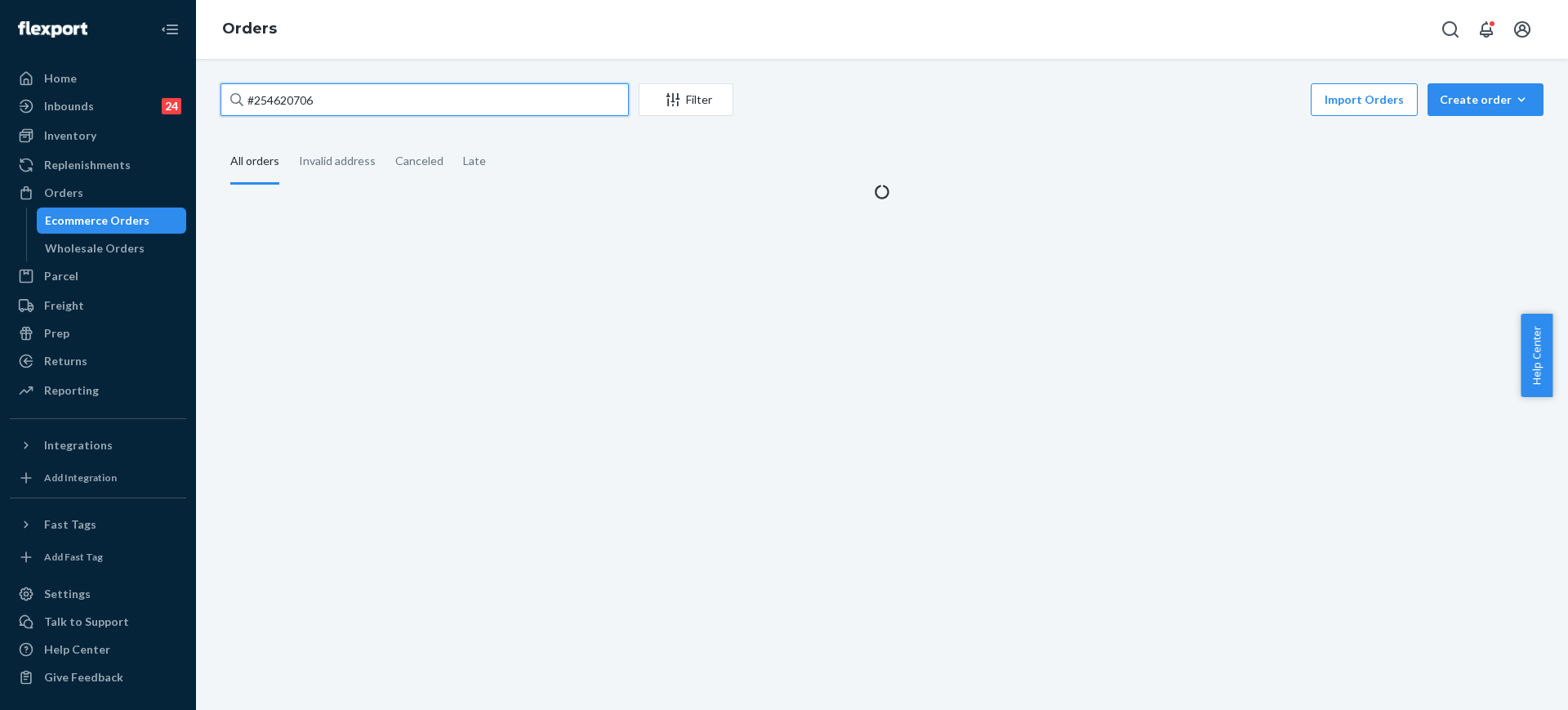
click at [530, 102] on input "#254620706" at bounding box center [424, 99] width 408 height 33
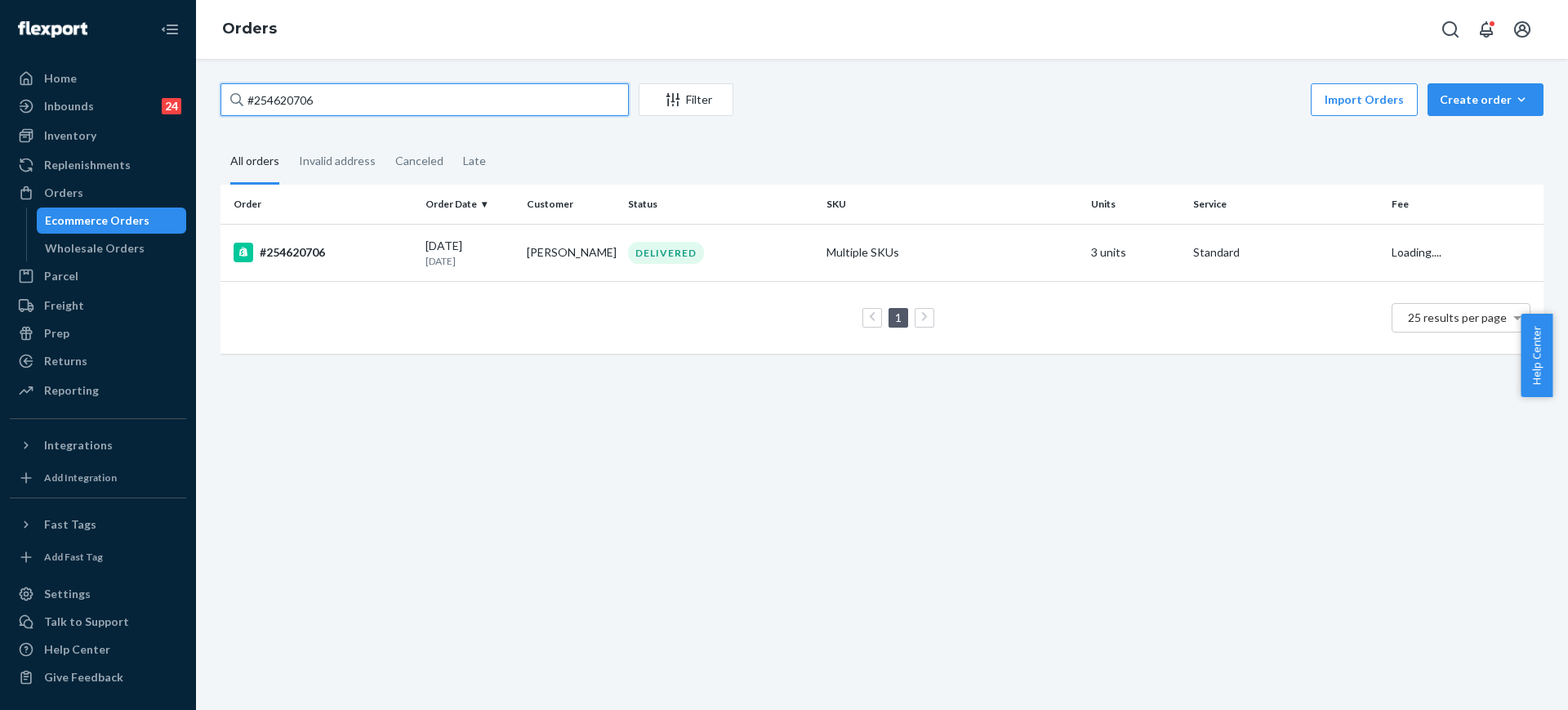
click at [530, 102] on input "#254620706" at bounding box center [424, 99] width 408 height 33
paste input "5057764"
type input "#255057764"
click at [922, 250] on td "Multiple SKUs" at bounding box center [952, 253] width 265 height 57
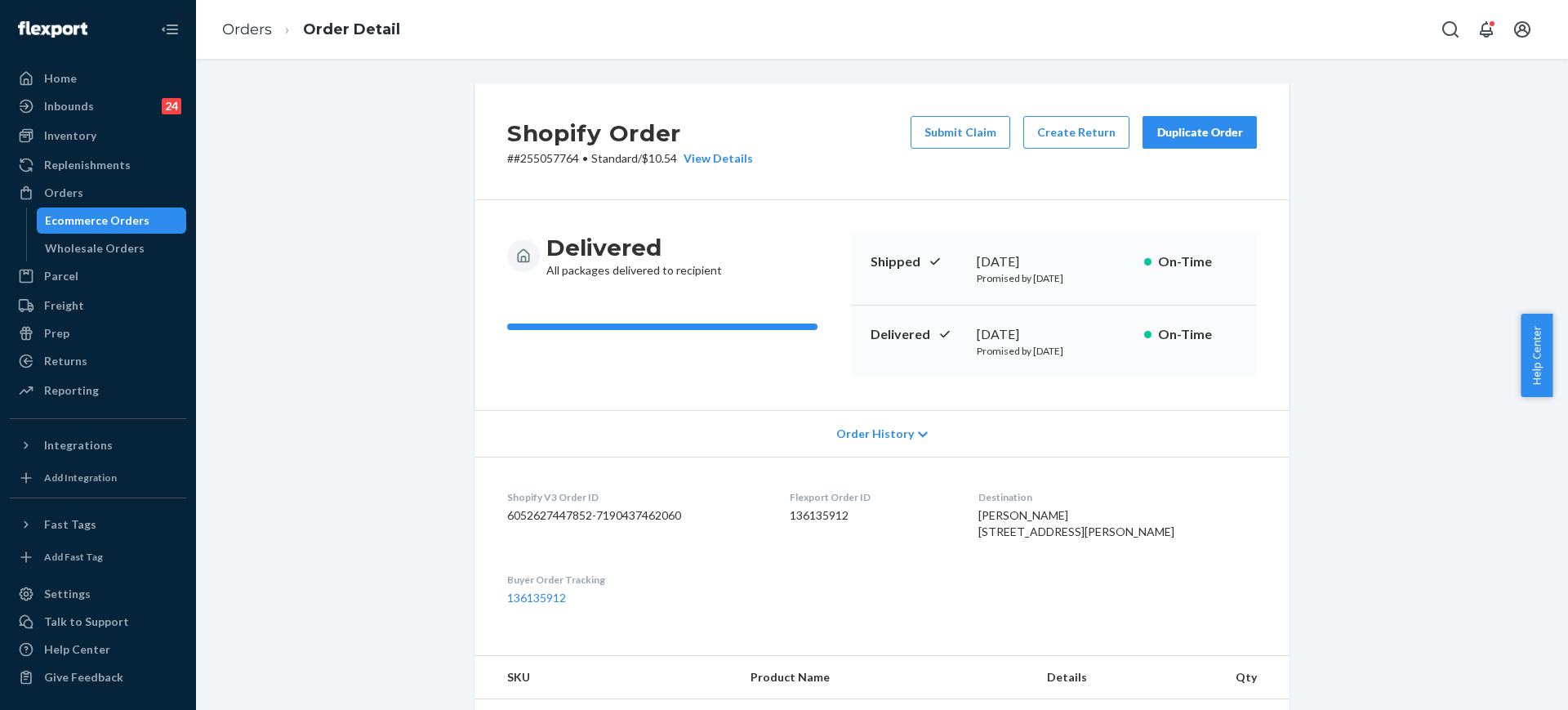
click at [1196, 134] on div "Duplicate Order" at bounding box center [1200, 132] width 87 height 17
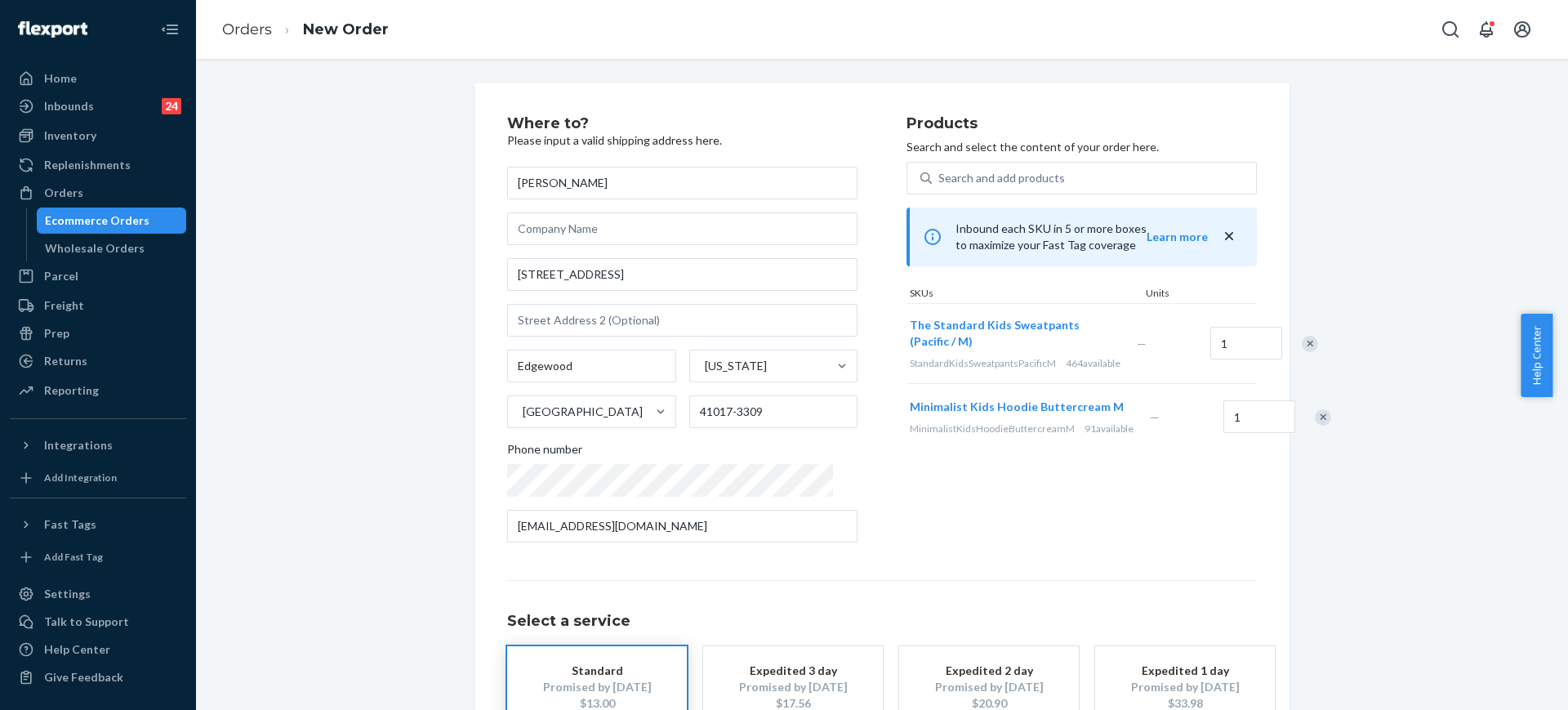
click at [1301, 352] on div "Remove Item" at bounding box center [1309, 344] width 17 height 17
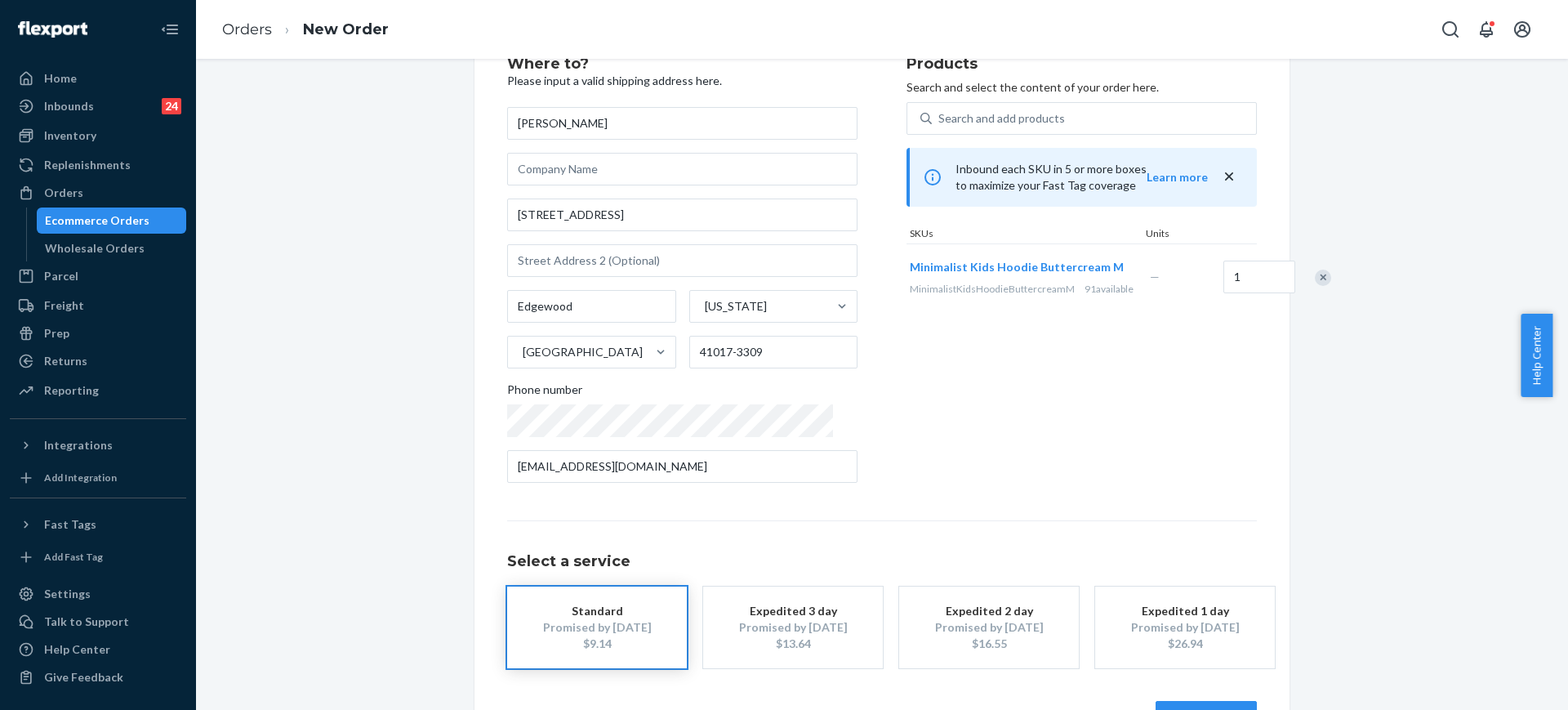
scroll to position [116, 0]
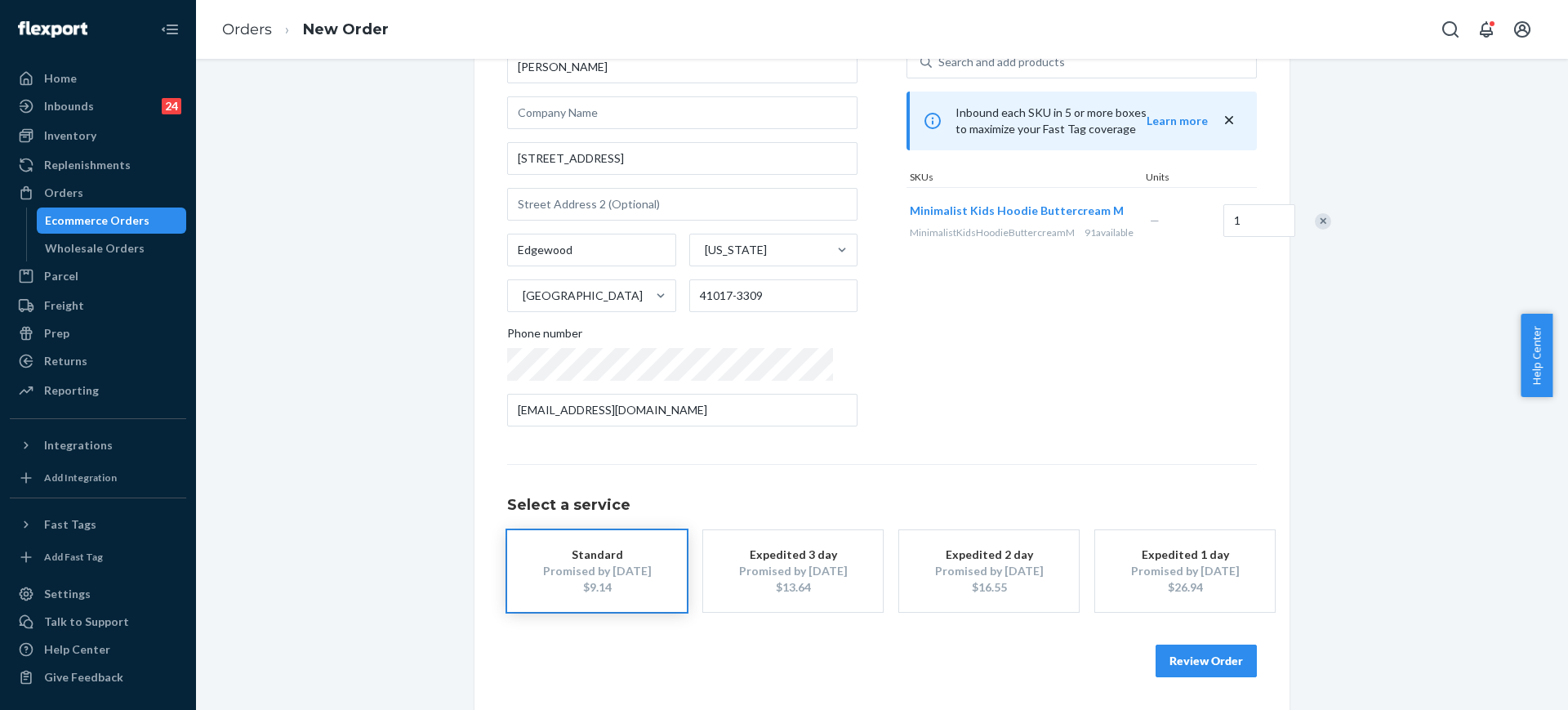
click at [1190, 671] on button "Review Order" at bounding box center [1206, 660] width 102 height 33
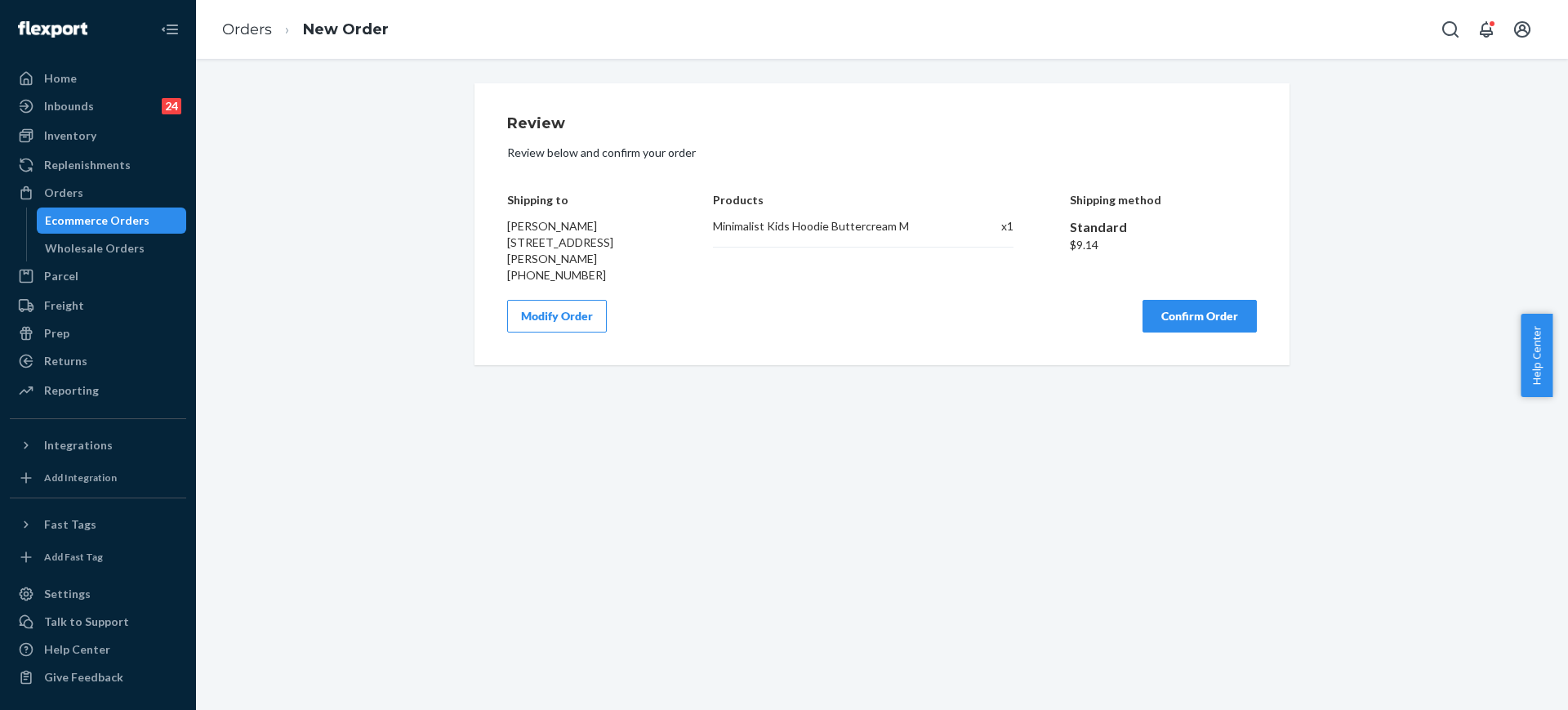
click at [1176, 304] on button "Confirm Order" at bounding box center [1200, 315] width 115 height 33
